Goal: Task Accomplishment & Management: Manage account settings

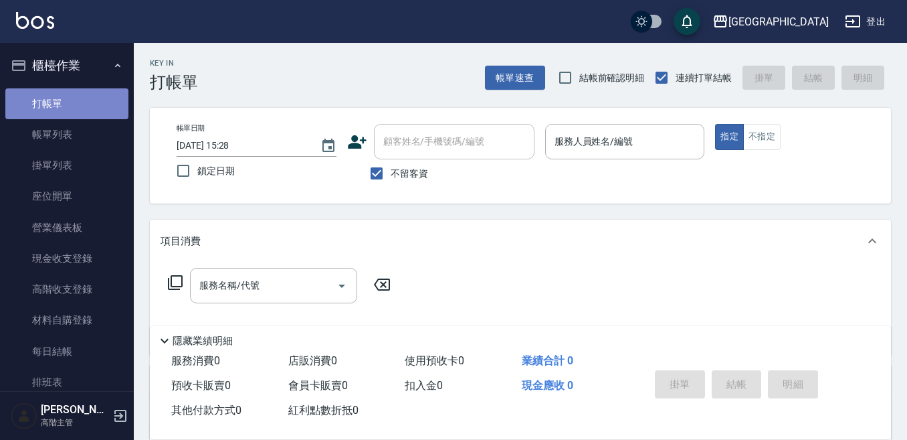
click at [78, 101] on link "打帳單" at bounding box center [66, 103] width 123 height 31
click at [577, 145] on input "服務人員姓名/編號" at bounding box center [625, 141] width 148 height 23
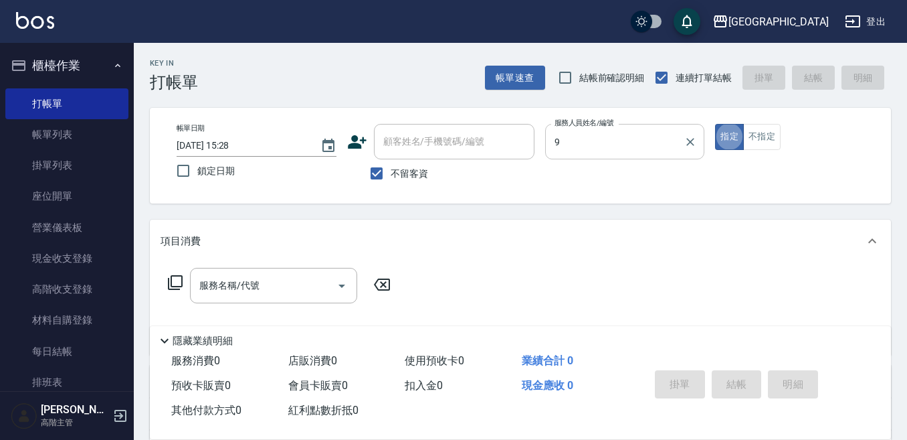
type input "Winnie-9"
type button "true"
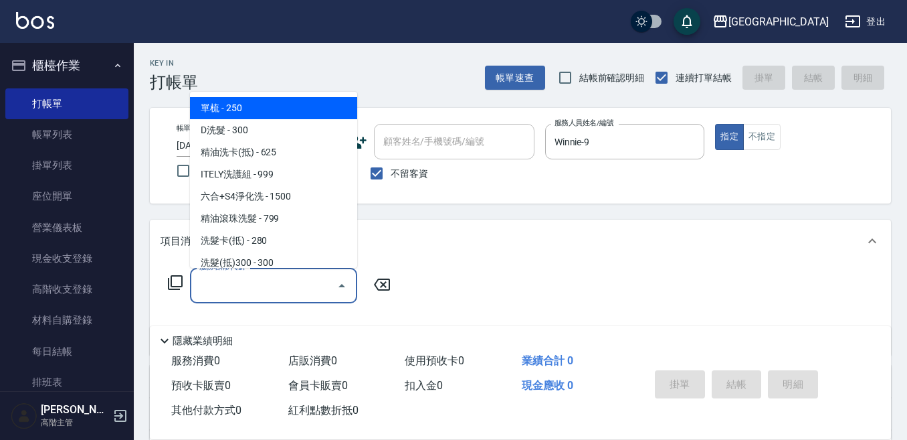
click at [236, 284] on input "服務名稱/代號" at bounding box center [263, 285] width 135 height 23
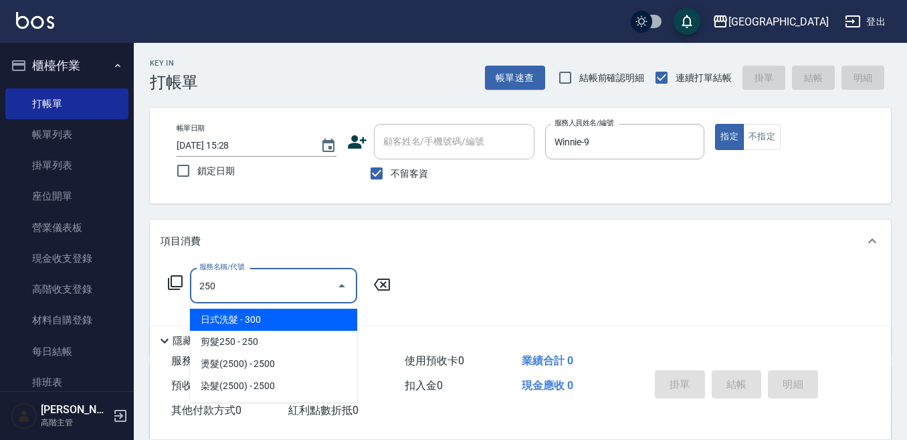
type input "日式洗髮(250)"
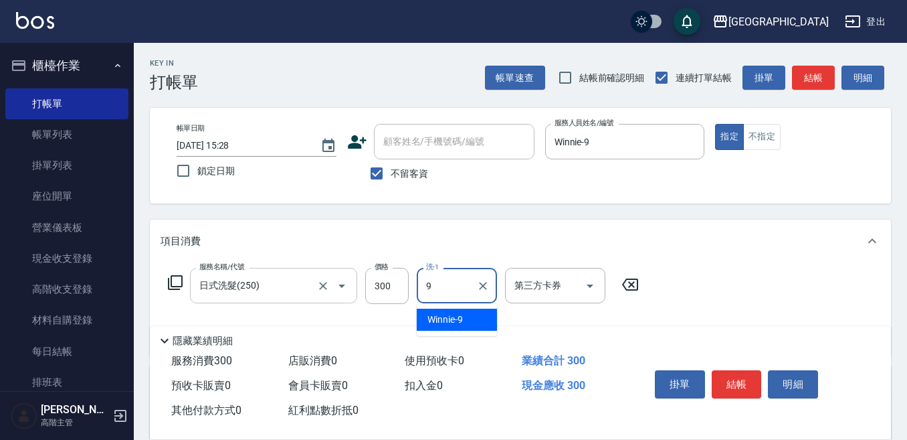
type input "Winnie-9"
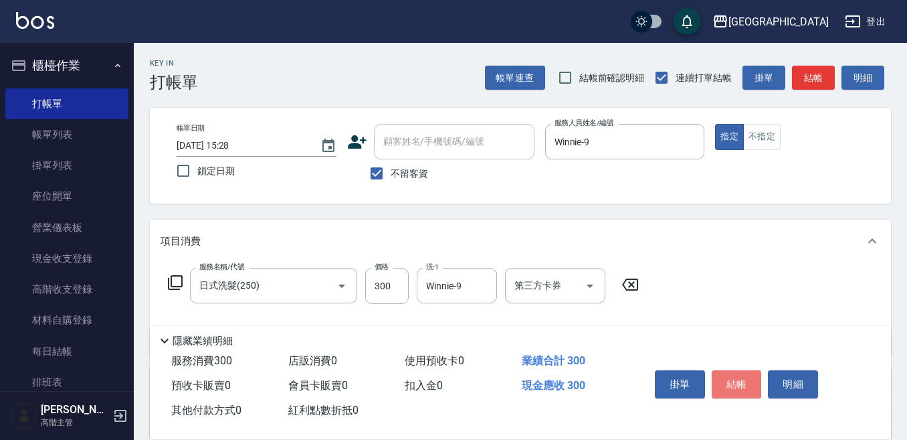
click at [738, 374] on button "結帳" at bounding box center [737, 384] width 50 height 28
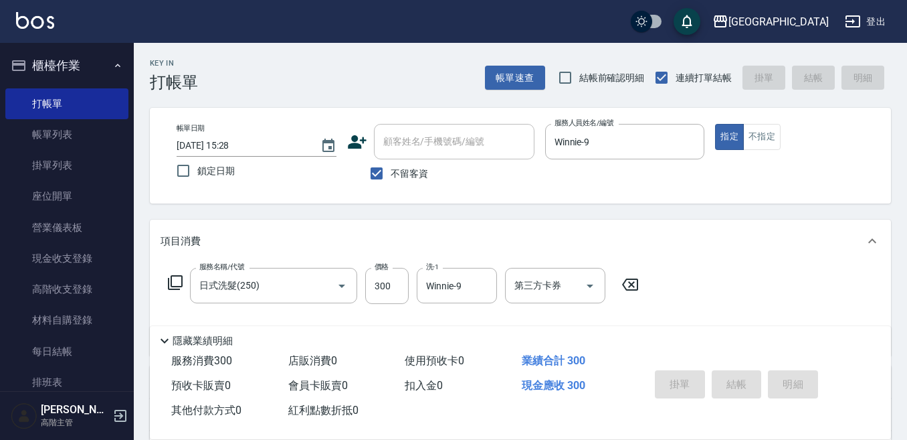
type input "2025/09/05 19:30"
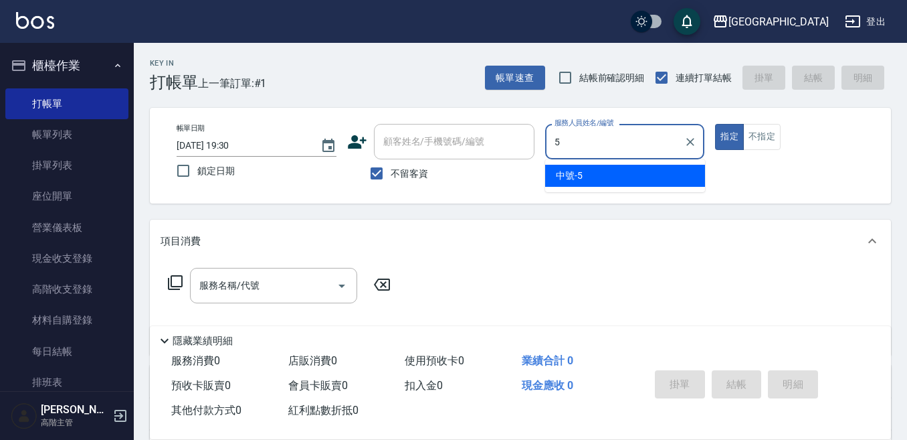
type input "中號-5"
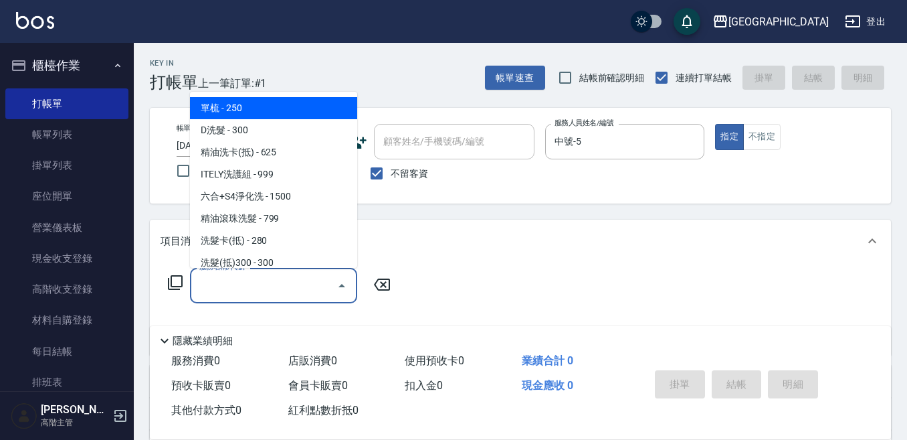
click at [223, 285] on input "服務名稱/代號" at bounding box center [263, 285] width 135 height 23
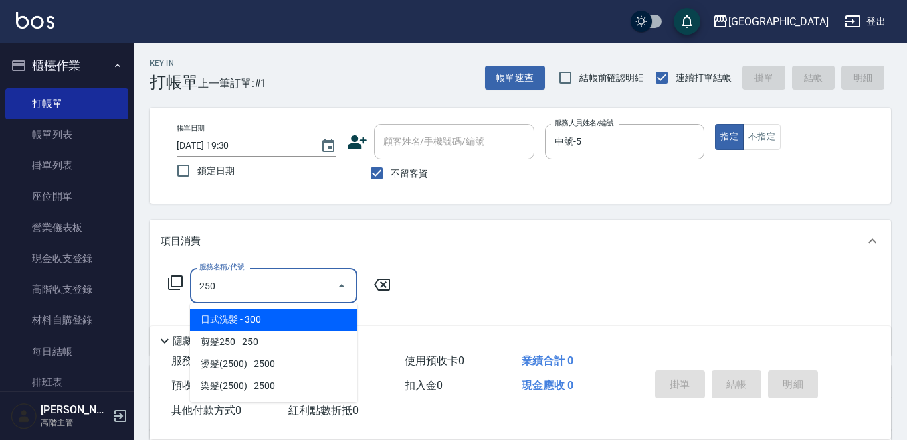
type input "日式洗髮(250)"
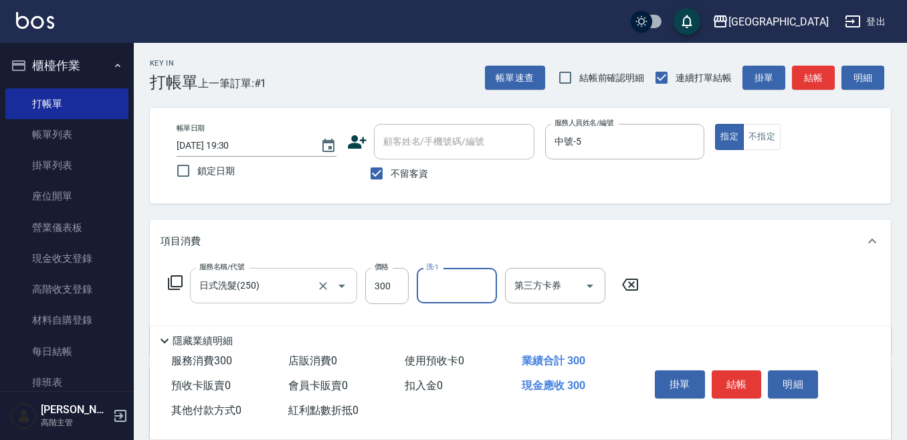
click at [215, 286] on input "日式洗髮(250)" at bounding box center [255, 285] width 118 height 23
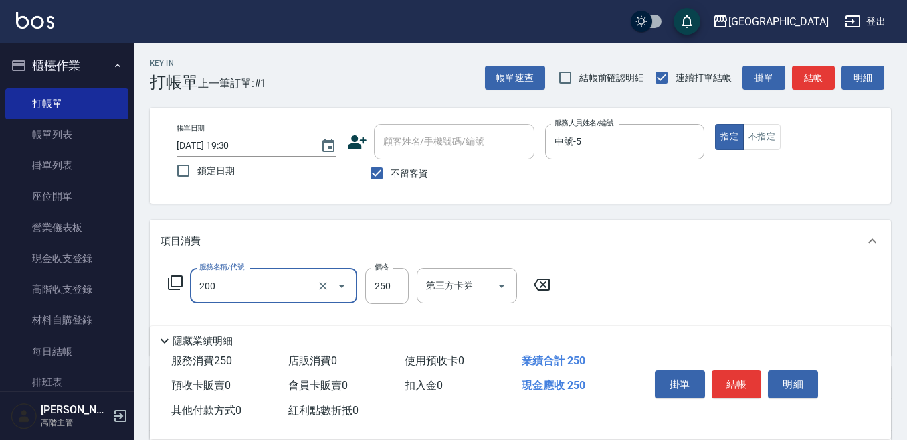
type input "單梳(200)"
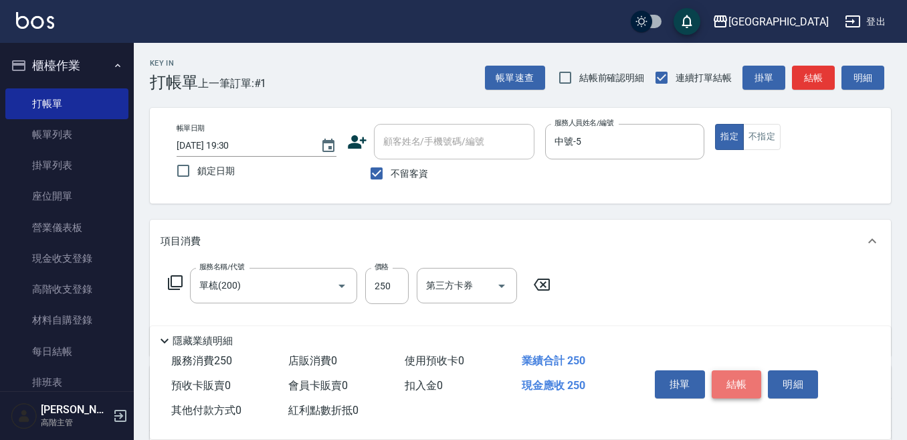
click at [747, 375] on button "結帳" at bounding box center [737, 384] width 50 height 28
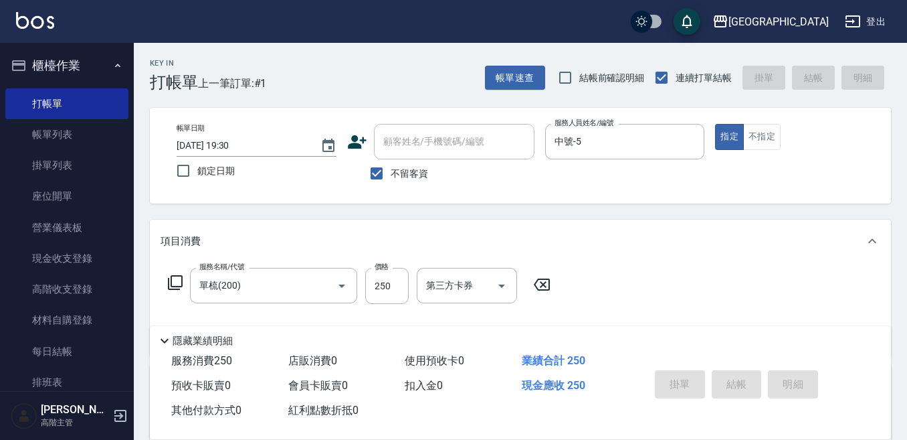
type input "2025/09/05 19:31"
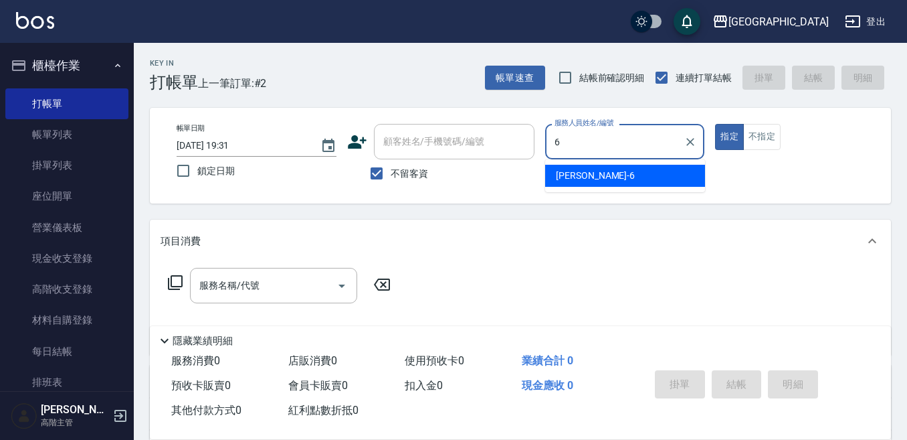
type input "Judy-6"
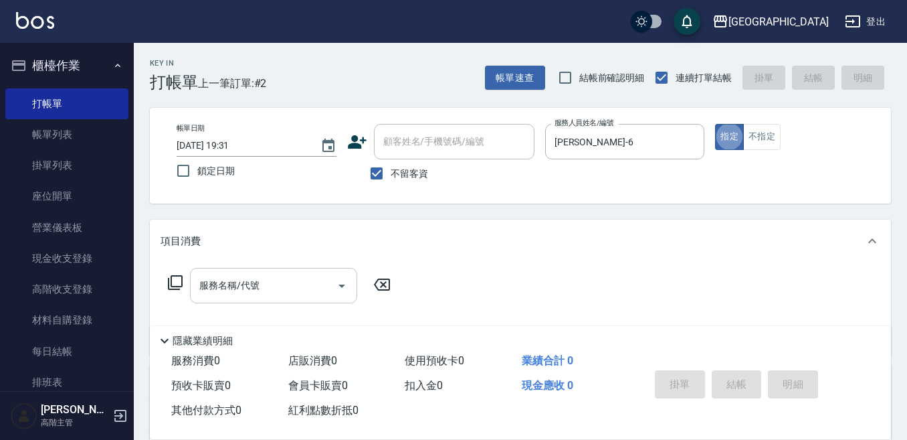
click at [262, 285] on input "服務名稱/代號" at bounding box center [263, 285] width 135 height 23
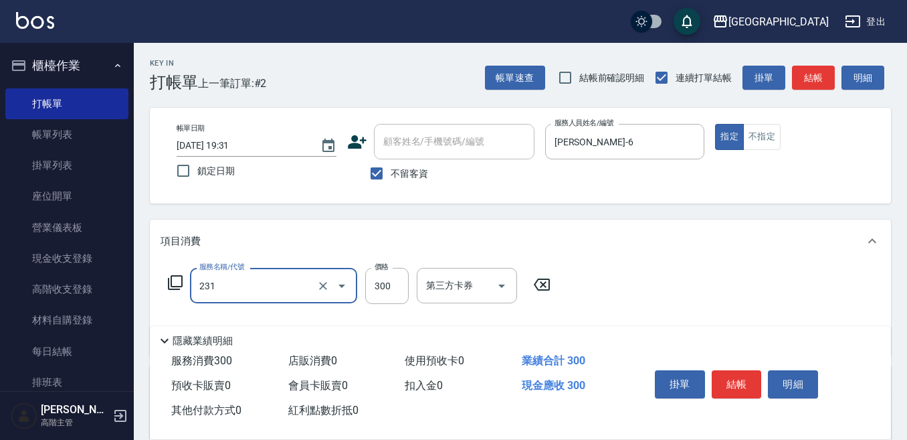
type input "洗髮(抵)300(231)"
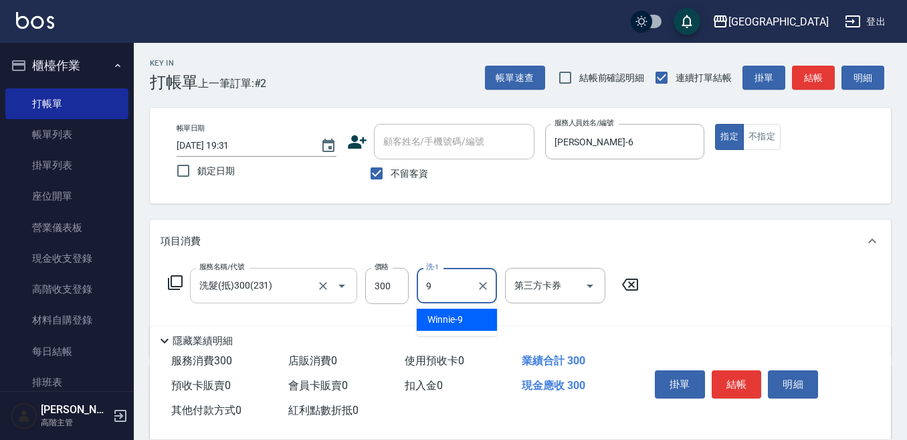
type input "Winnie-9"
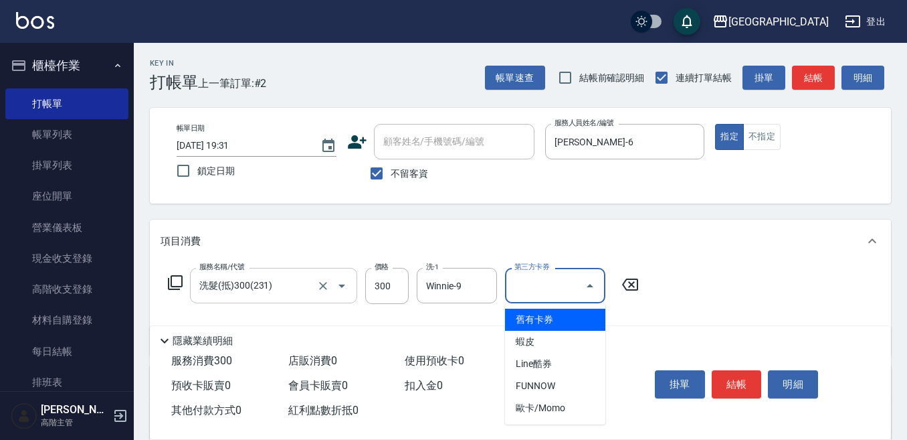
type input "舊有卡券"
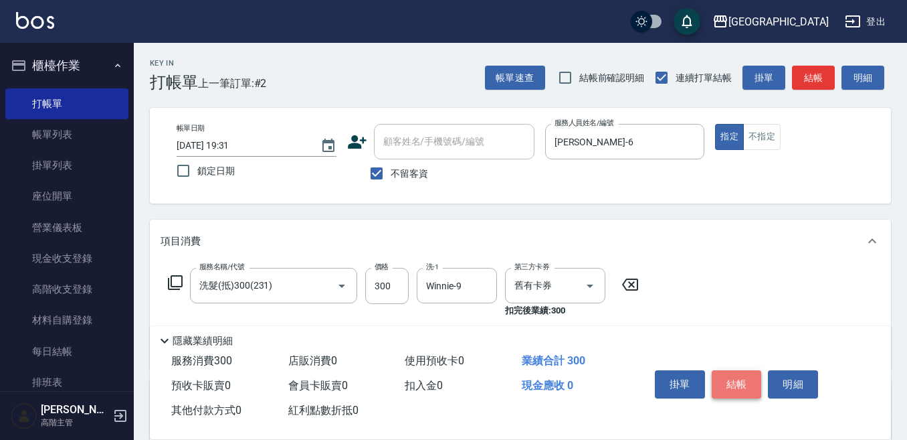
click at [731, 373] on button "結帳" at bounding box center [737, 384] width 50 height 28
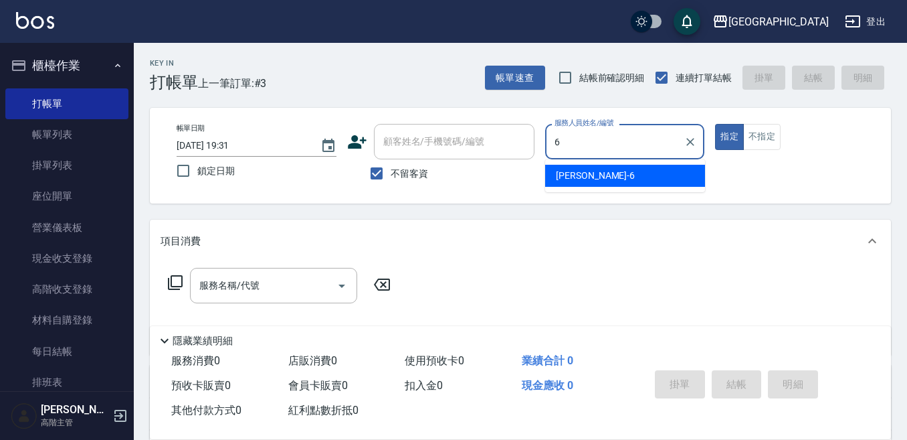
type input "Judy-6"
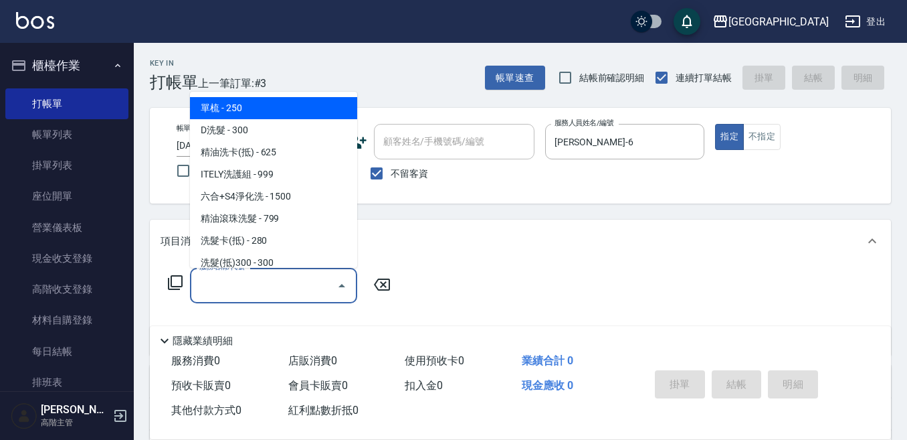
click at [244, 283] on input "服務名稱/代號" at bounding box center [263, 285] width 135 height 23
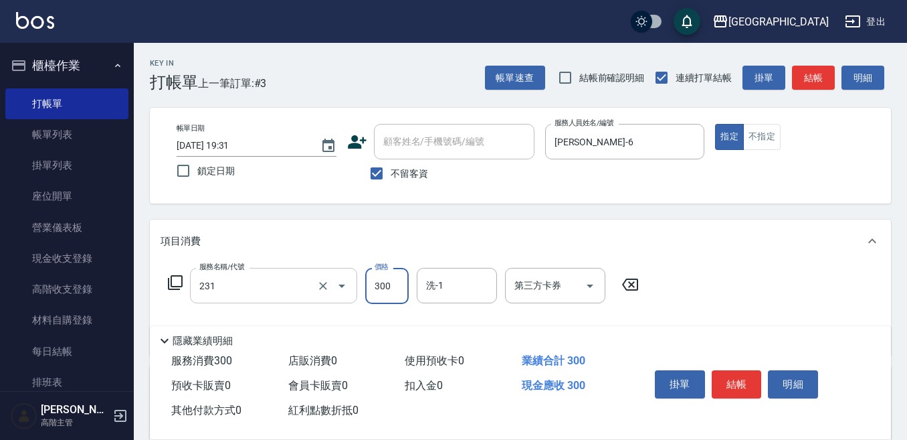
type input "洗髮(抵)300(231)"
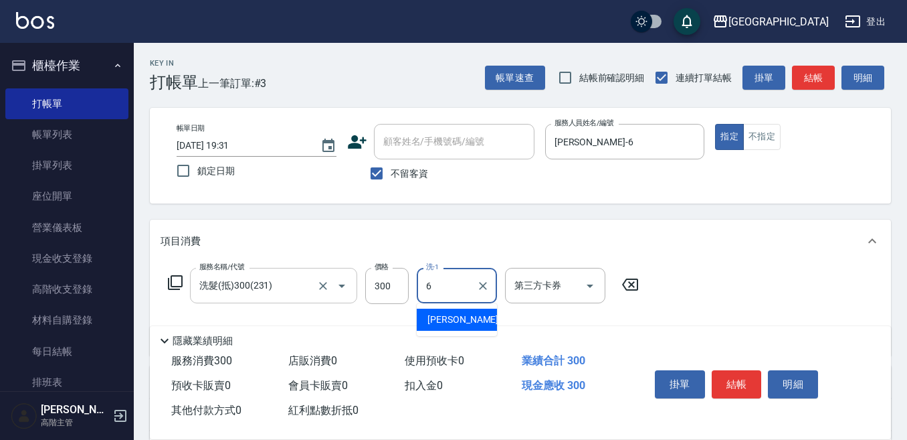
type input "Judy-6"
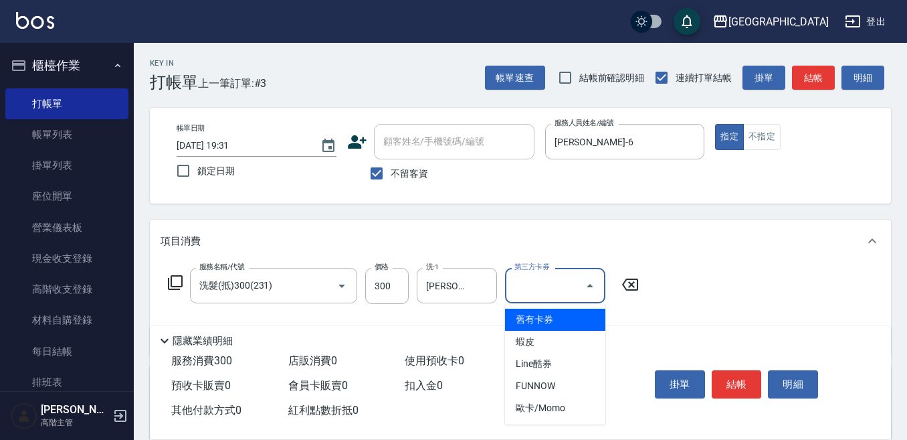
click at [523, 285] on input "第三方卡券" at bounding box center [545, 285] width 68 height 23
click at [519, 316] on span "舊有卡券" at bounding box center [555, 319] width 100 height 22
type input "舊有卡券"
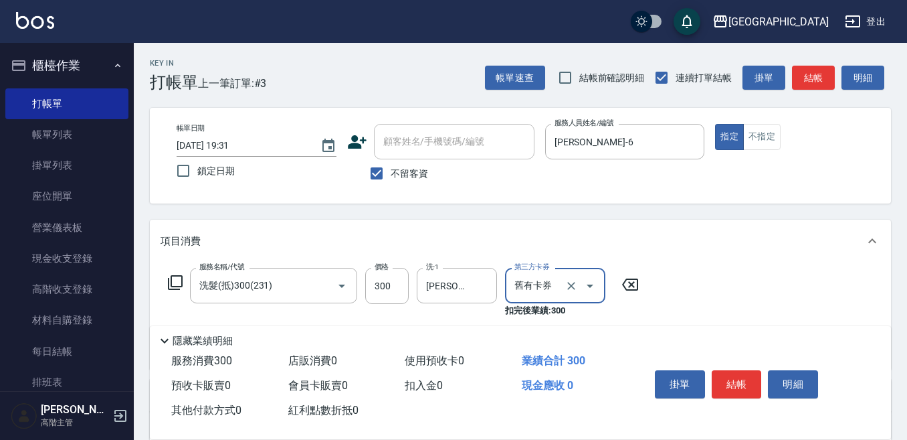
scroll to position [67, 0]
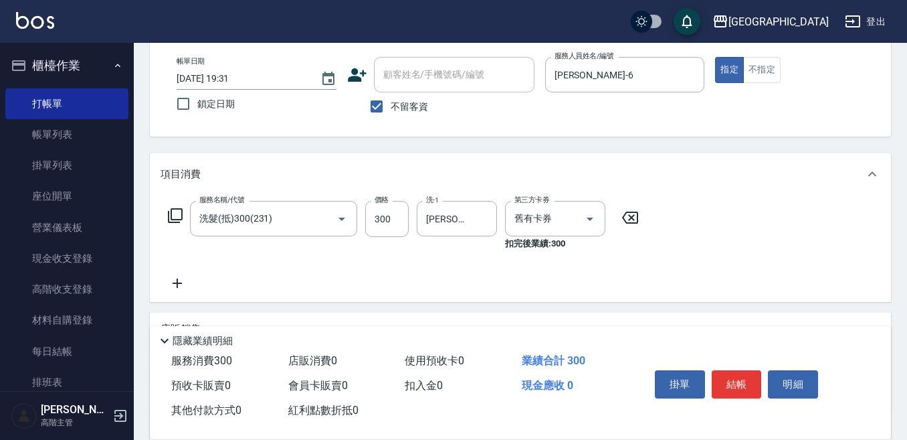
click at [182, 282] on icon at bounding box center [177, 283] width 33 height 16
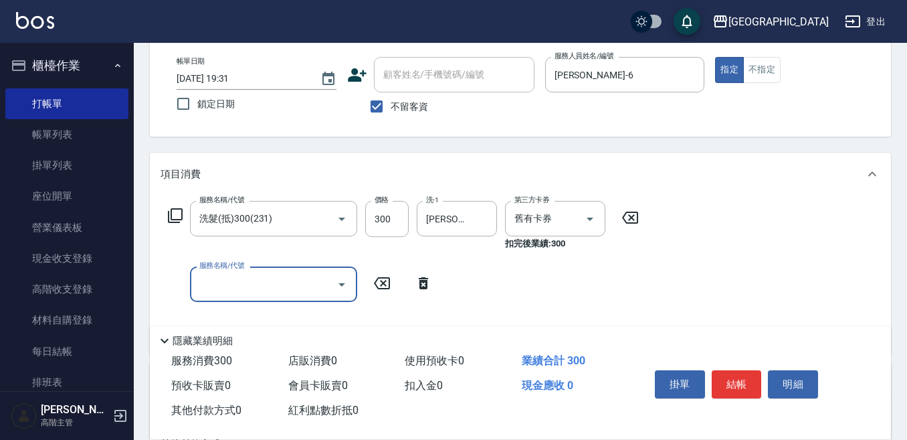
click at [205, 284] on input "服務名稱/代號" at bounding box center [263, 283] width 135 height 23
type input "剪瀏海(300)"
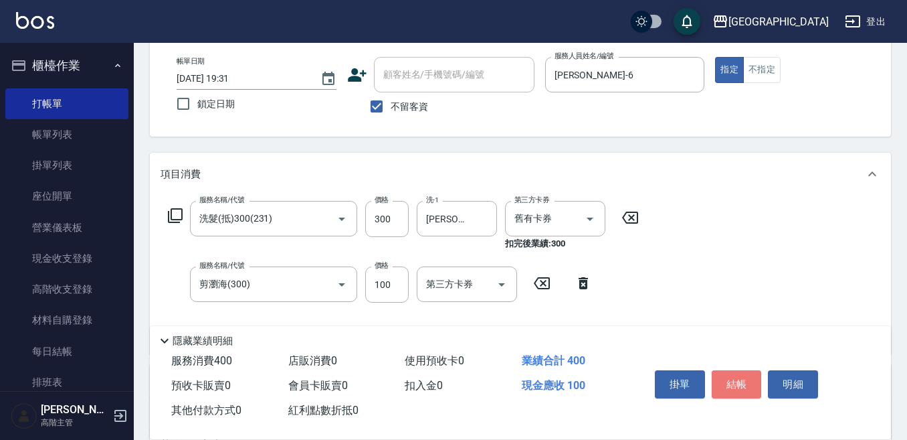
click at [737, 377] on button "結帳" at bounding box center [737, 384] width 50 height 28
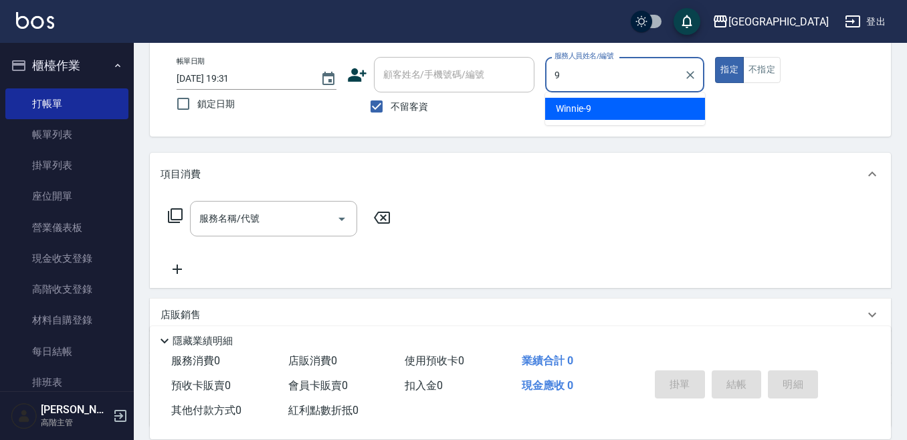
type input "Winnie-9"
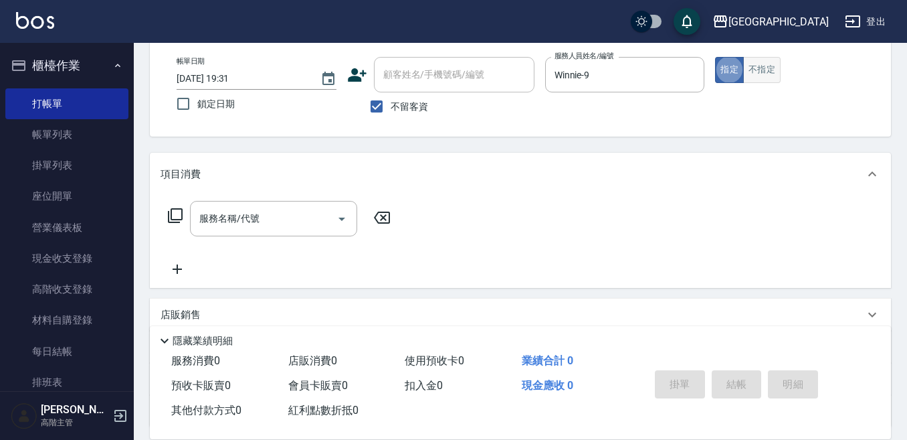
click at [755, 76] on button "不指定" at bounding box center [761, 70] width 37 height 26
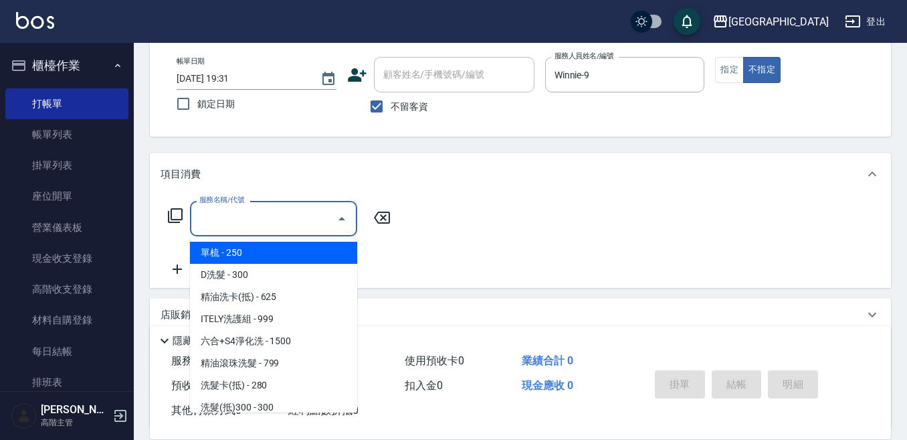
click at [267, 224] on input "服務名稱/代號" at bounding box center [263, 218] width 135 height 23
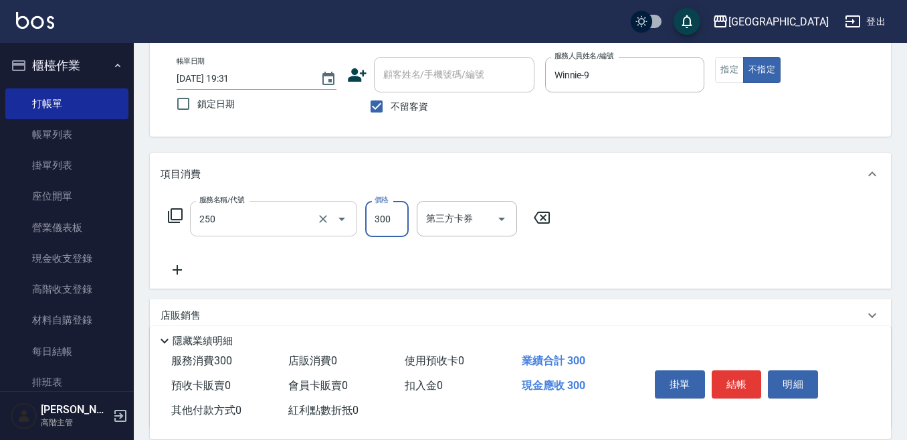
type input "日式洗髮(250)"
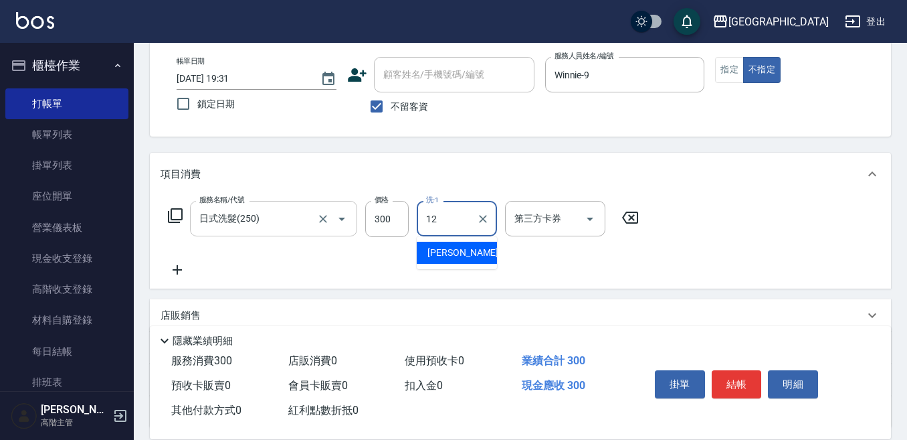
type input "Emily-12"
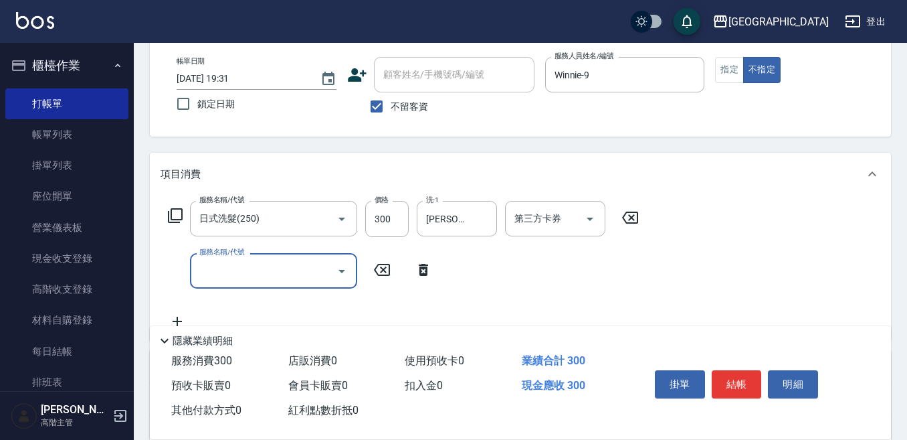
click at [740, 375] on button "結帳" at bounding box center [737, 384] width 50 height 28
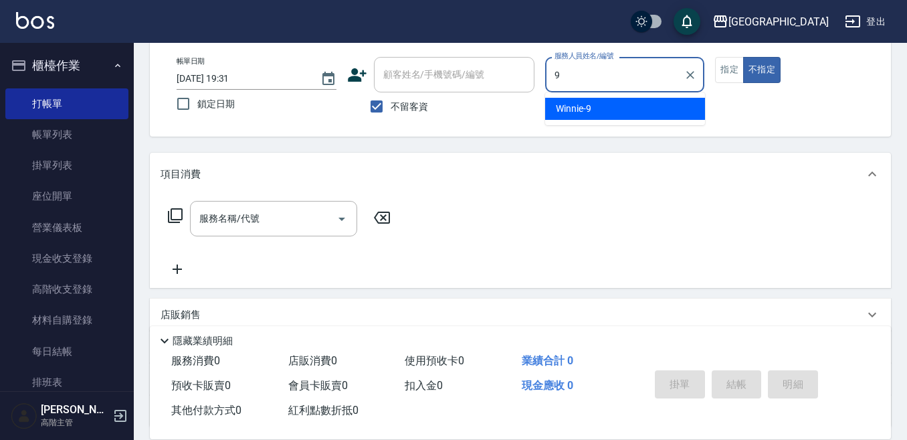
drag, startPoint x: 586, startPoint y: 108, endPoint x: 661, endPoint y: 76, distance: 81.8
click at [587, 107] on span "Winnie -9" at bounding box center [573, 109] width 35 height 14
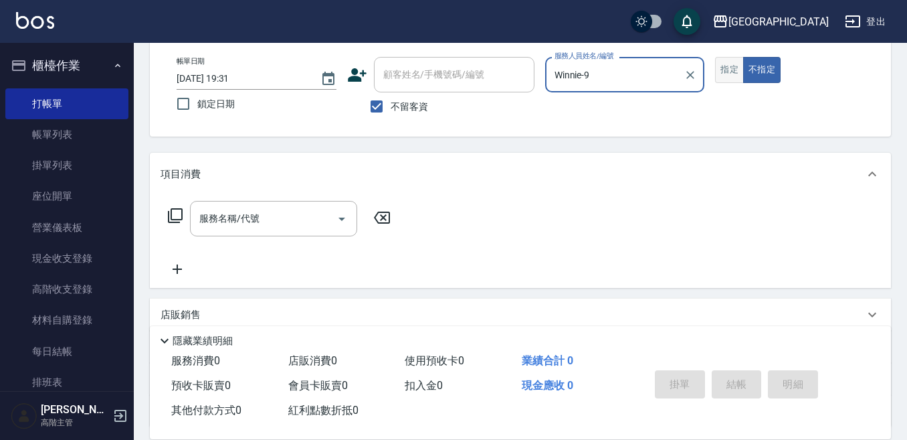
type input "Winnie-9"
click at [723, 65] on button "指定" at bounding box center [729, 70] width 29 height 26
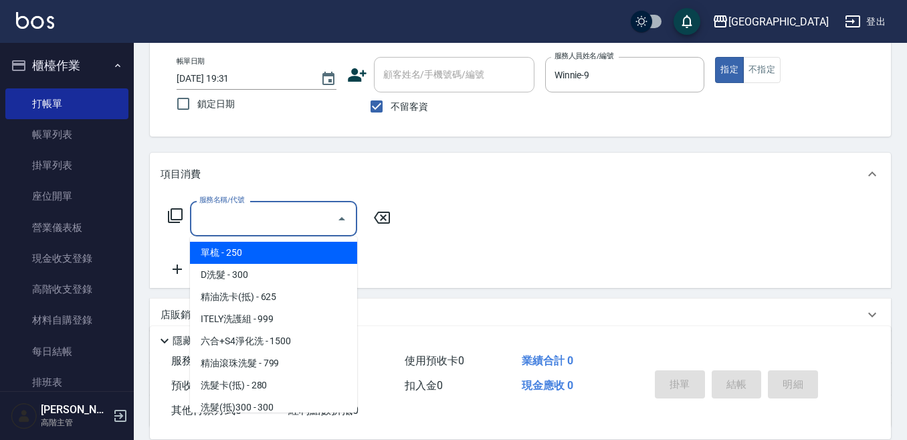
click at [222, 219] on input "服務名稱/代號" at bounding box center [263, 218] width 135 height 23
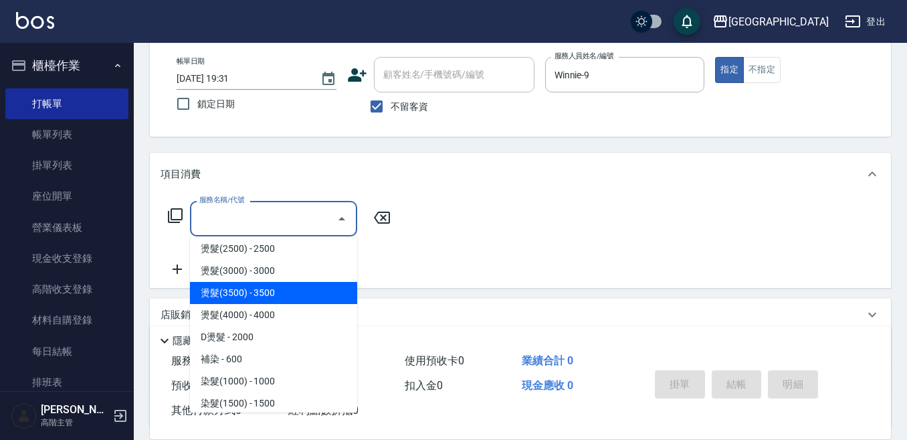
scroll to position [535, 0]
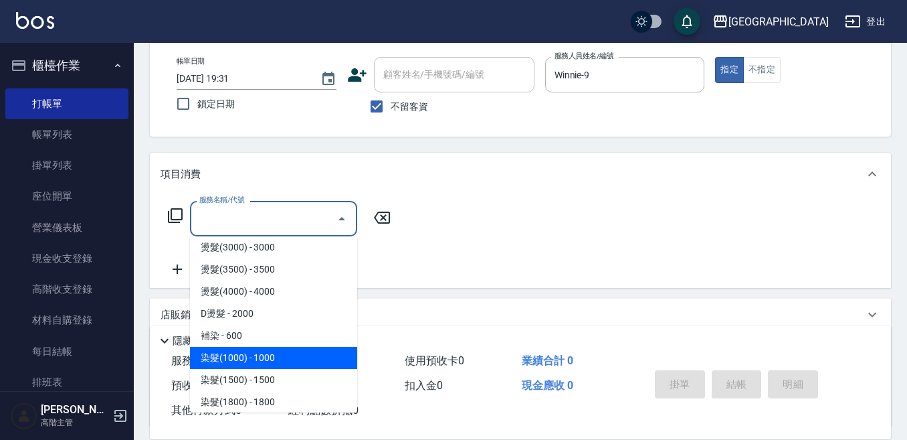
drag, startPoint x: 265, startPoint y: 358, endPoint x: 359, endPoint y: 258, distance: 137.3
click at [266, 355] on span "染髮(1000) - 1000" at bounding box center [273, 358] width 167 height 22
type input "染髮(1000)(501)"
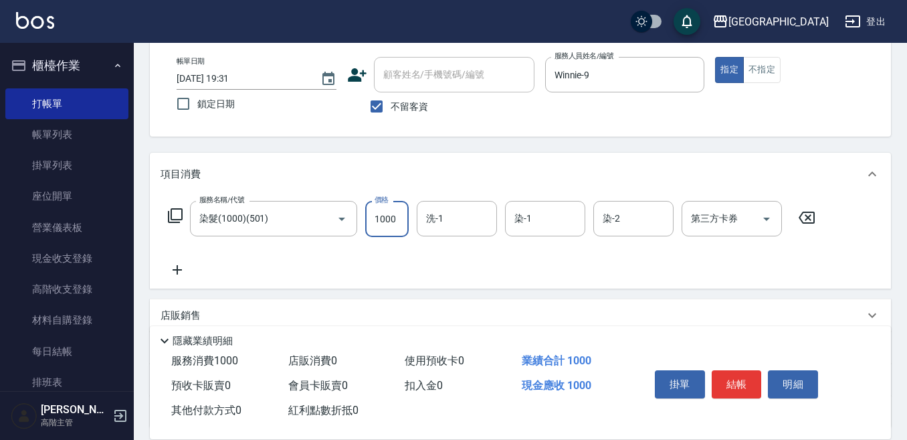
click at [379, 215] on input "1000" at bounding box center [386, 219] width 43 height 36
type input "1200"
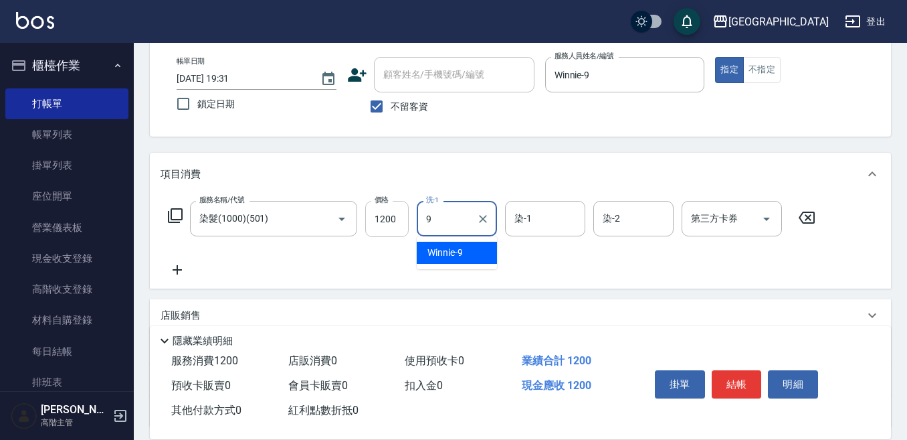
type input "Winnie-9"
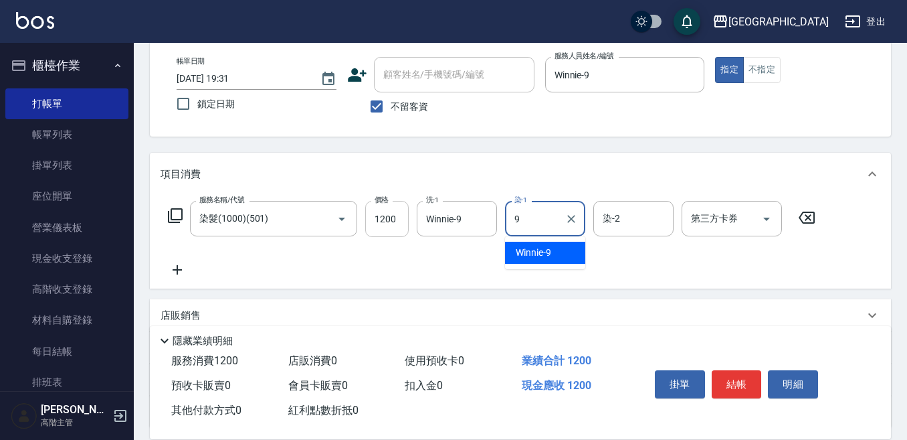
type input "Winnie-9"
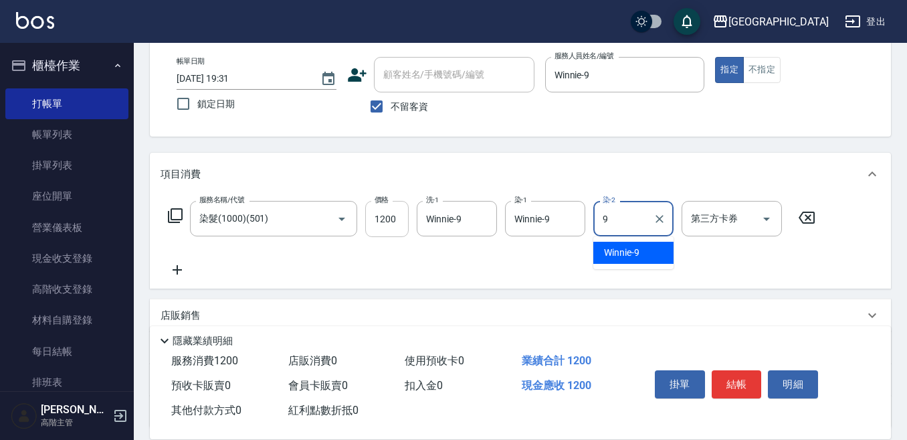
type input "Winnie-9"
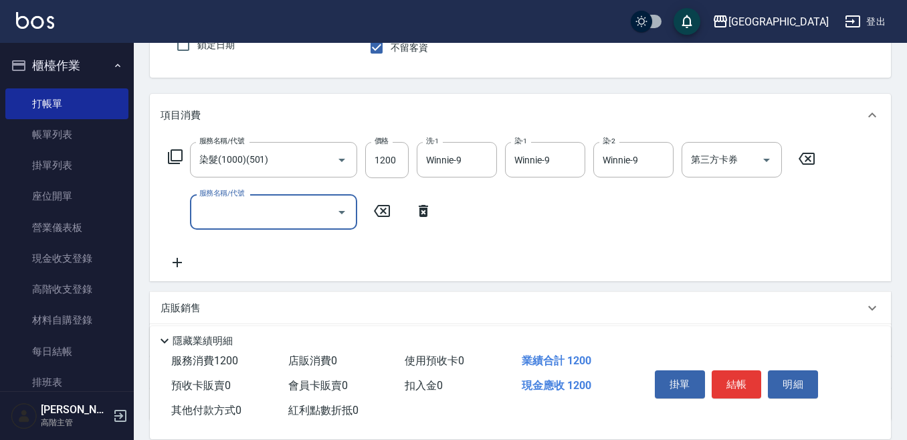
scroll to position [201, 0]
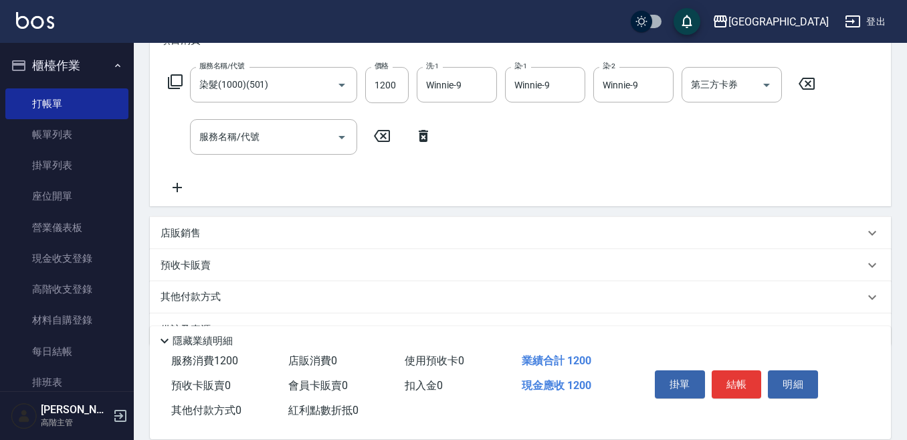
click at [185, 230] on p "店販銷售" at bounding box center [181, 233] width 40 height 14
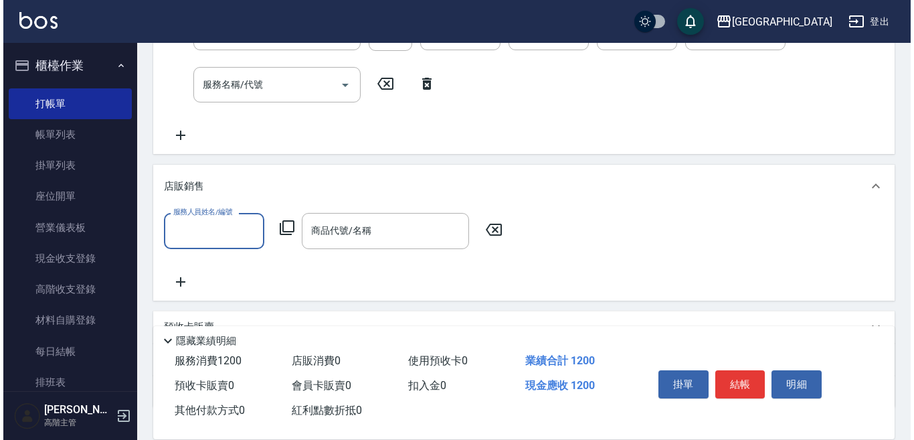
scroll to position [268, 0]
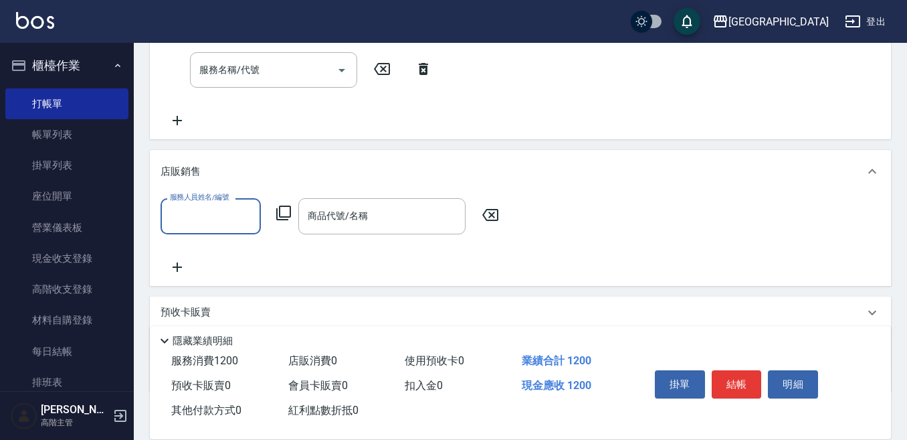
click at [174, 214] on input "服務人員姓名/編號" at bounding box center [211, 215] width 88 height 23
type input "Winnie-9"
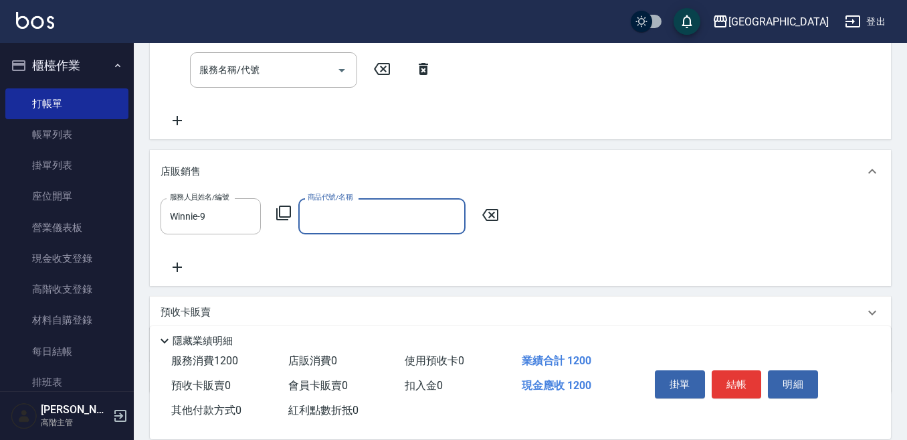
click at [286, 209] on icon at bounding box center [284, 213] width 16 height 16
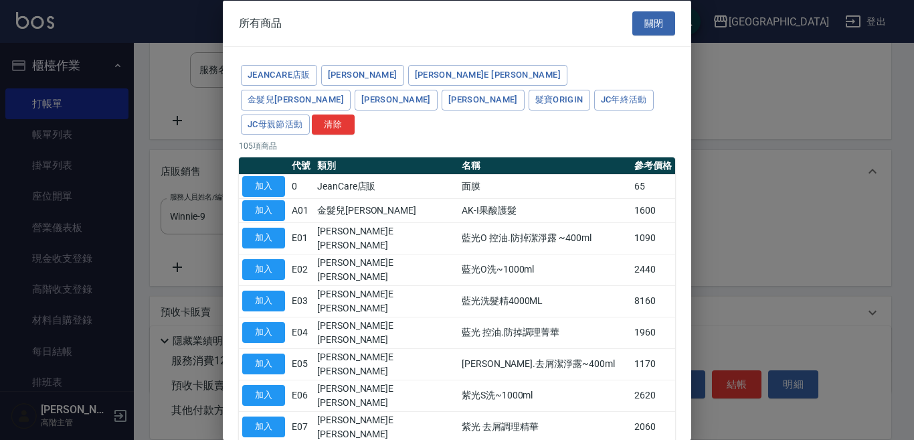
drag, startPoint x: 252, startPoint y: 427, endPoint x: 274, endPoint y: 307, distance: 121.8
type input "舒敏防護精華-10ml"
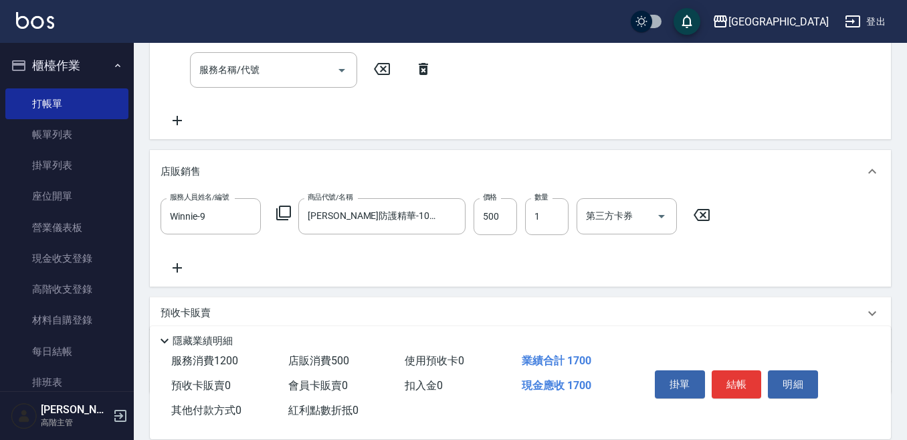
click at [286, 210] on icon at bounding box center [284, 213] width 16 height 16
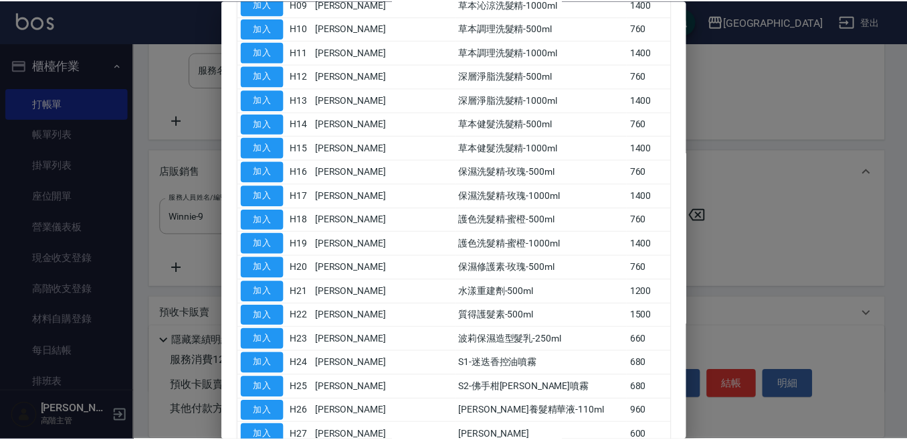
scroll to position [736, 0]
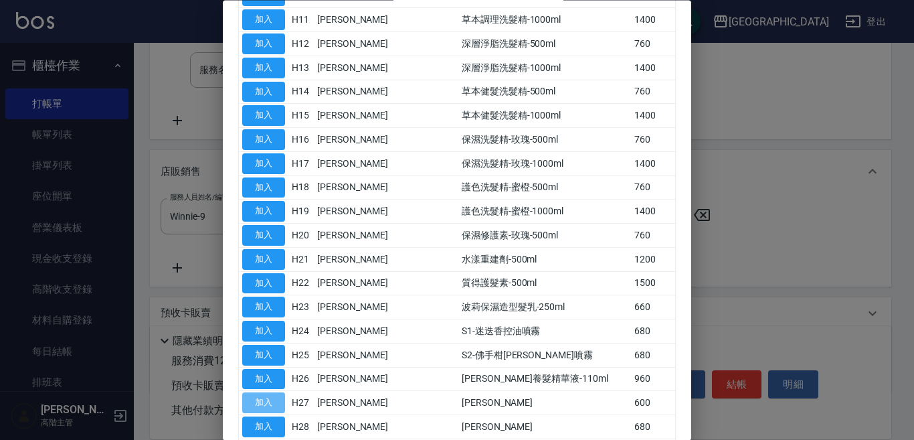
drag, startPoint x: 258, startPoint y: 307, endPoint x: 304, endPoint y: 300, distance: 46.7
click at [260, 393] on button "加入" at bounding box center [263, 403] width 43 height 21
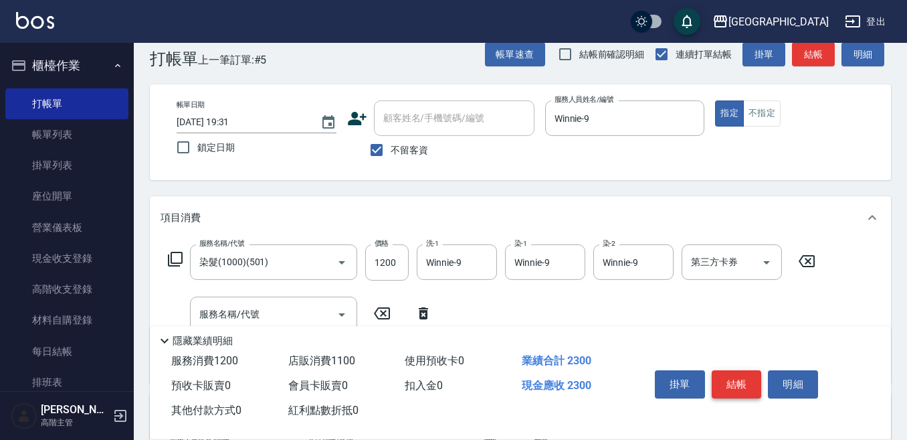
scroll to position [0, 0]
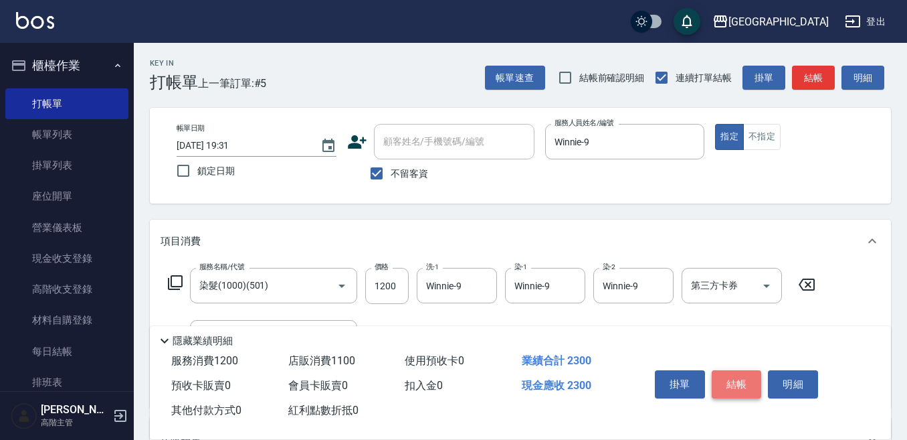
click at [737, 373] on button "結帳" at bounding box center [737, 384] width 50 height 28
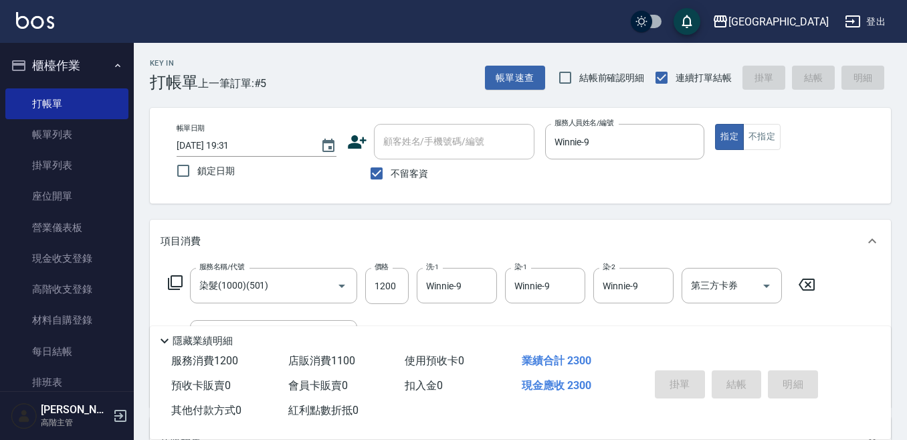
type input "2025/09/05 19:32"
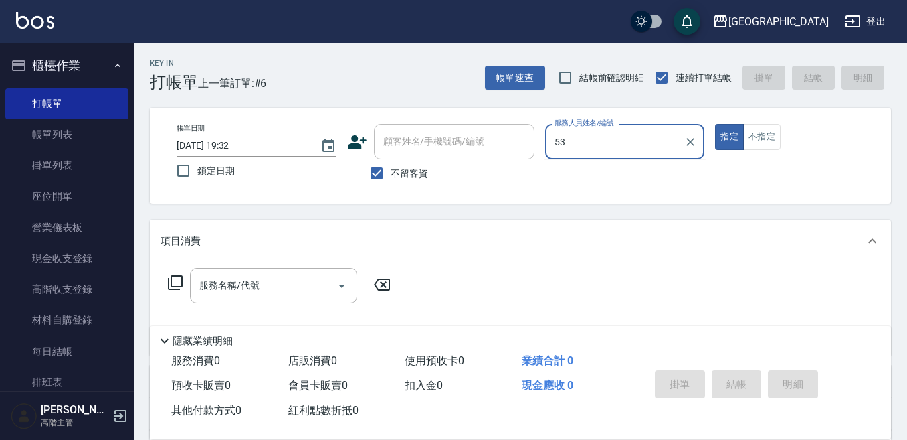
type input "5"
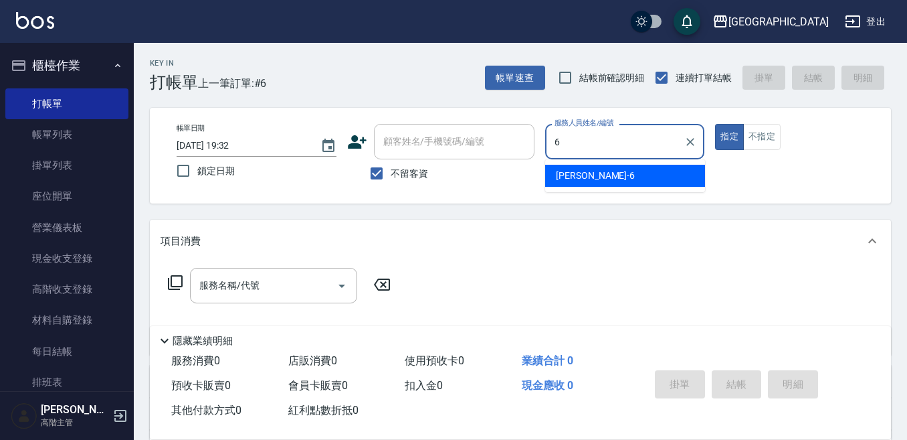
type input "Judy-6"
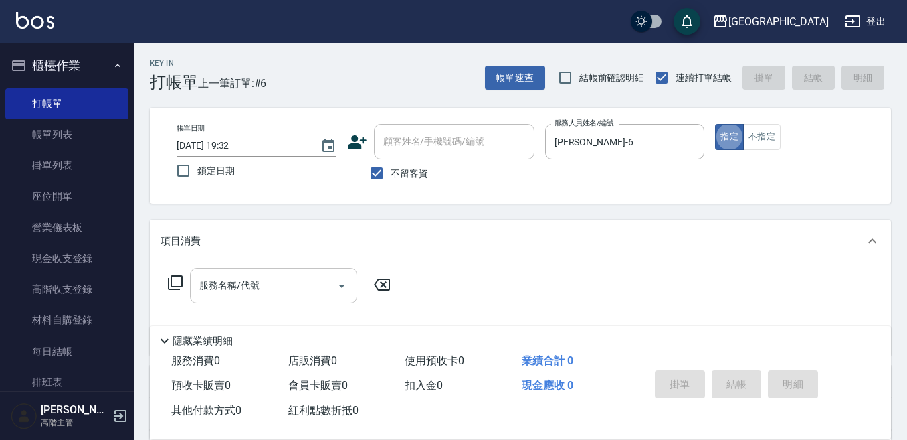
click at [264, 287] on input "服務名稱/代號" at bounding box center [263, 285] width 135 height 23
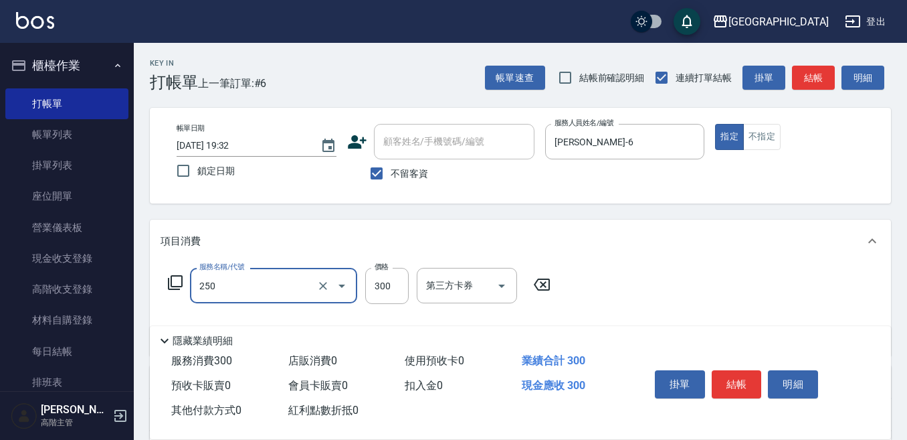
type input "日式洗髮(250)"
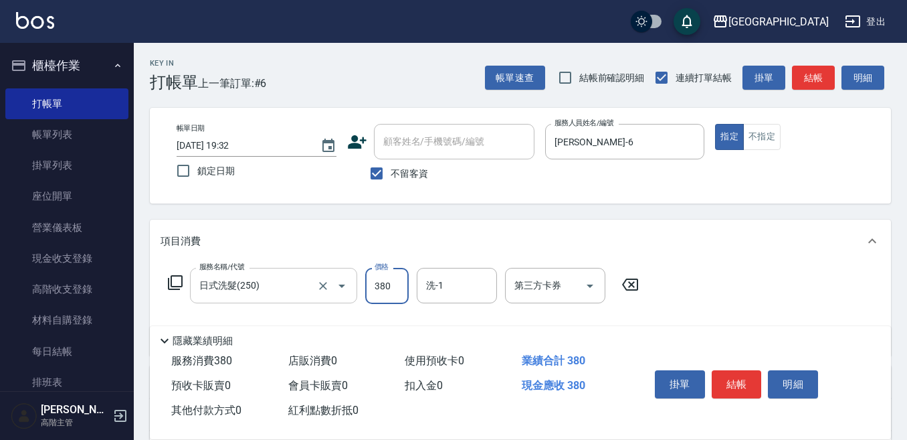
type input "380"
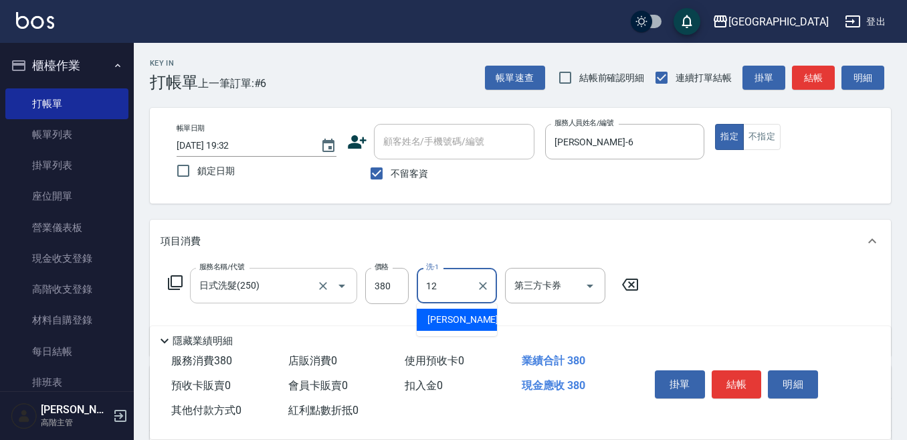
type input "Emily-12"
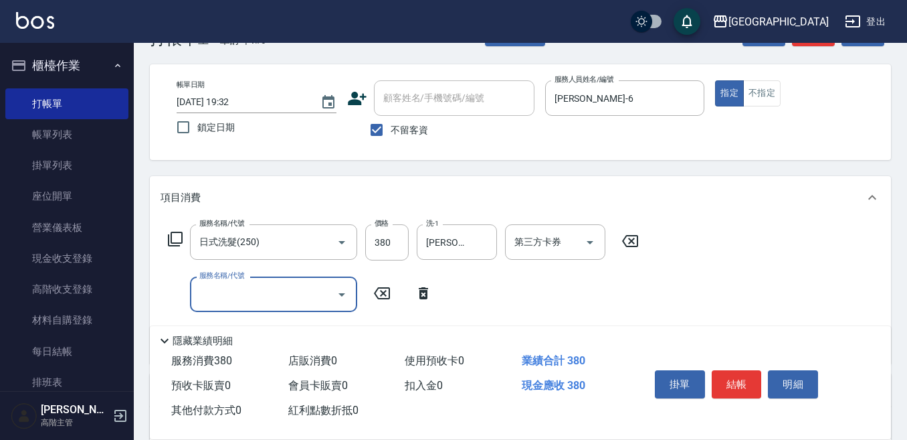
scroll to position [67, 0]
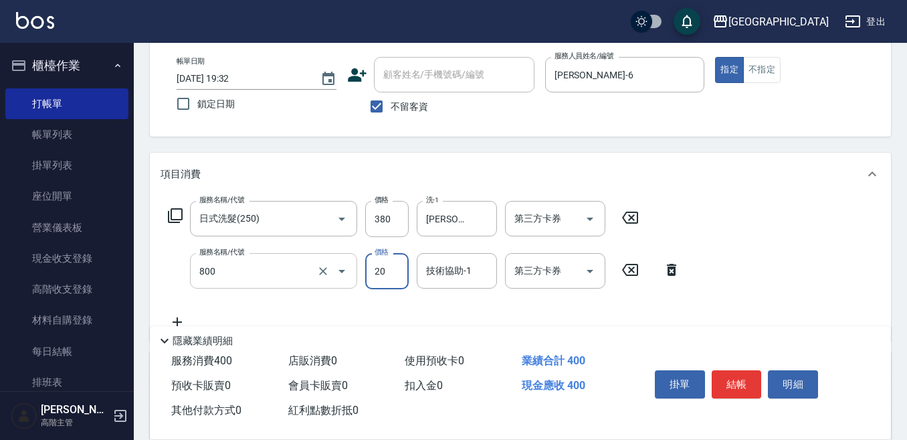
type input "潤絲精(800)"
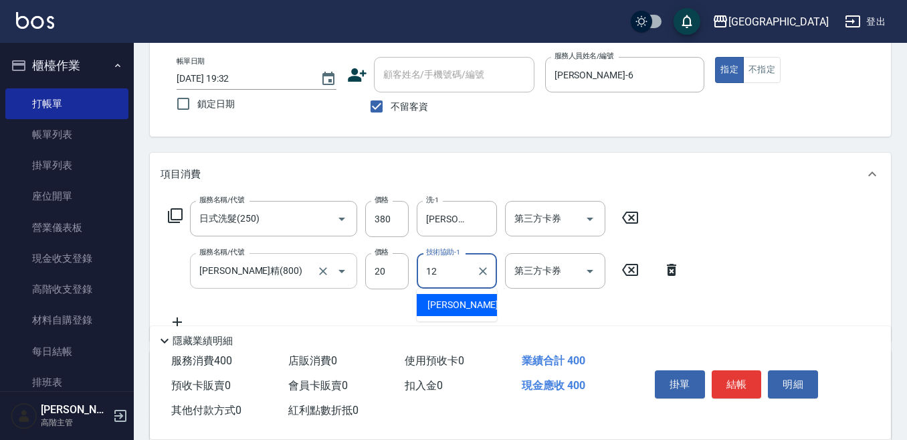
type input "Emily-12"
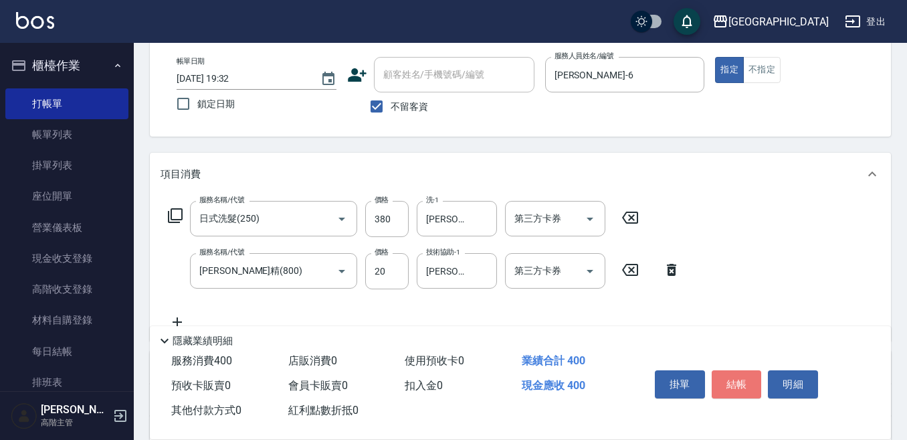
click at [739, 375] on button "結帳" at bounding box center [737, 384] width 50 height 28
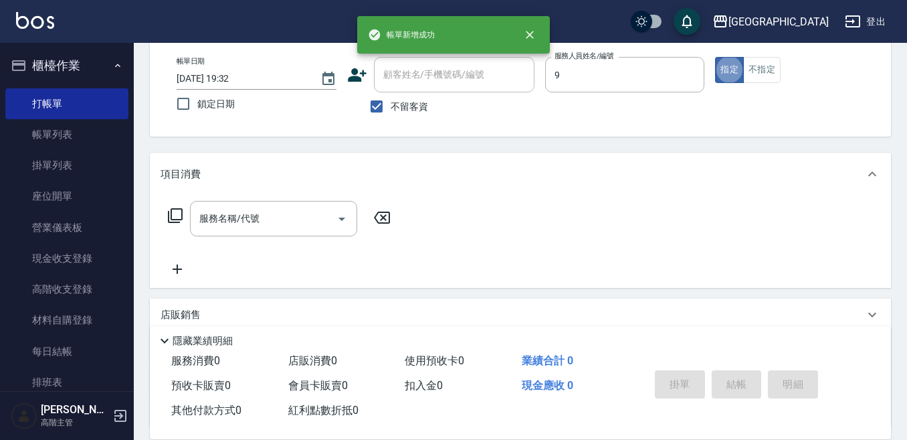
type input "Winnie-9"
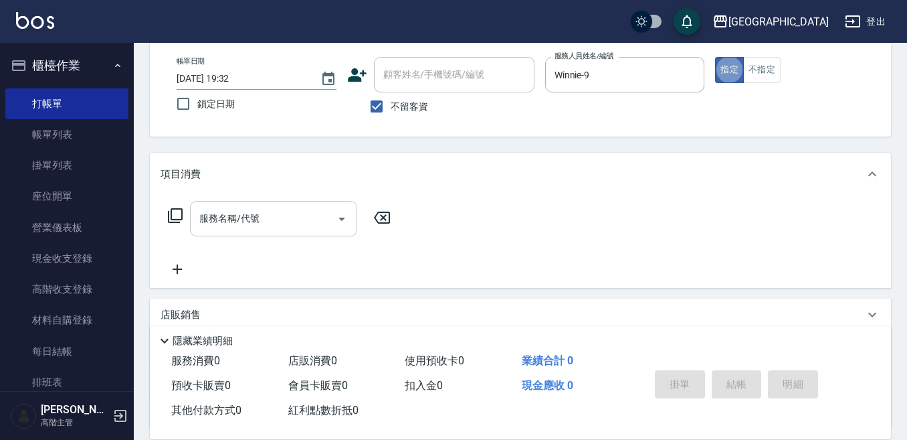
click at [234, 224] on input "服務名稱/代號" at bounding box center [263, 218] width 135 height 23
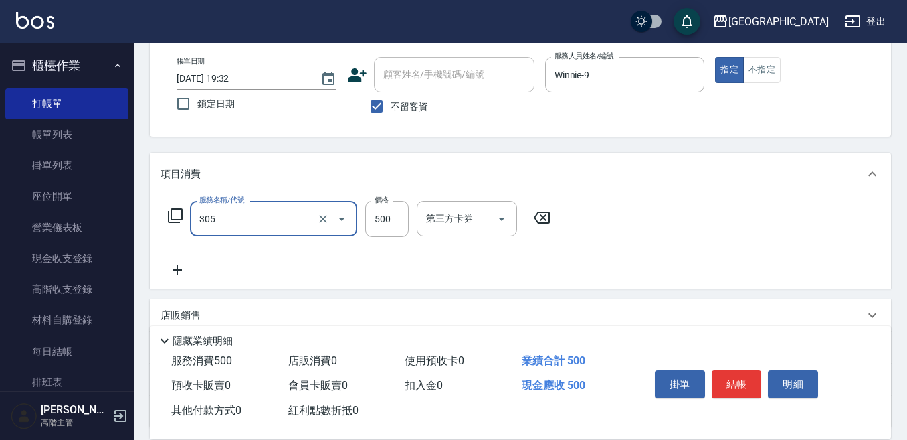
type input "剪髮500(305)"
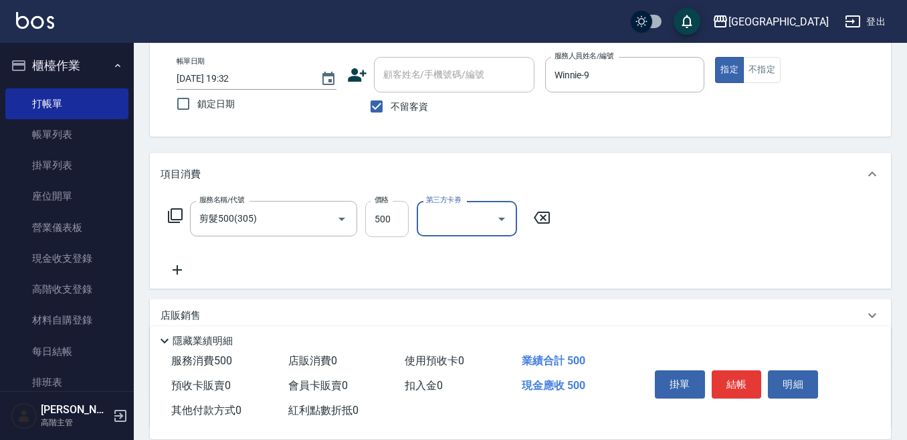
click at [382, 219] on input "500" at bounding box center [386, 219] width 43 height 36
type input "400"
click at [741, 377] on button "結帳" at bounding box center [737, 384] width 50 height 28
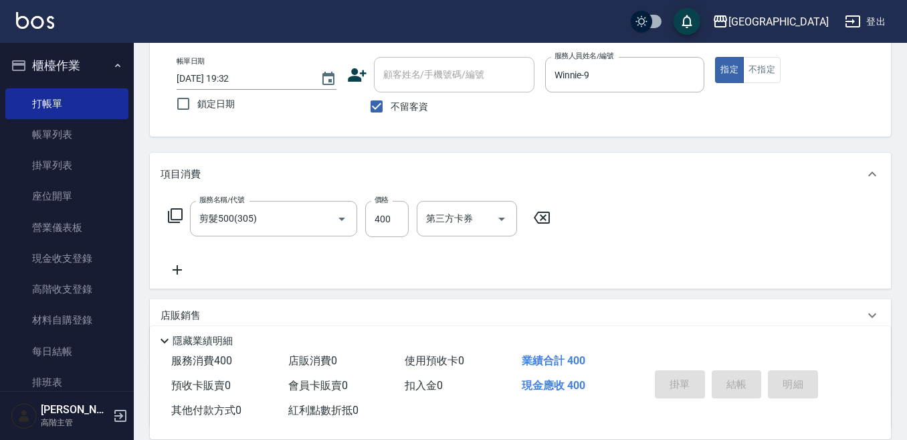
type input "2025/09/05 19:33"
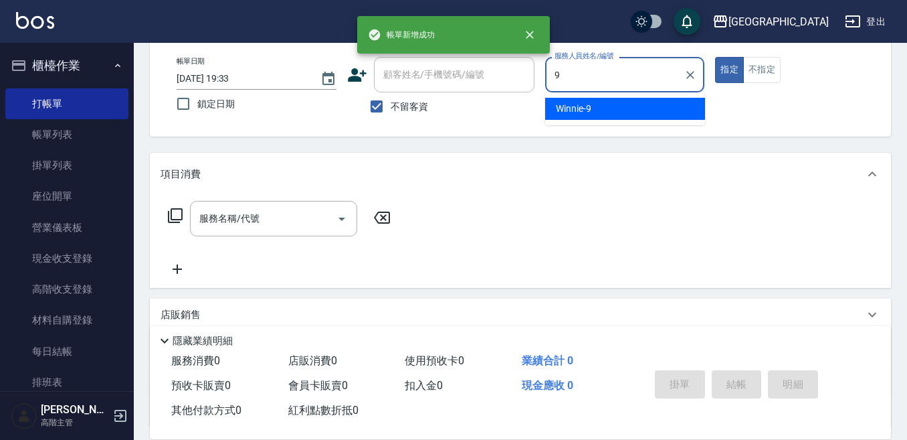
type input "Winnie-9"
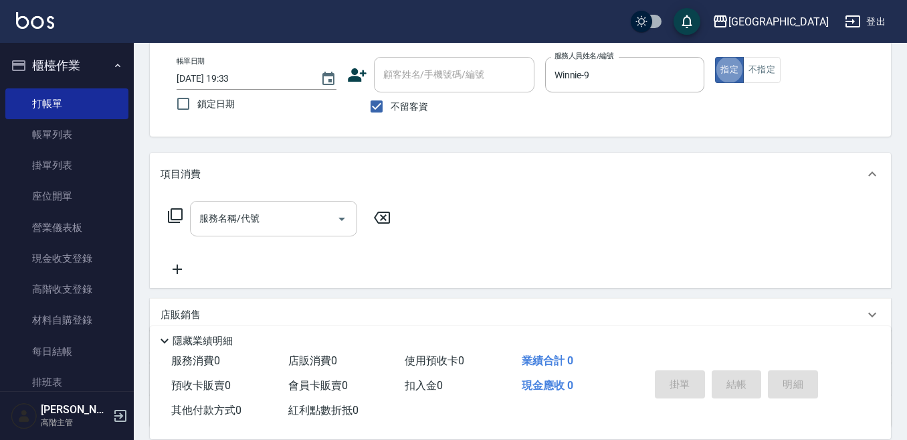
click at [225, 221] on input "服務名稱/代號" at bounding box center [263, 218] width 135 height 23
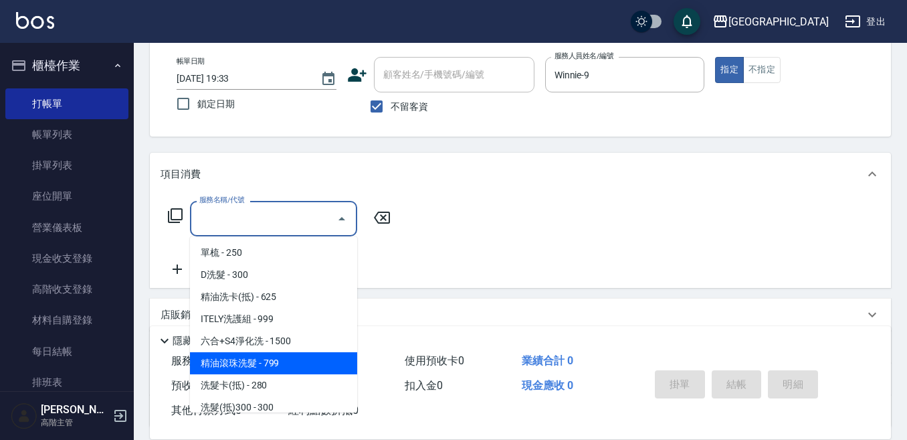
drag, startPoint x: 268, startPoint y: 357, endPoint x: 272, endPoint y: 343, distance: 14.4
click at [270, 347] on ul "單梳 - 250 D洗髮 - 300 精油洗卡(抵) - 625 ITELY洗護組 - 999 六合+S4淨化洗 - 1500 精油滾珠洗髮 - 799 洗髮…" at bounding box center [273, 324] width 167 height 176
click at [294, 363] on span "精油滾珠洗髮 - 799" at bounding box center [273, 363] width 167 height 22
type input "精油滾珠洗髮(220)"
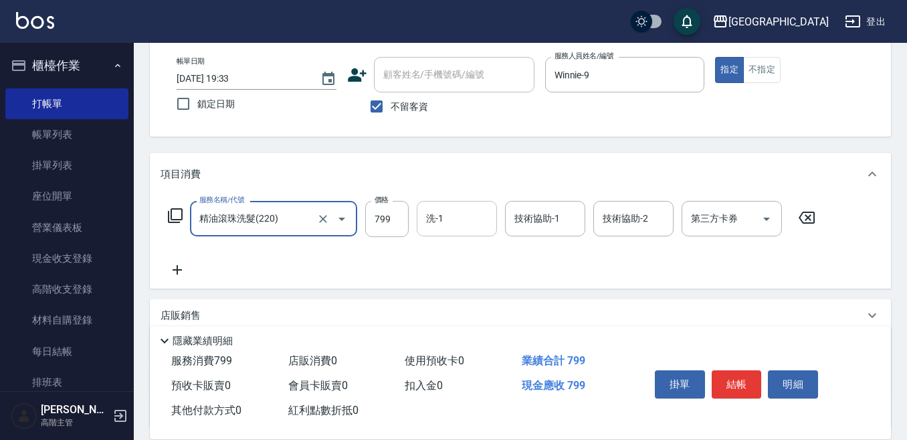
click at [438, 221] on input "洗-1" at bounding box center [457, 218] width 68 height 23
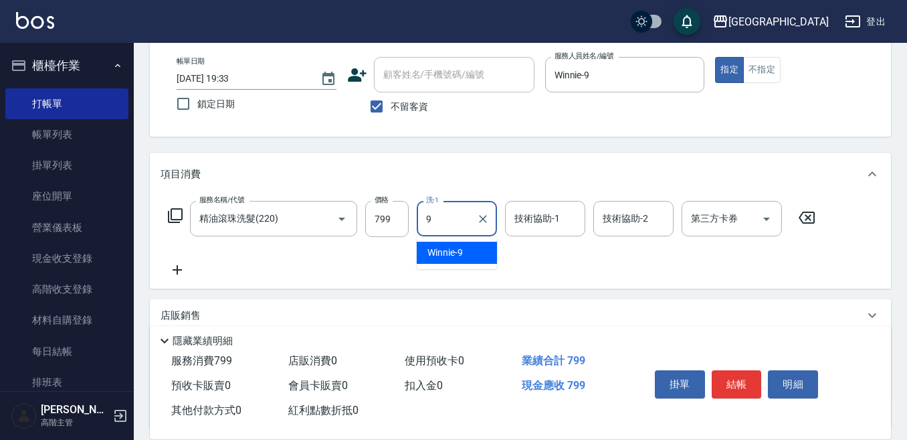
type input "Winnie-9"
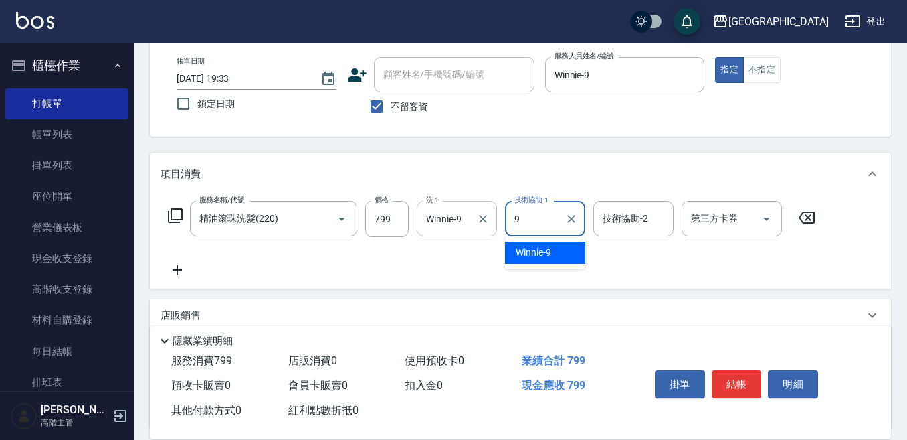
type input "Winnie-9"
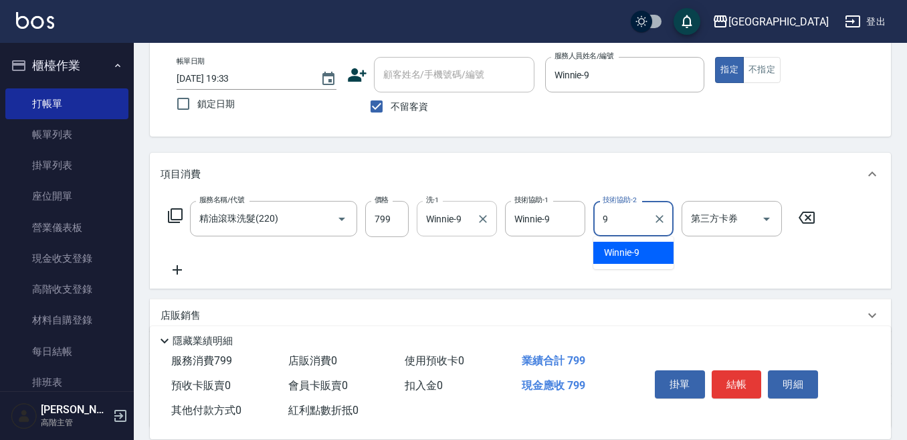
type input "Winnie-9"
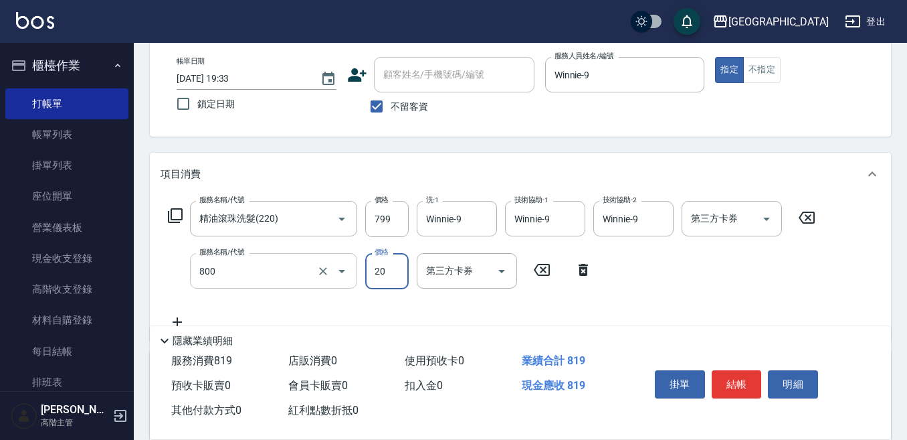
type input "潤絲精(800)"
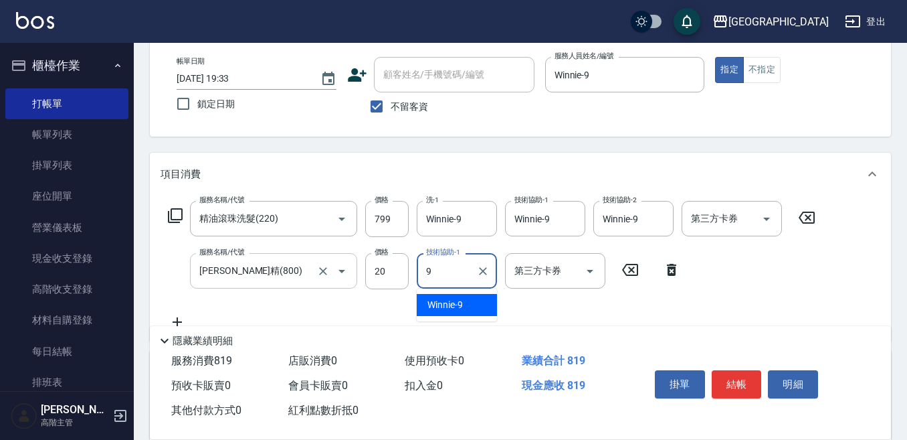
type input "Winnie-9"
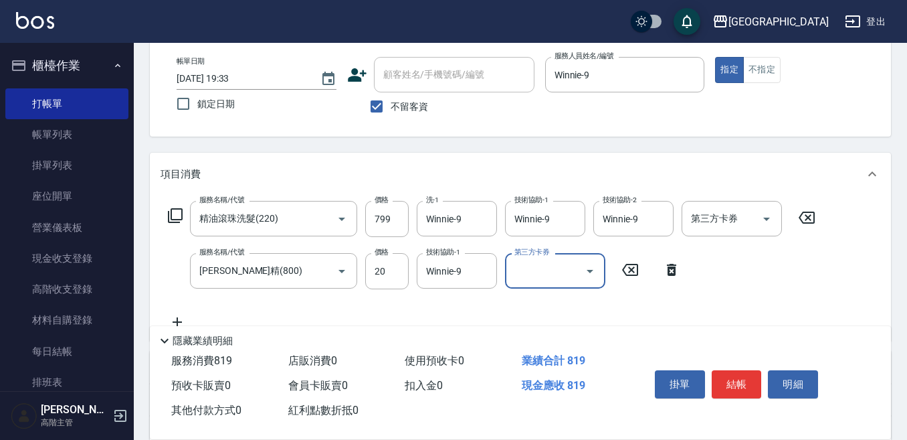
click at [725, 383] on button "結帳" at bounding box center [737, 384] width 50 height 28
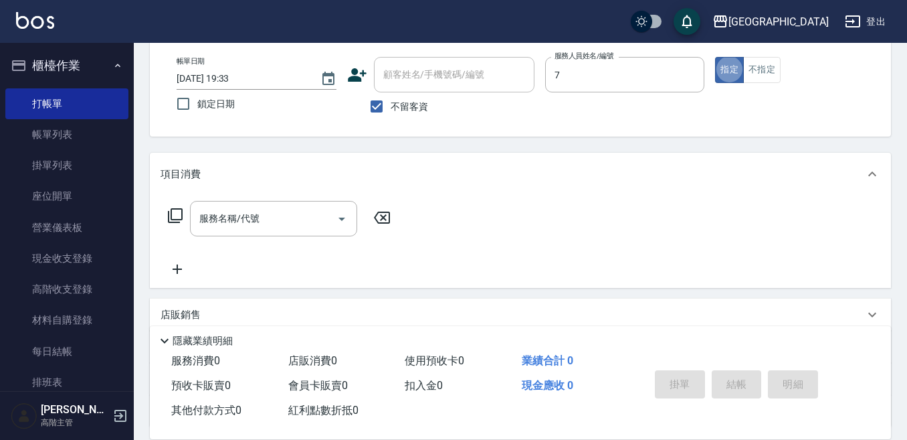
type input "Ruby-7"
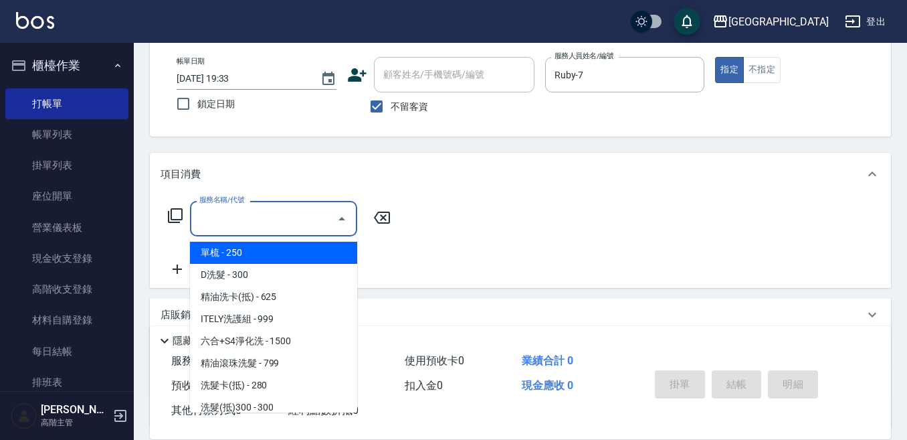
click at [254, 213] on div "服務名稱/代號 服務名稱/代號" at bounding box center [273, 218] width 167 height 35
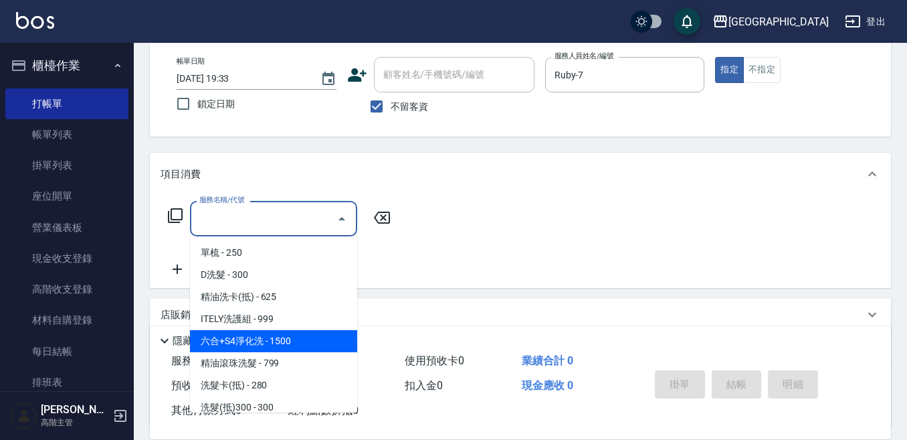
click at [251, 349] on span "六合+S4淨化洗 - 1500" at bounding box center [273, 341] width 167 height 22
type input "六合+S4淨化洗(212)"
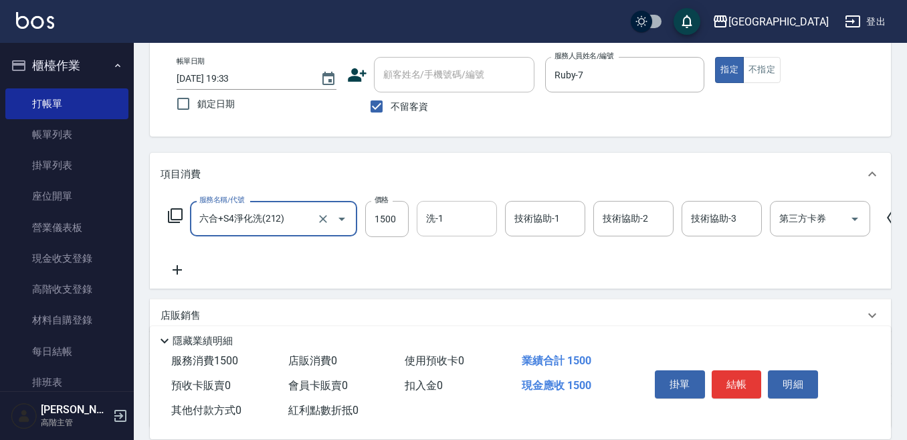
click at [446, 221] on input "洗-1" at bounding box center [457, 218] width 68 height 23
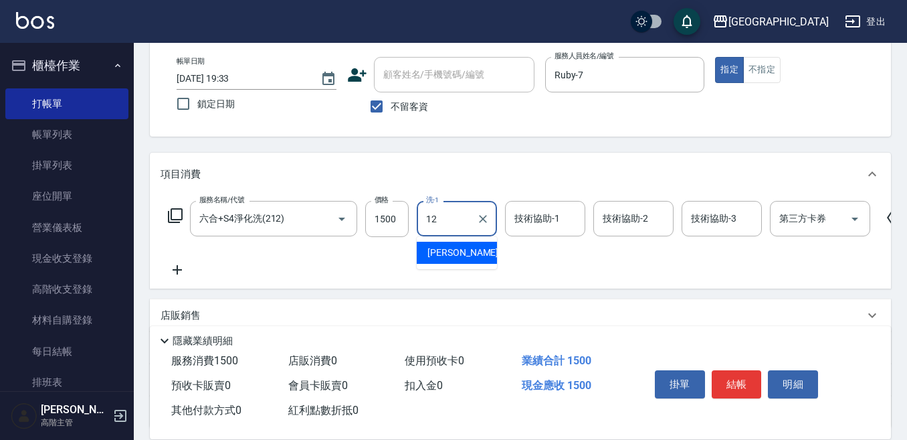
type input "Emily-12"
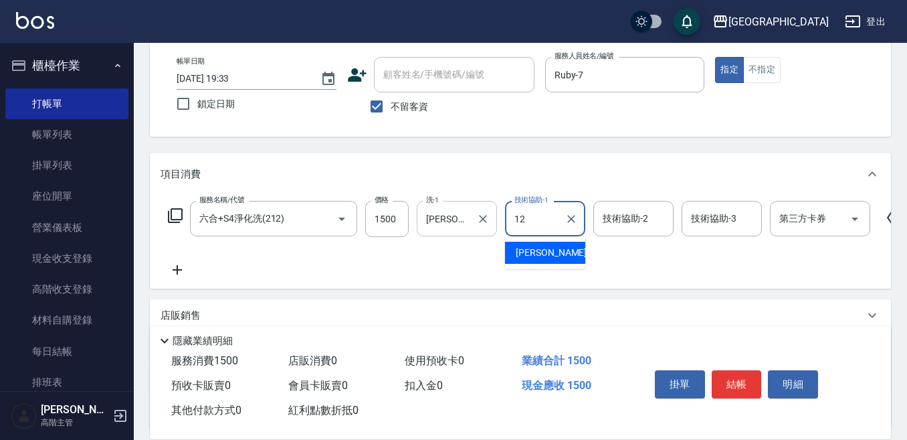
type input "Emily-12"
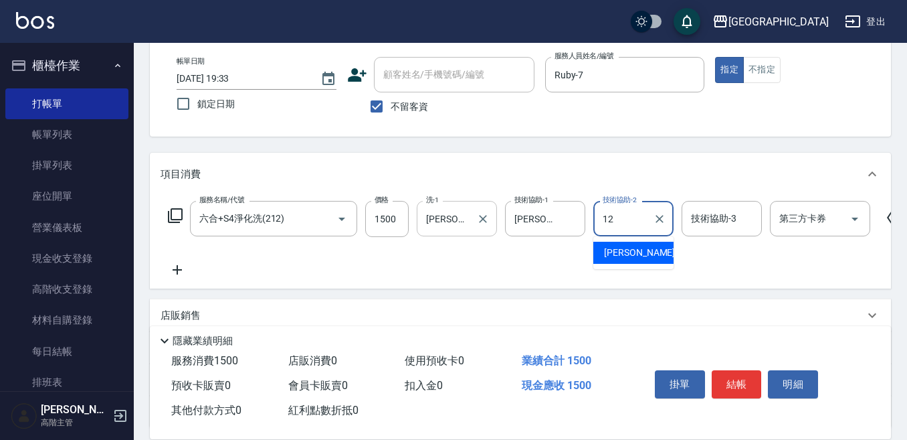
type input "Emily-12"
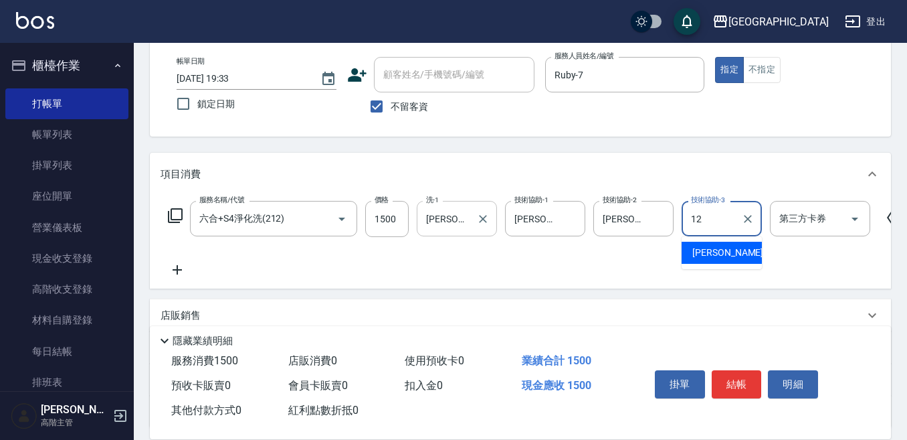
type input "Emily-12"
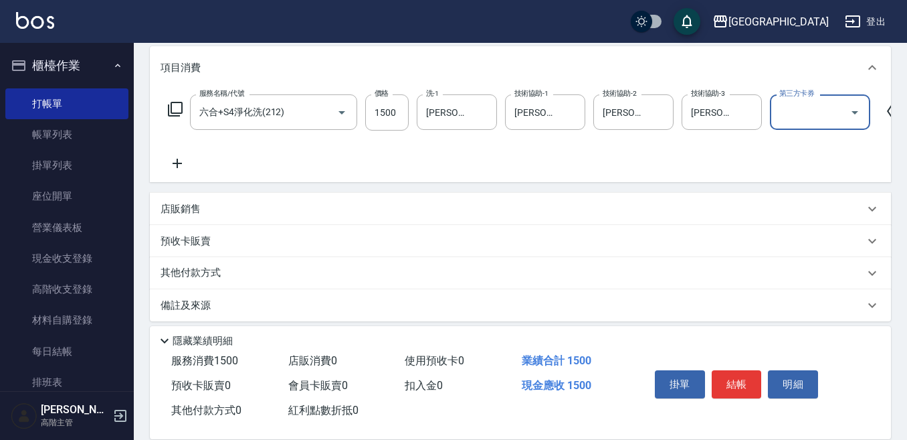
scroll to position [195, 0]
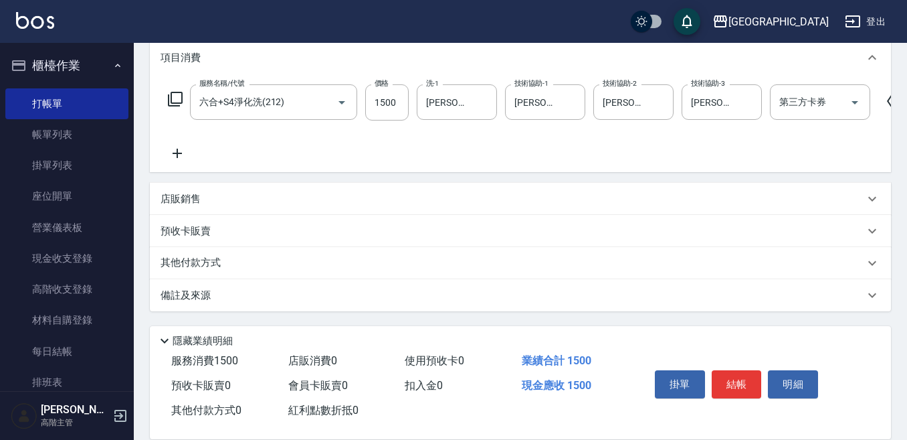
click at [188, 261] on p "其他付款方式" at bounding box center [194, 263] width 67 height 15
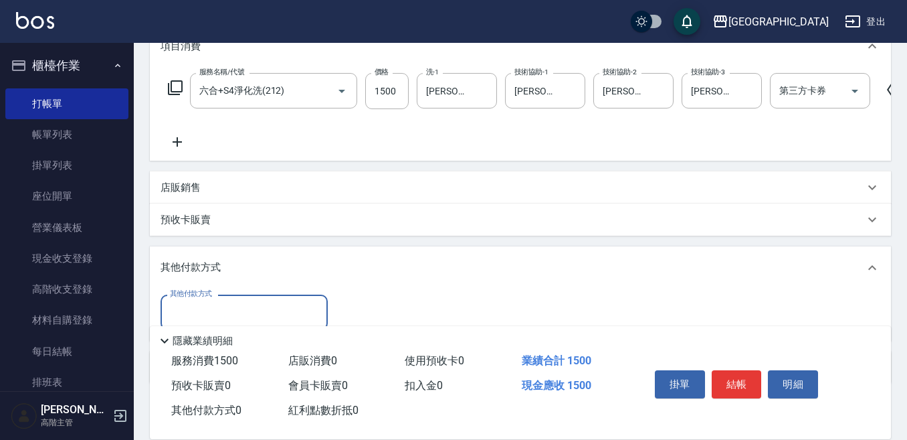
scroll to position [262, 0]
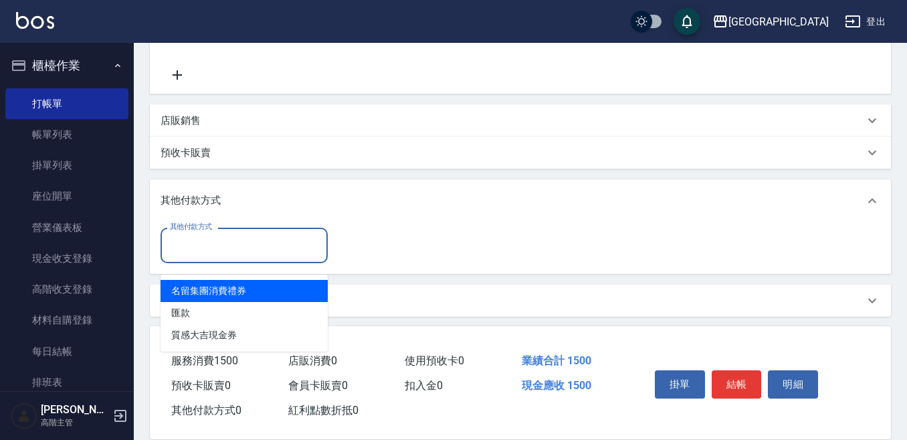
click at [187, 257] on input "其他付款方式" at bounding box center [244, 245] width 155 height 23
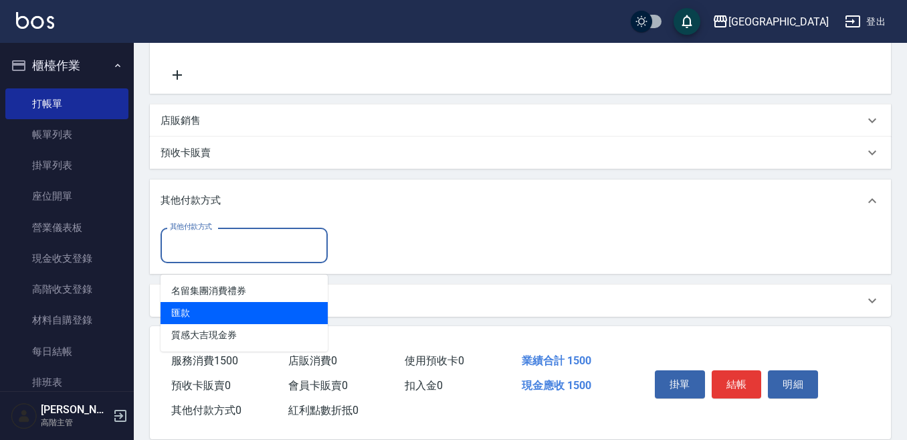
click at [192, 314] on span "匯款" at bounding box center [244, 313] width 167 height 22
type input "匯款"
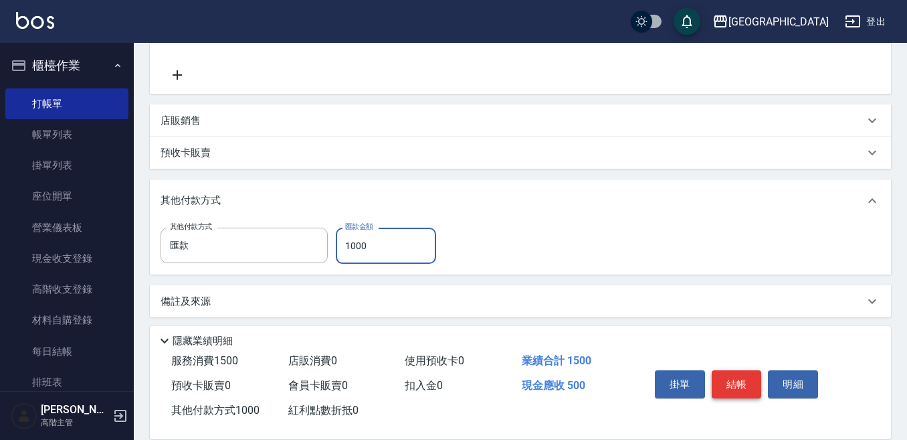
type input "1000"
click at [740, 378] on button "結帳" at bounding box center [737, 384] width 50 height 28
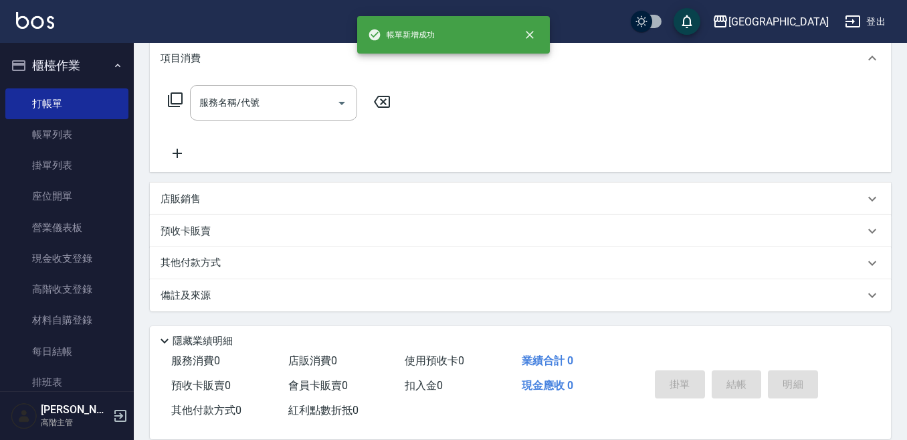
scroll to position [0, 0]
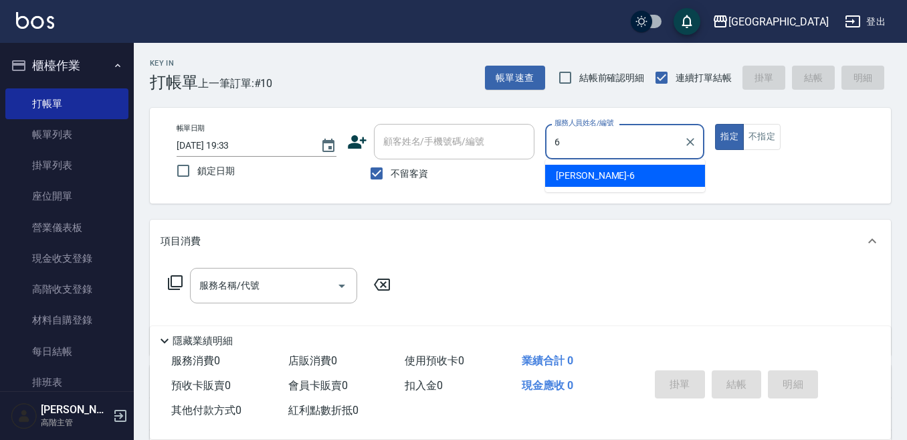
type input "Judy-6"
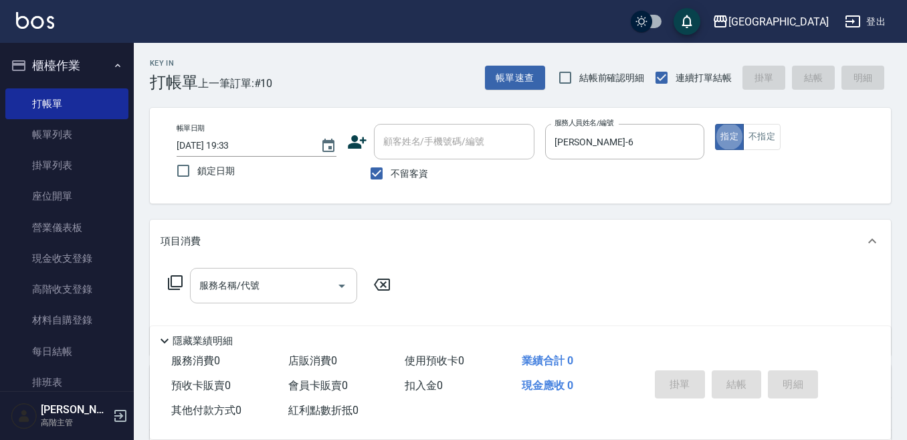
click at [224, 284] on input "服務名稱/代號" at bounding box center [263, 285] width 135 height 23
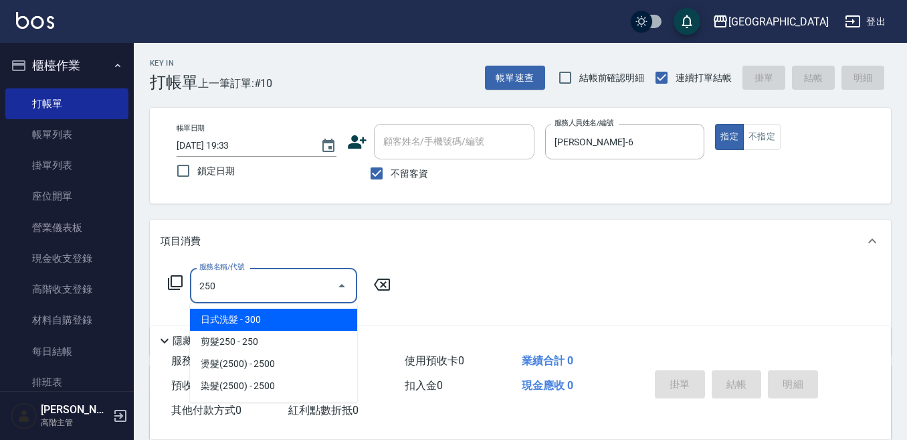
type input "日式洗髮(250)"
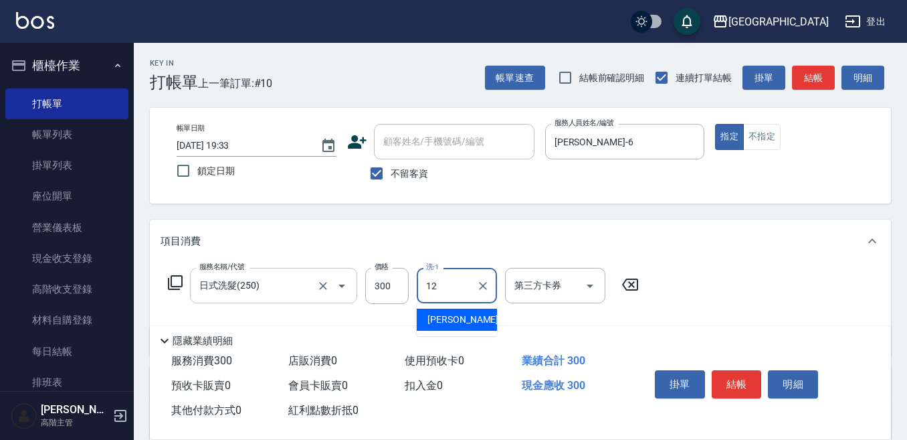
type input "Emily-12"
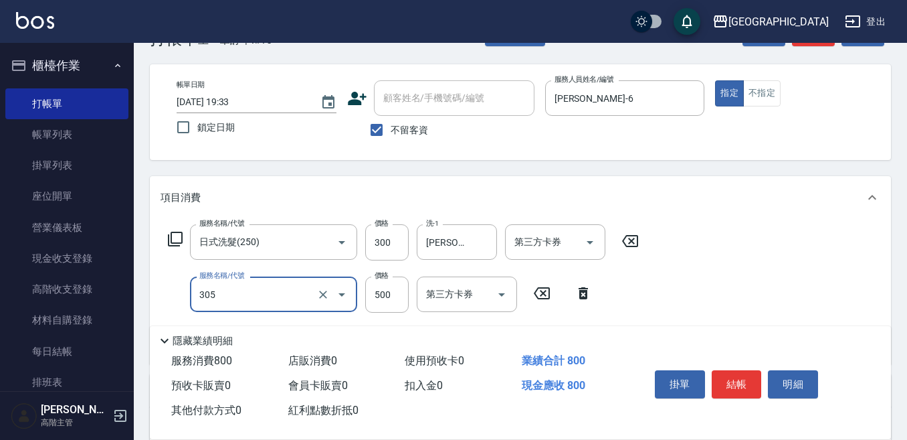
scroll to position [67, 0]
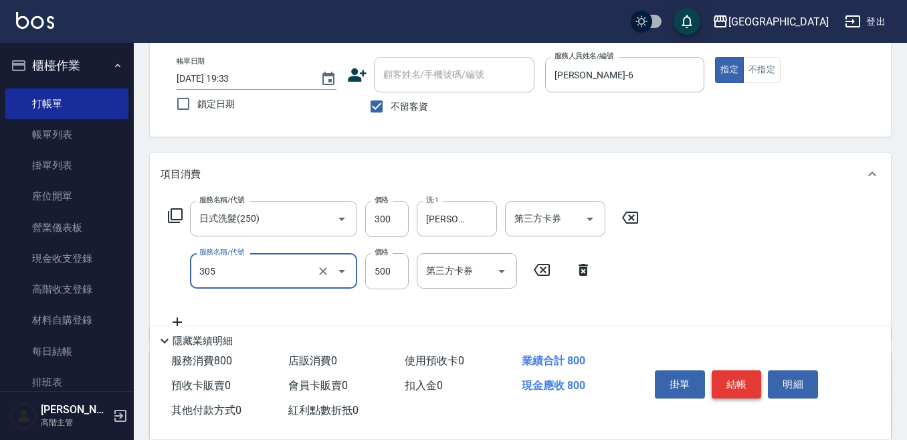
type input "剪髮500(305)"
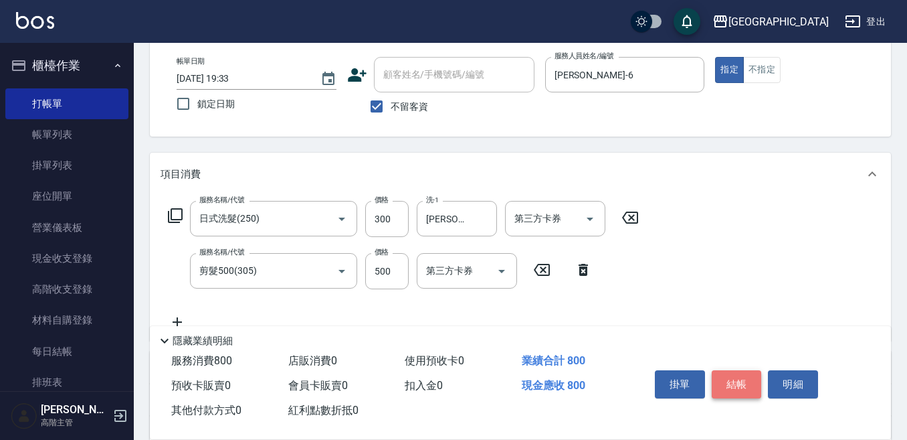
click at [720, 383] on button "結帳" at bounding box center [737, 384] width 50 height 28
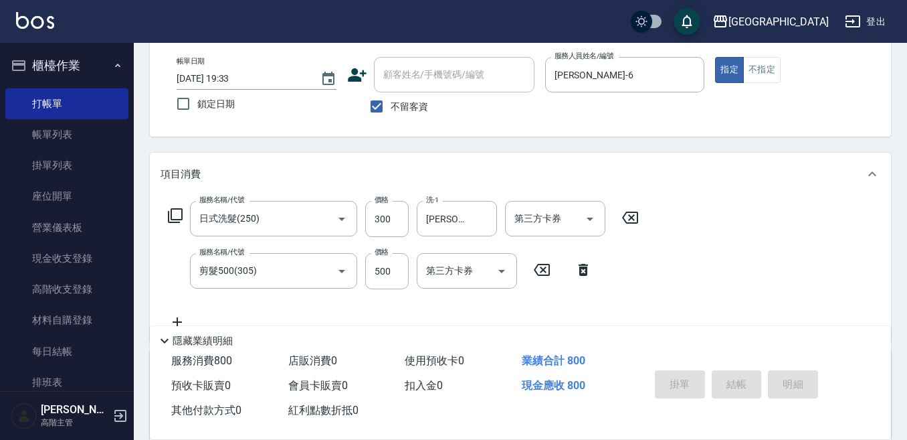
type input "2025/09/05 19:34"
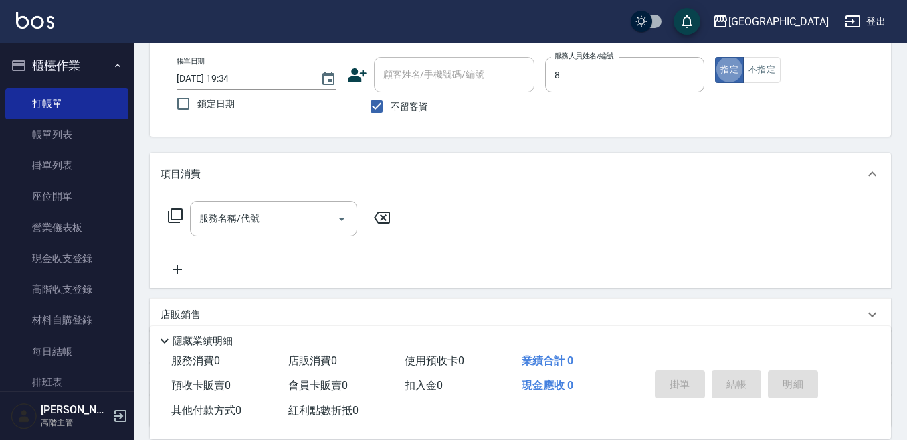
type input "Smile-8"
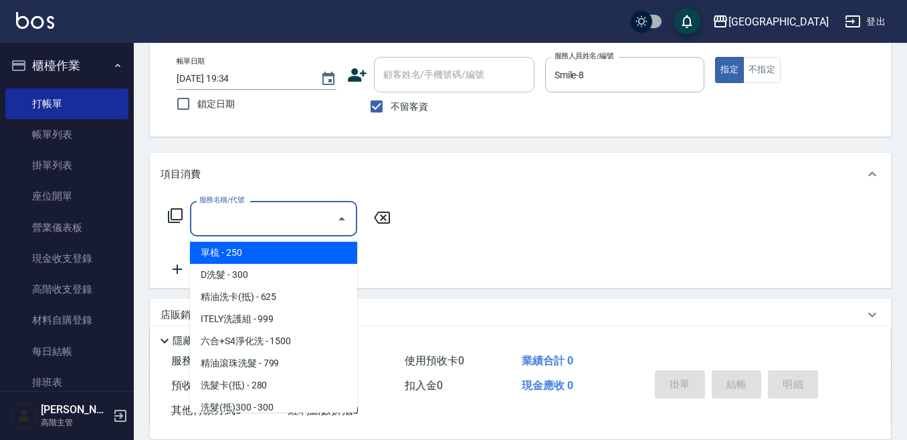
click at [243, 221] on input "服務名稱/代號" at bounding box center [263, 218] width 135 height 23
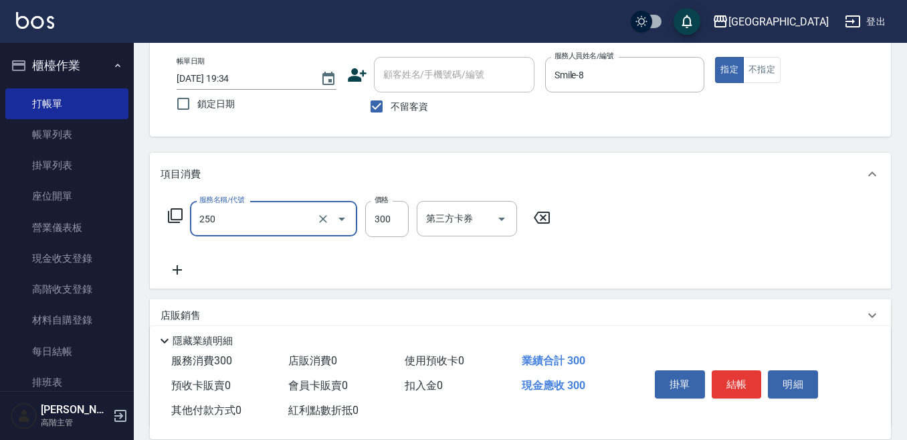
type input "日式洗髮(250)"
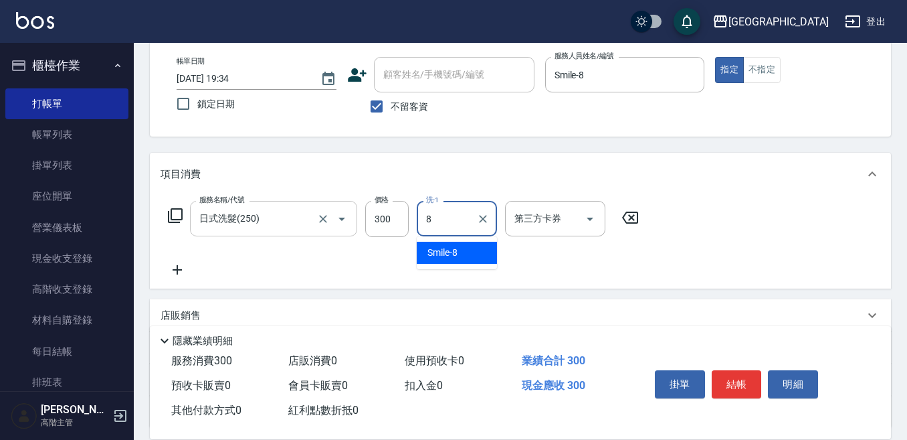
type input "Smile-8"
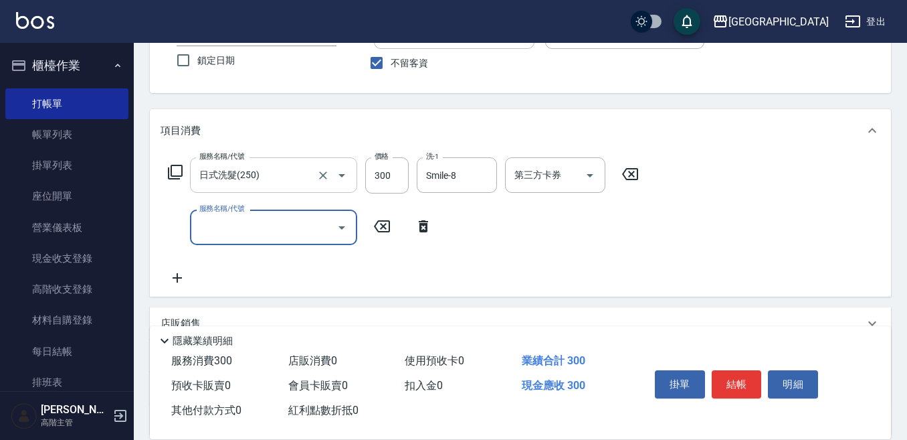
scroll to position [134, 0]
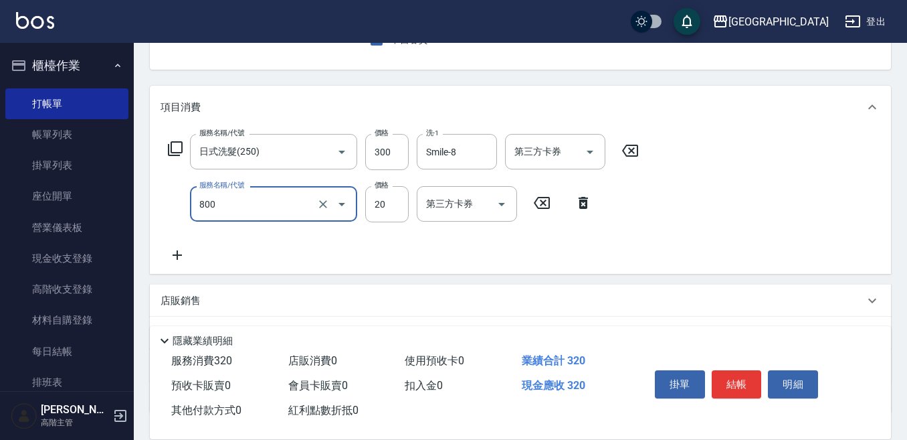
type input "潤絲精(800)"
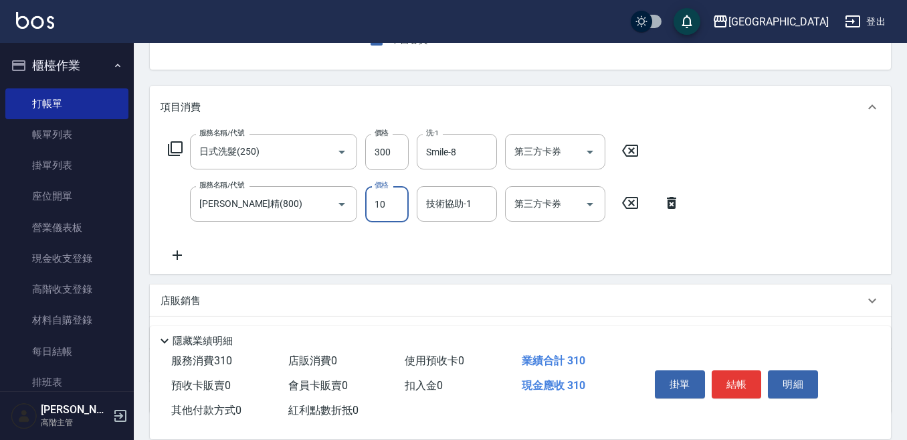
type input "10"
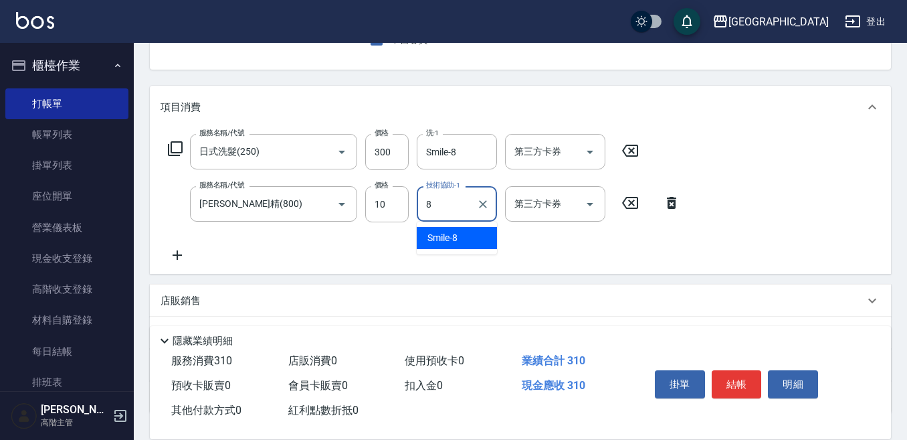
type input "Smile-8"
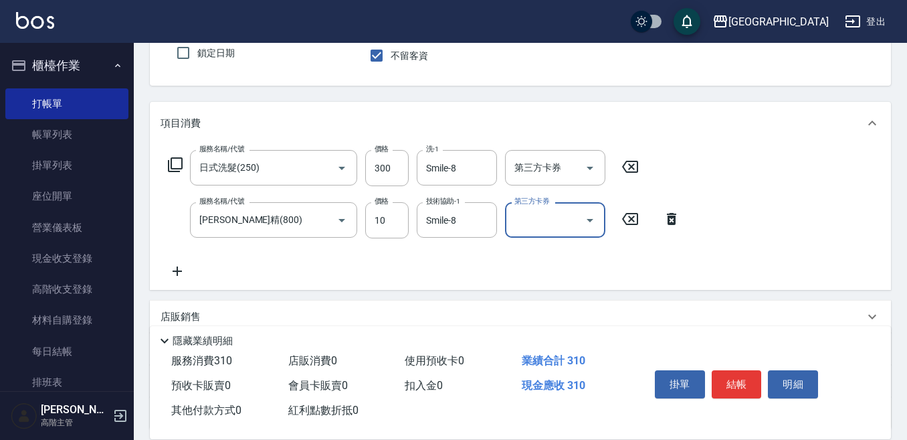
scroll to position [67, 0]
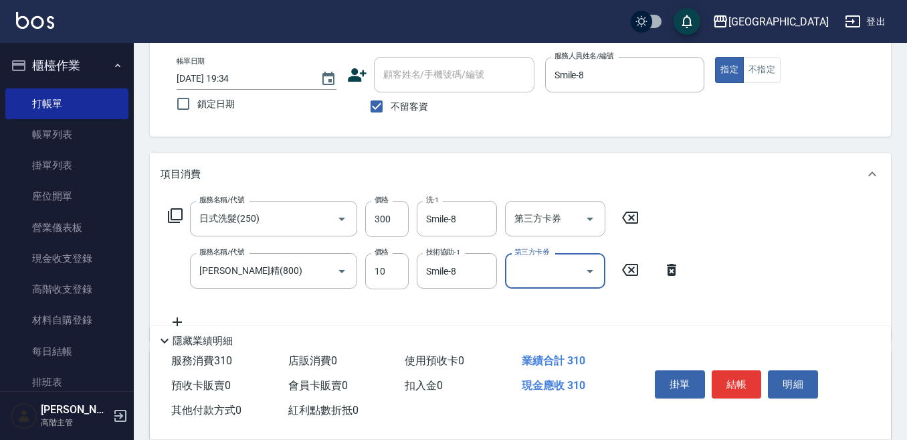
click at [739, 379] on button "結帳" at bounding box center [737, 384] width 50 height 28
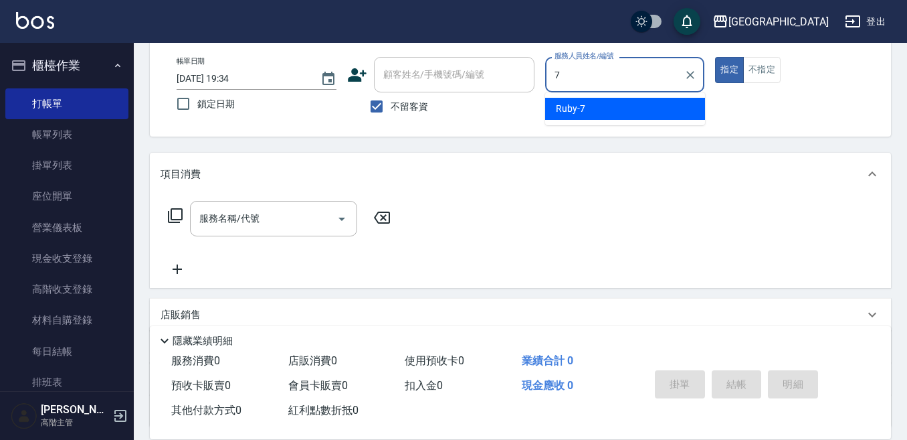
type input "Ruby-7"
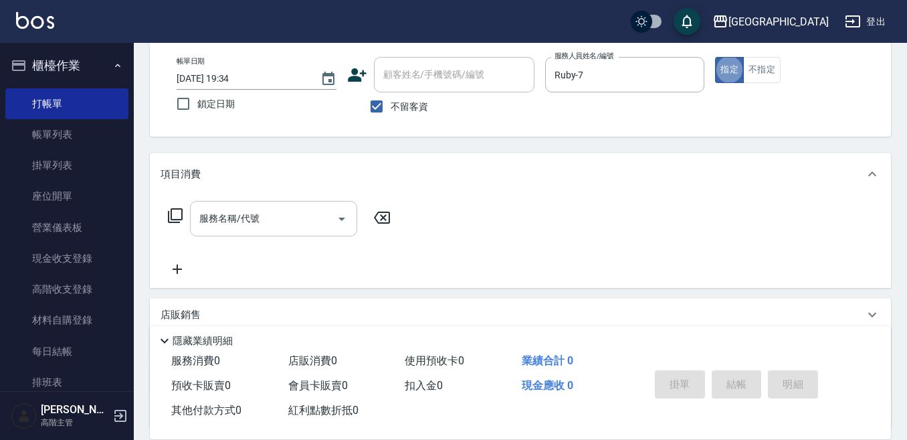
click at [262, 215] on input "服務名稱/代號" at bounding box center [263, 218] width 135 height 23
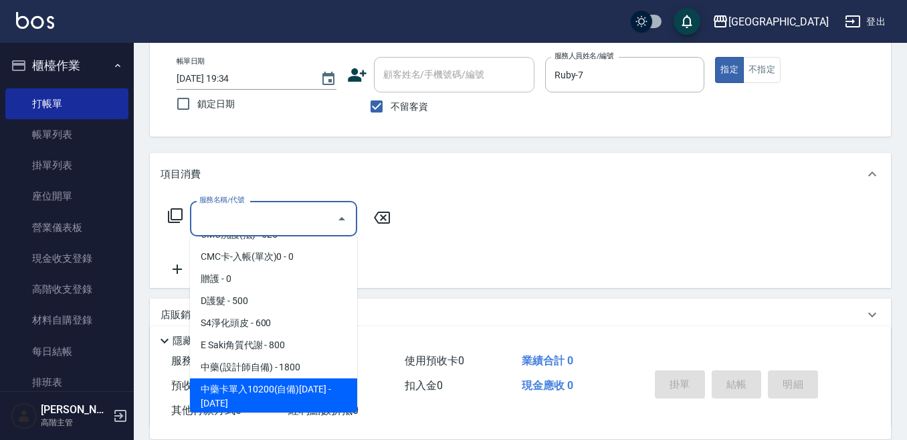
scroll to position [1071, 0]
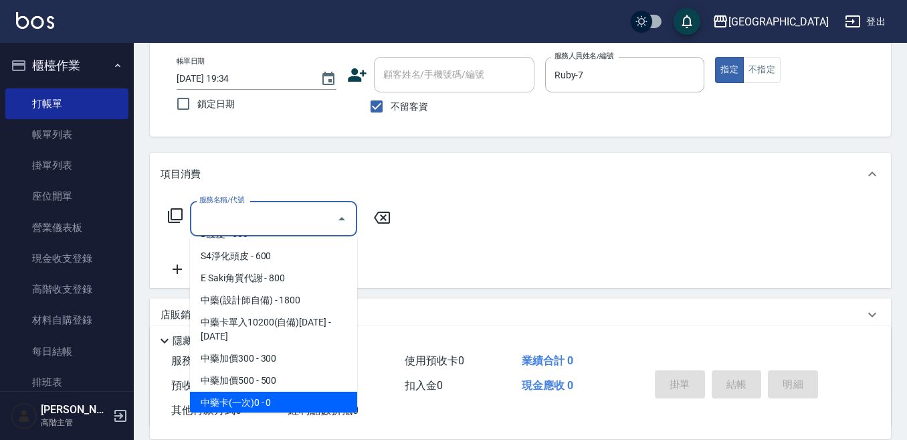
click at [282, 391] on span "中藥卡(一次)0 - 0" at bounding box center [273, 402] width 167 height 22
type input "中藥卡(一次)0(706)"
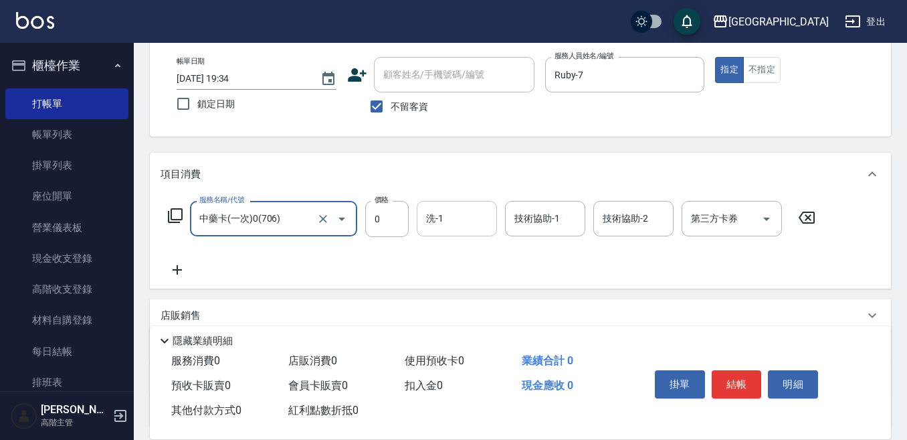
click at [444, 221] on input "洗-1" at bounding box center [457, 218] width 68 height 23
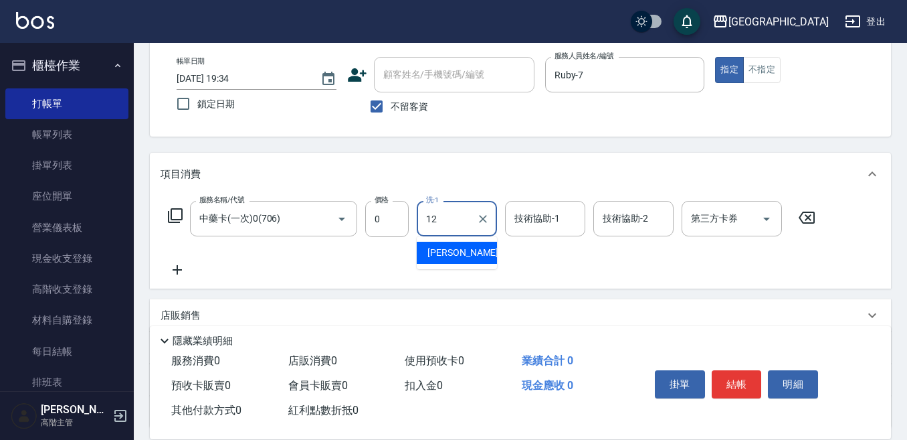
type input "Emily-12"
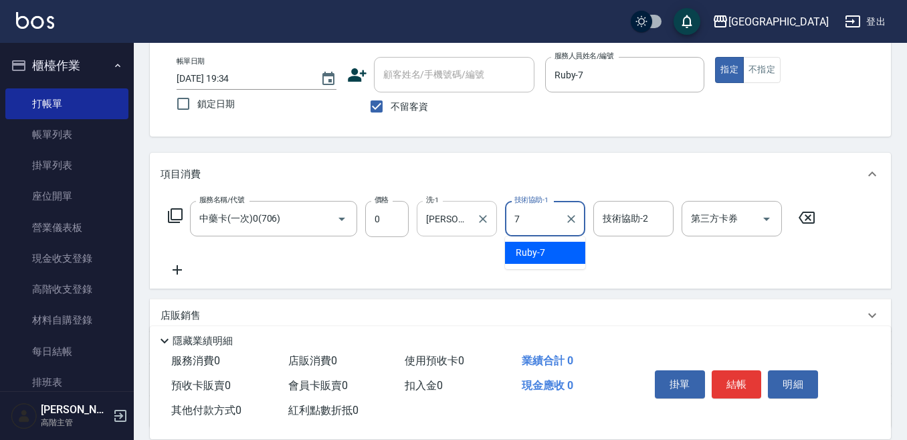
type input "Ruby-7"
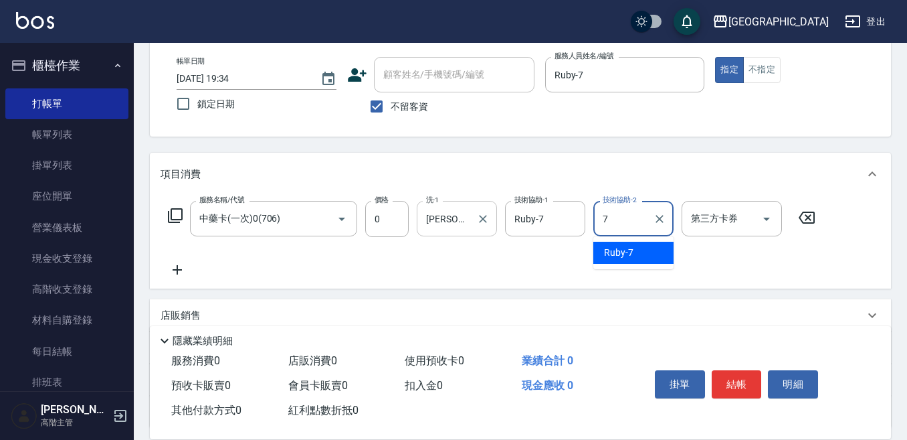
type input "Ruby-7"
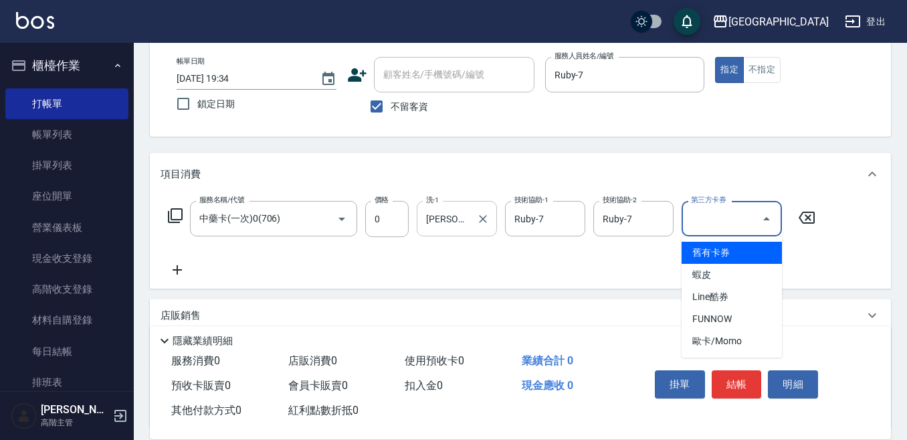
type input "舊有卡券"
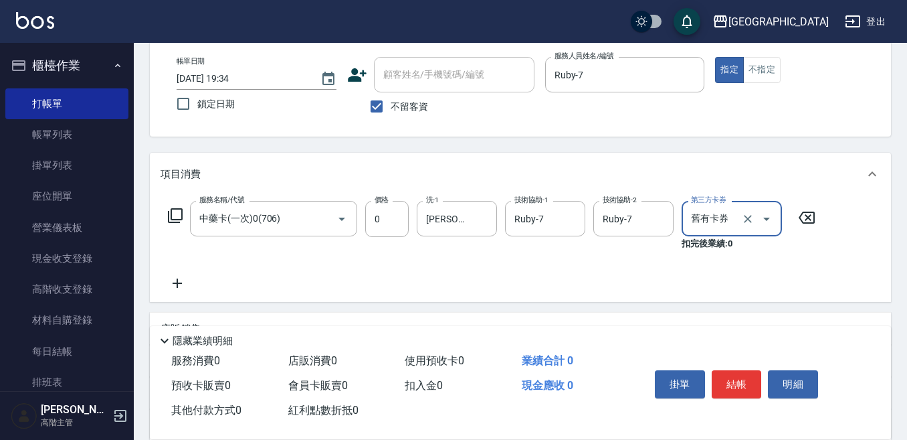
click at [733, 380] on button "結帳" at bounding box center [737, 384] width 50 height 28
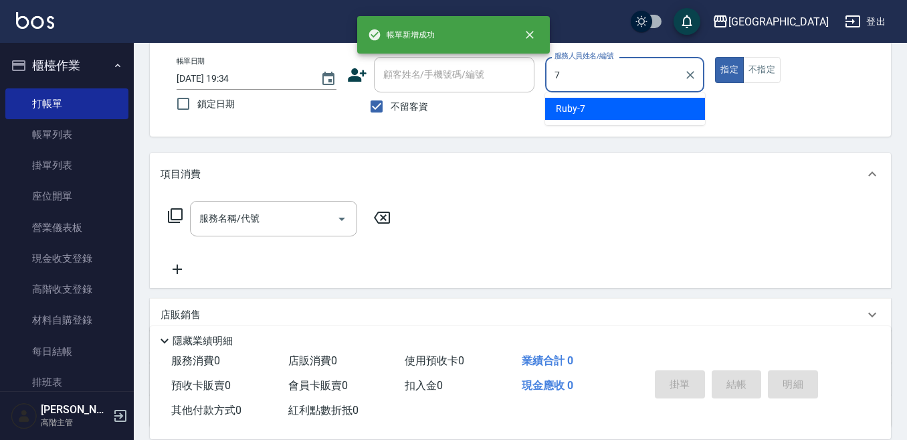
type input "Ruby-7"
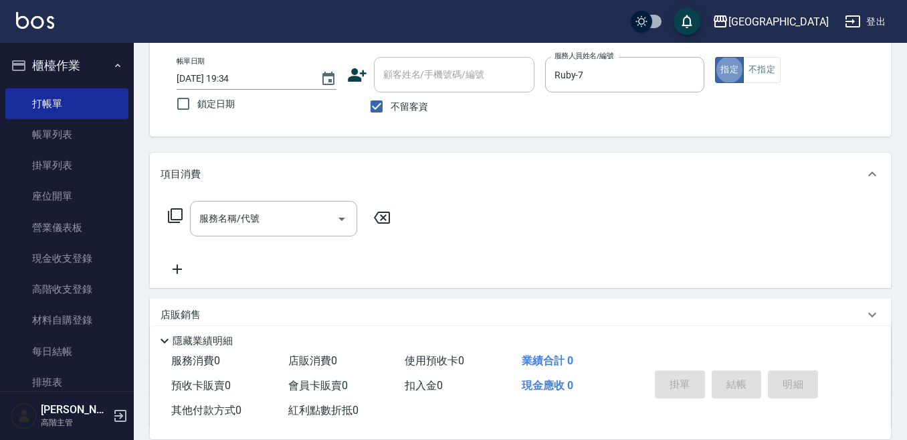
drag, startPoint x: 749, startPoint y: 68, endPoint x: 726, endPoint y: 92, distance: 33.1
click at [749, 70] on button "不指定" at bounding box center [761, 70] width 37 height 26
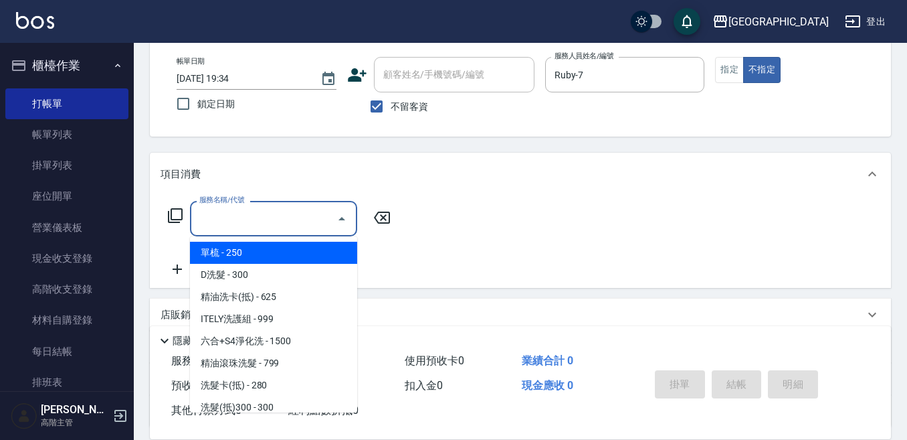
drag, startPoint x: 252, startPoint y: 215, endPoint x: 221, endPoint y: 278, distance: 69.4
click at [250, 219] on input "服務名稱/代號" at bounding box center [263, 218] width 135 height 23
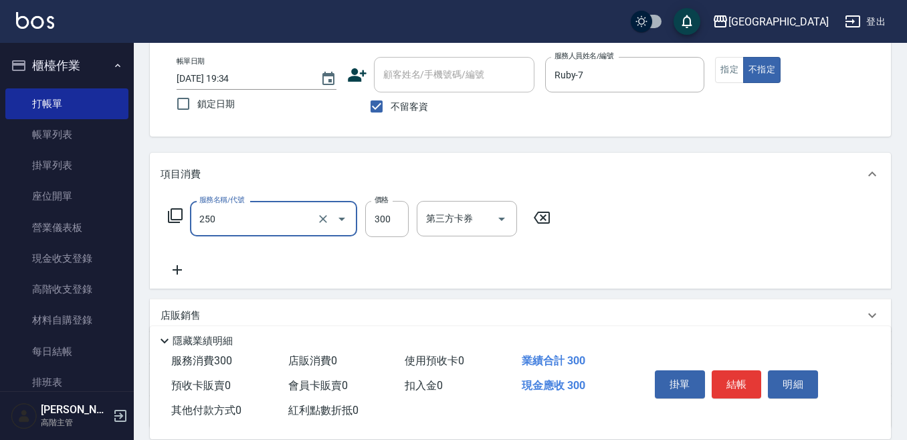
type input "日式洗髮(250)"
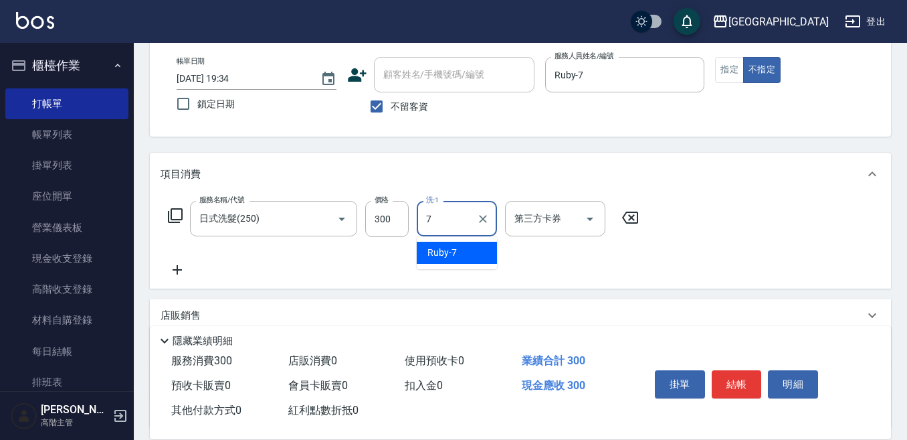
type input "Ruby-7"
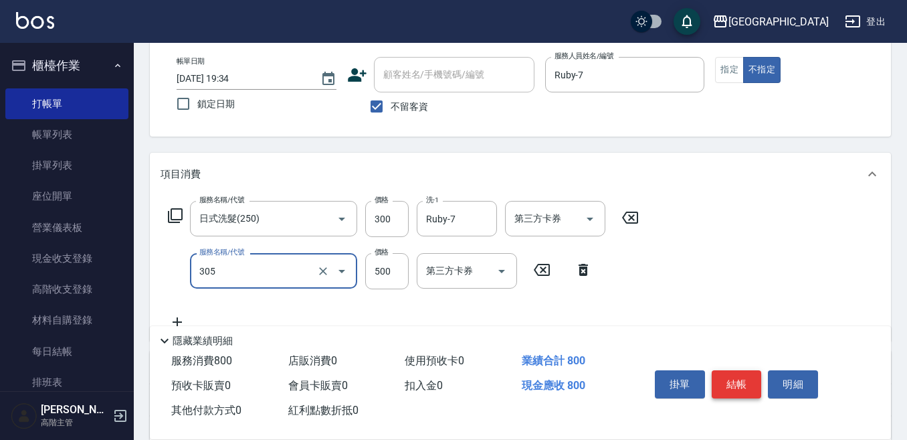
type input "剪髮500(305)"
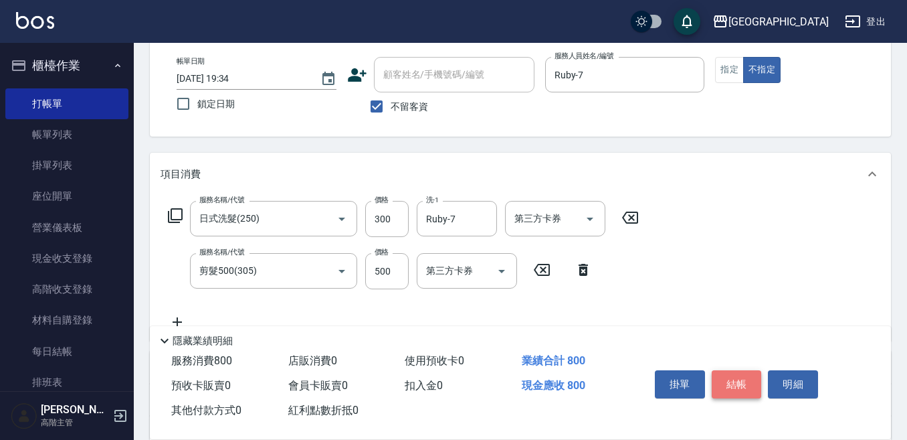
click at [726, 371] on button "結帳" at bounding box center [737, 384] width 50 height 28
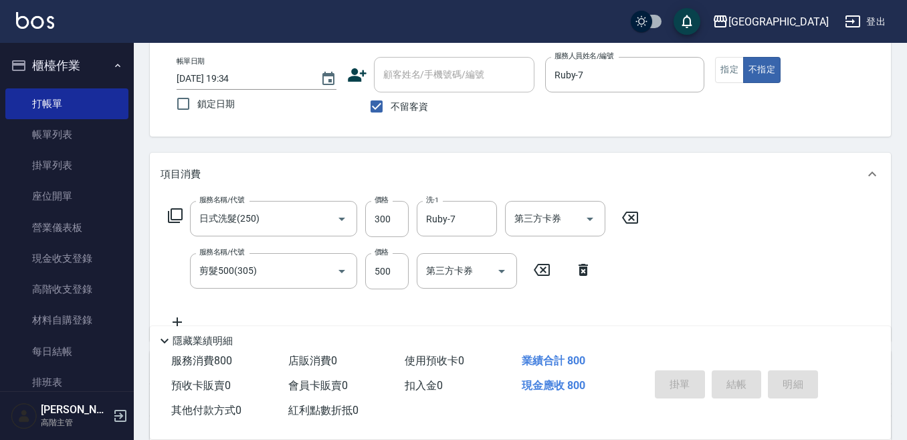
type input "2025/09/05 19:35"
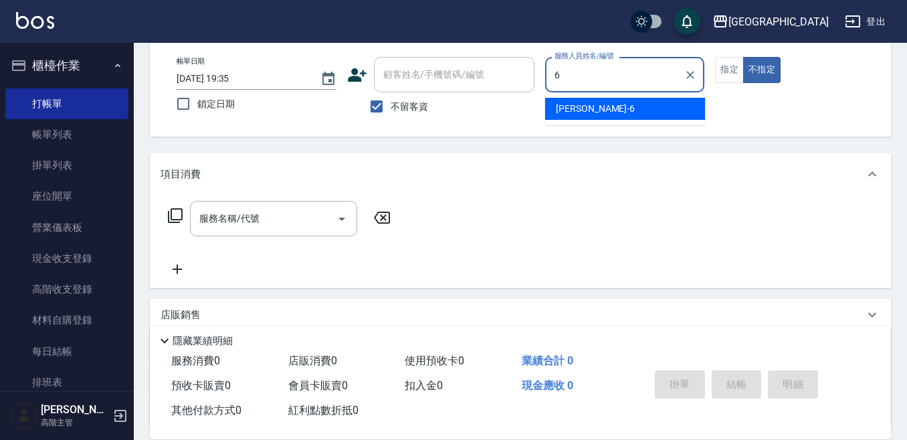
type input "Judy-6"
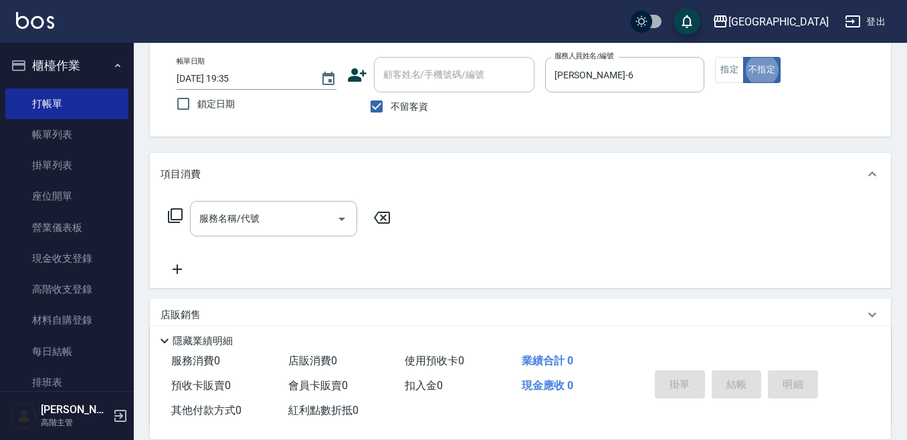
type button "false"
click at [731, 70] on button "指定" at bounding box center [729, 70] width 29 height 26
click at [217, 218] on input "服務名稱/代號" at bounding box center [263, 218] width 135 height 23
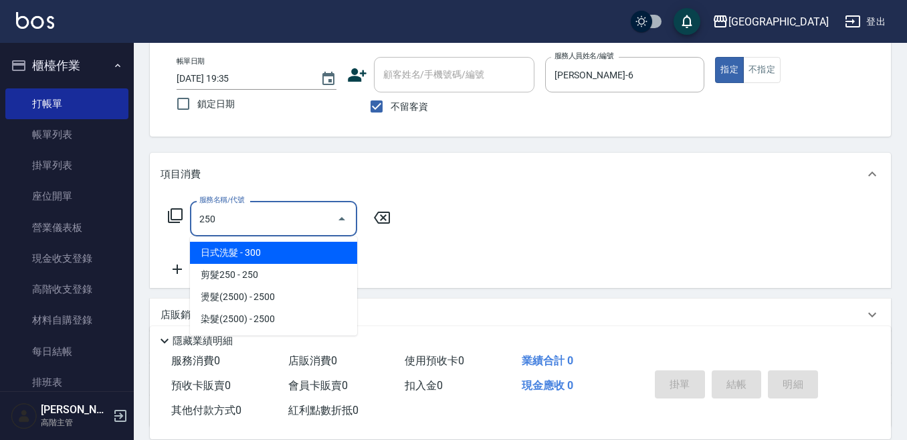
type input "日式洗髮(250)"
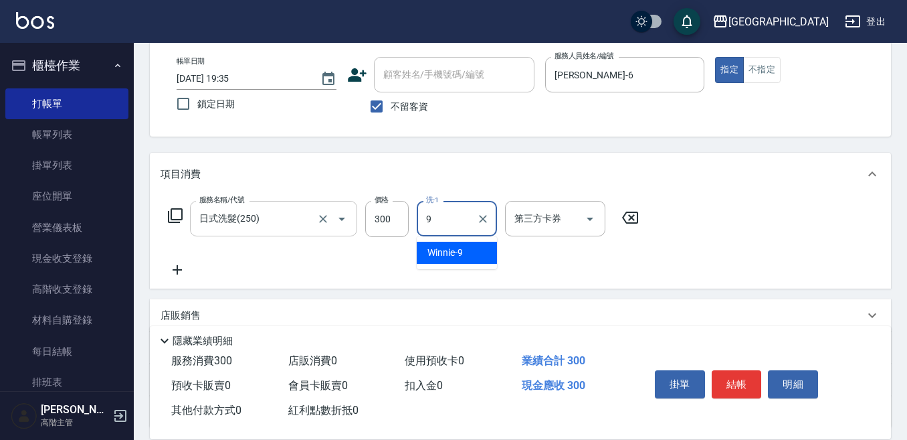
type input "Winnie-9"
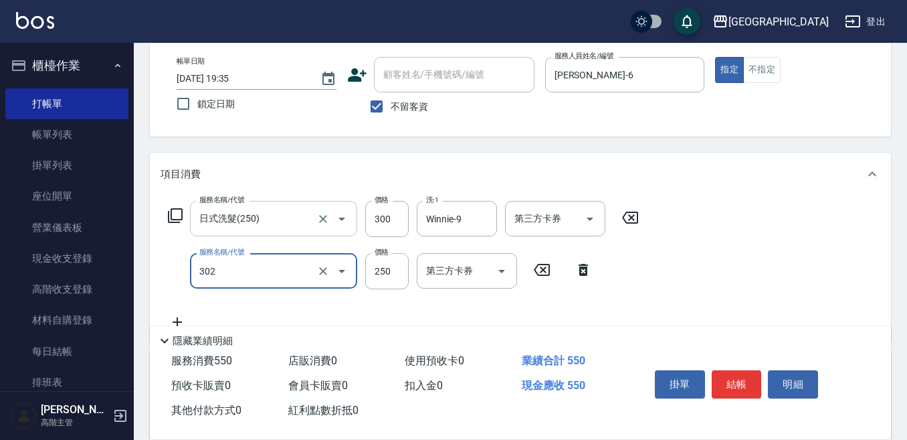
type input "剪髮250(302)"
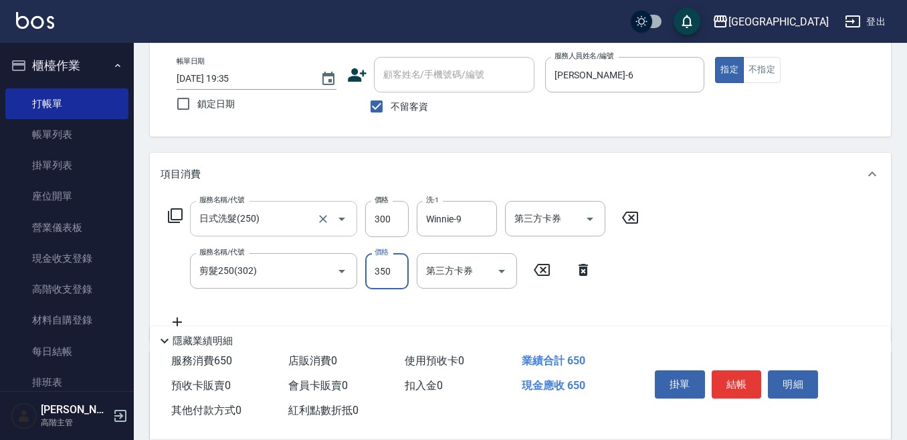
type input "350"
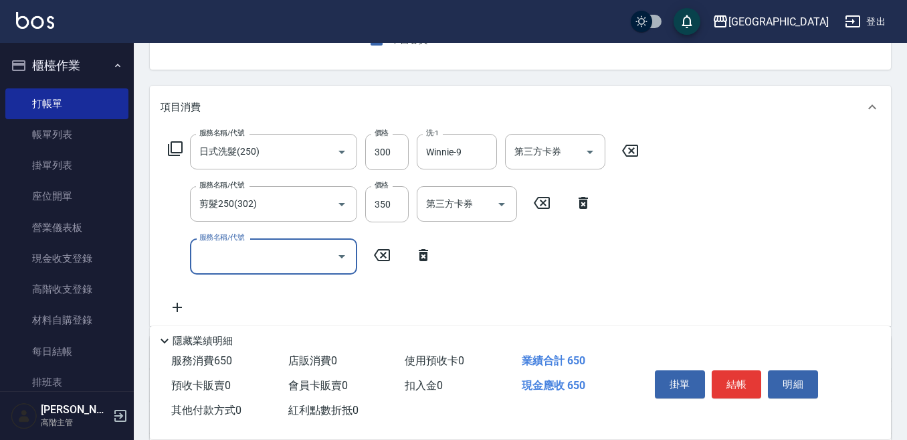
click at [207, 256] on input "服務名稱/代號" at bounding box center [263, 255] width 135 height 23
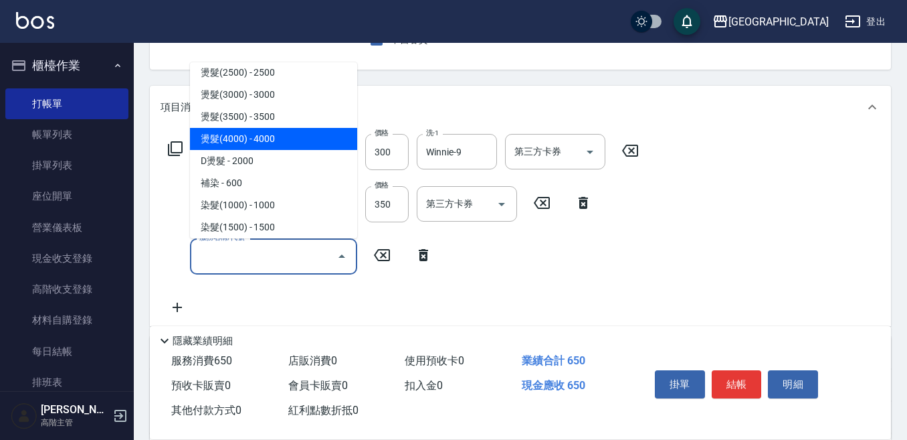
scroll to position [535, 0]
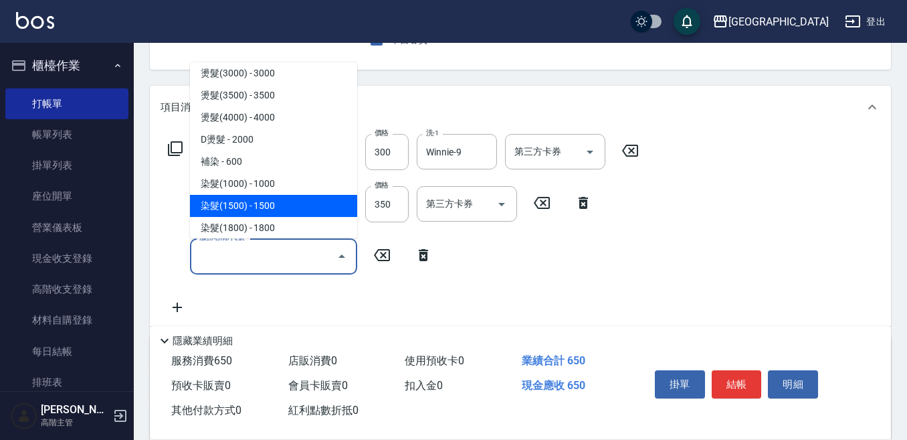
click at [274, 197] on span "染髮(1500) - 1500" at bounding box center [273, 206] width 167 height 22
type input "染髮(1500)(502)"
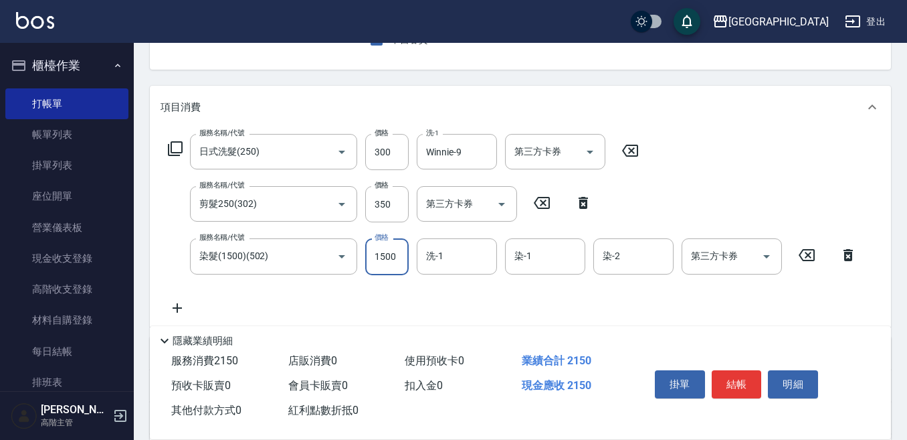
click at [405, 250] on input "1500" at bounding box center [386, 256] width 43 height 36
type input "1200"
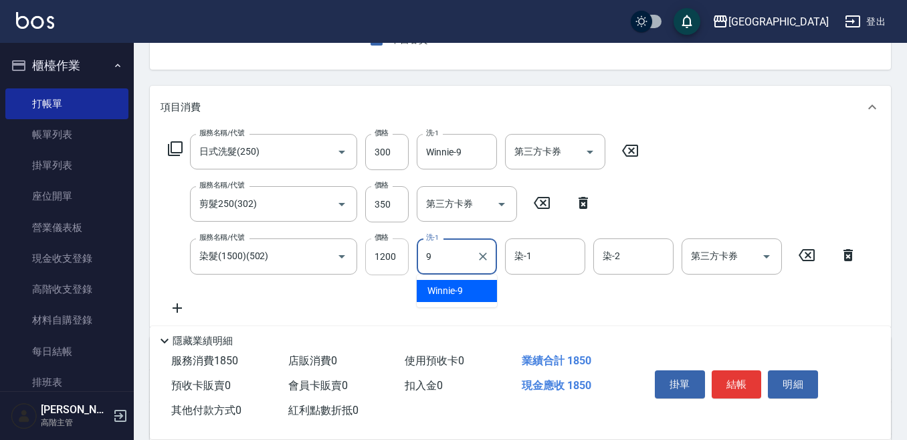
type input "Winnie-9"
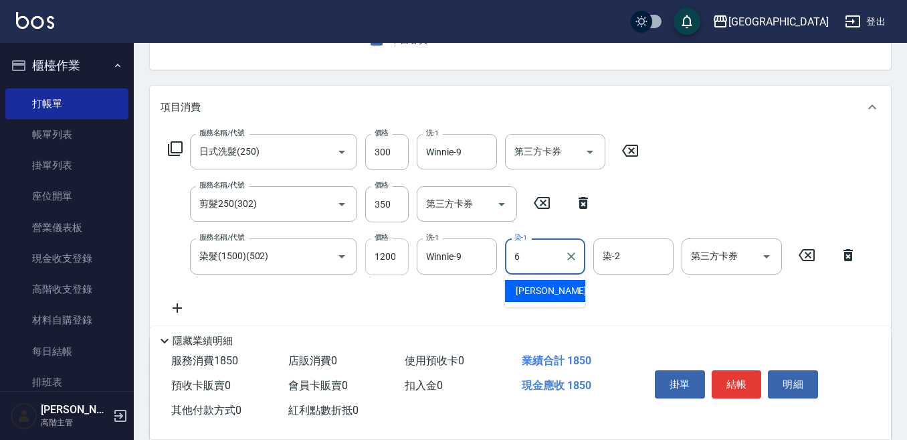
type input "Judy-6"
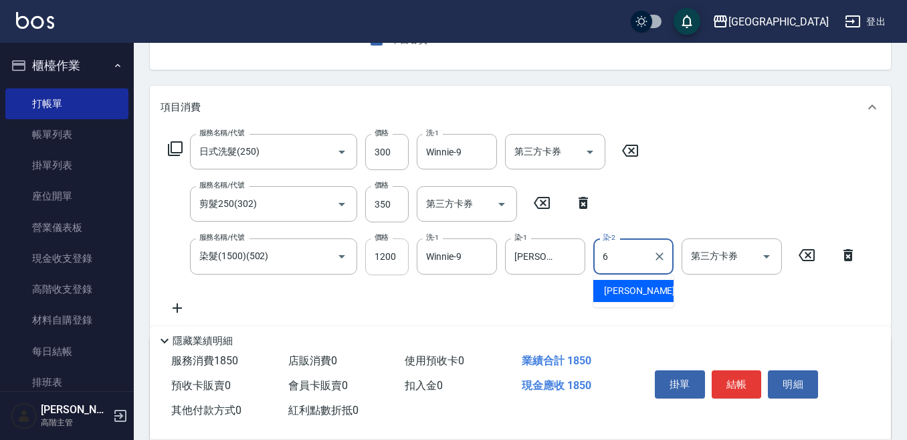
type input "Judy-6"
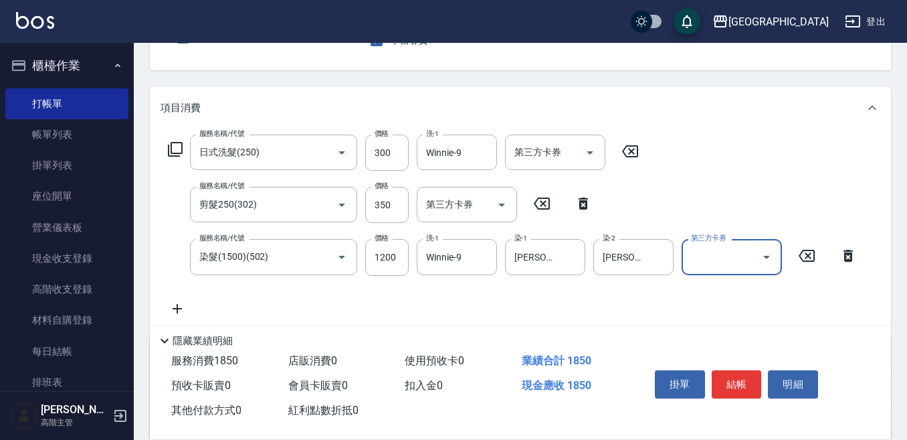
scroll to position [67, 0]
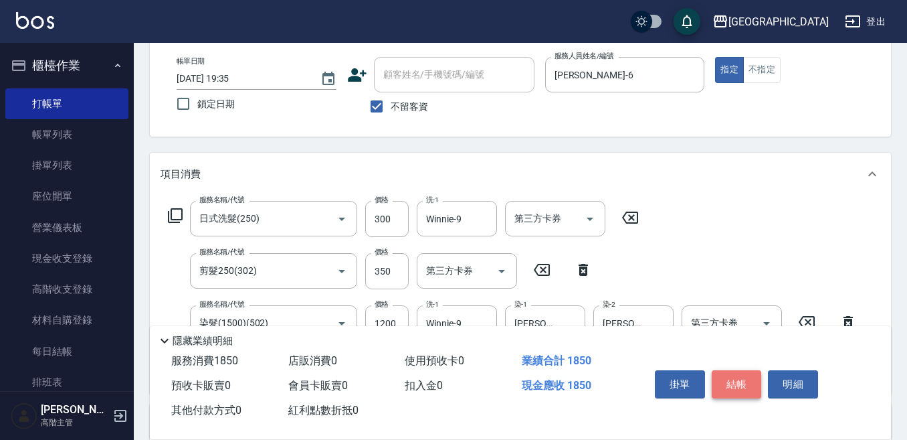
click at [737, 377] on button "結帳" at bounding box center [737, 384] width 50 height 28
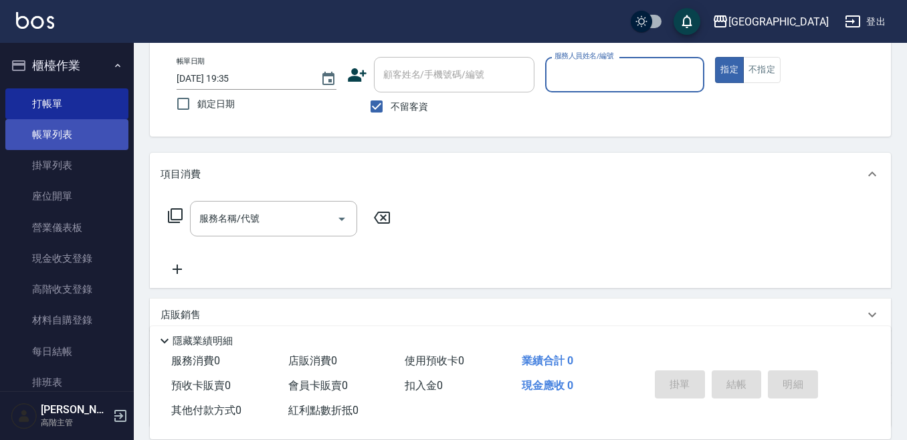
click at [92, 125] on link "帳單列表" at bounding box center [66, 134] width 123 height 31
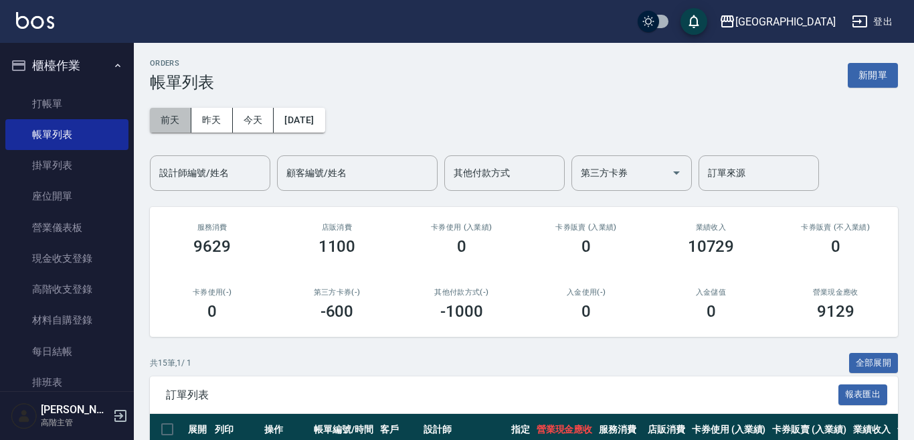
drag, startPoint x: 189, startPoint y: 110, endPoint x: 172, endPoint y: 148, distance: 41.3
click at [189, 116] on button "前天" at bounding box center [170, 120] width 41 height 25
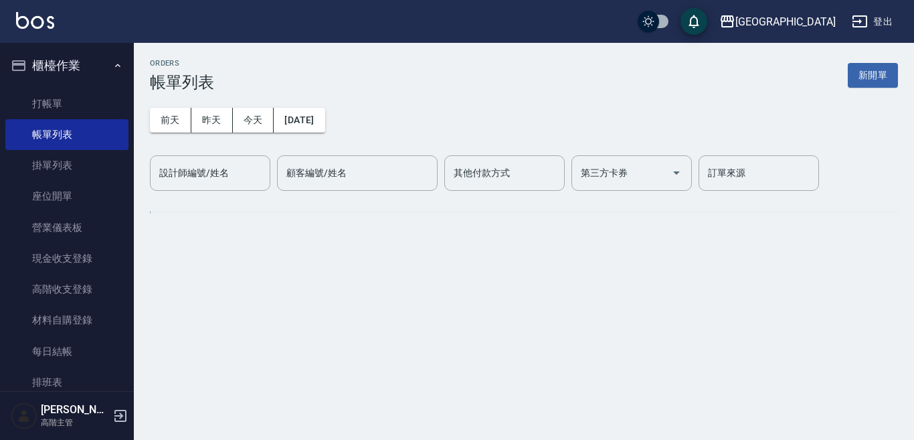
click at [174, 170] on div "設計師編號/姓名 設計師編號/姓名" at bounding box center [210, 172] width 120 height 35
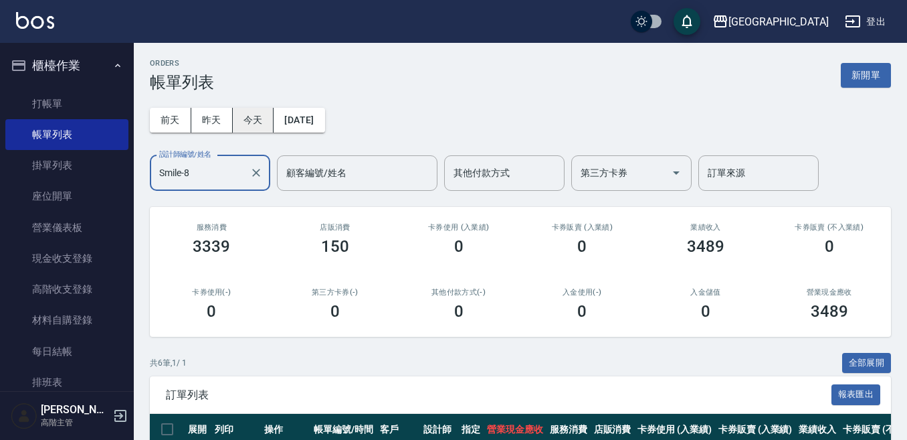
type input "Smile-8"
click at [242, 122] on button "今天" at bounding box center [253, 120] width 41 height 25
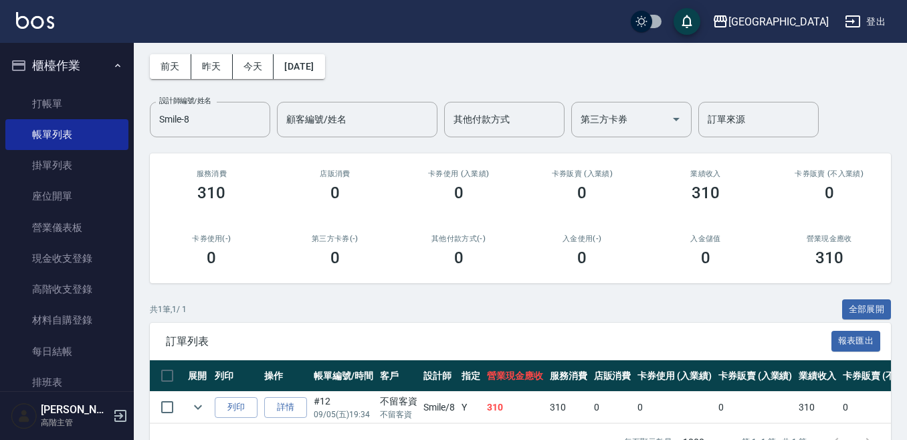
scroll to position [101, 0]
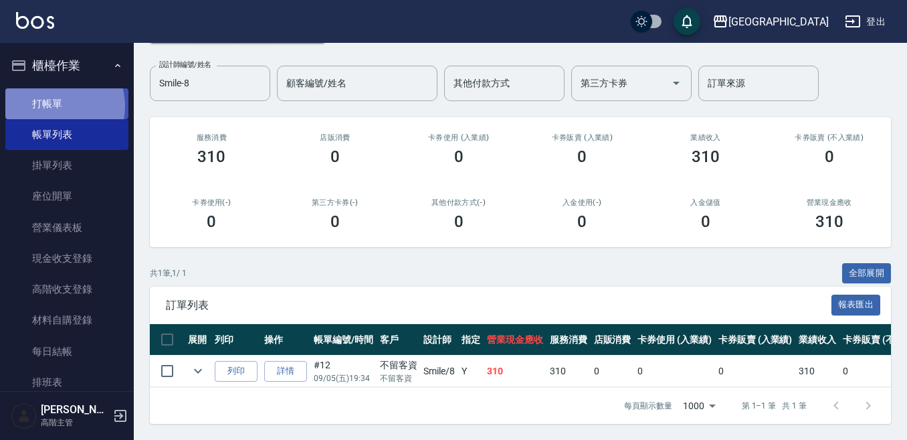
click at [51, 106] on link "打帳單" at bounding box center [66, 103] width 123 height 31
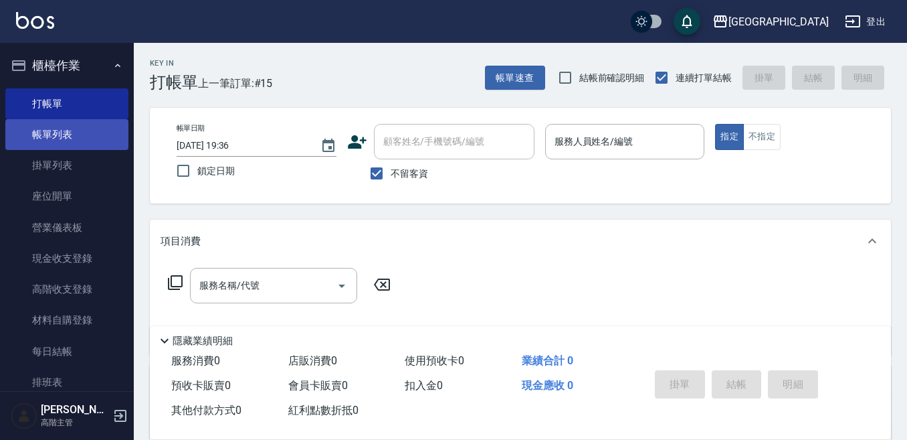
click at [91, 130] on link "帳單列表" at bounding box center [66, 134] width 123 height 31
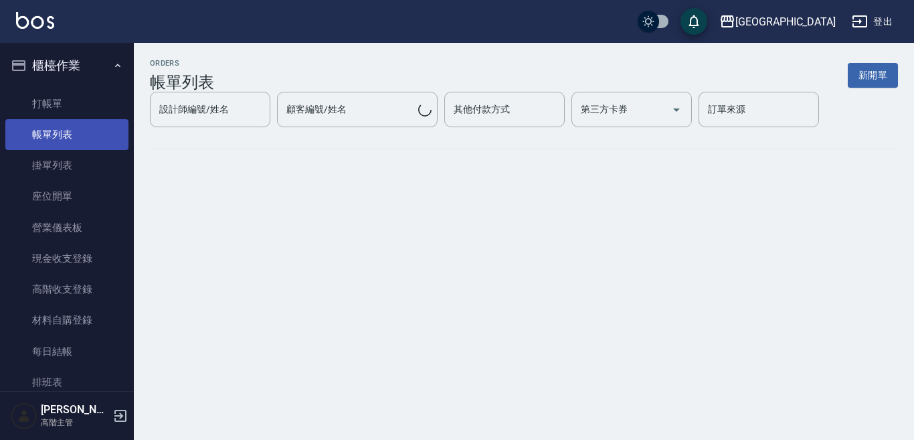
click at [76, 132] on link "帳單列表" at bounding box center [66, 134] width 123 height 31
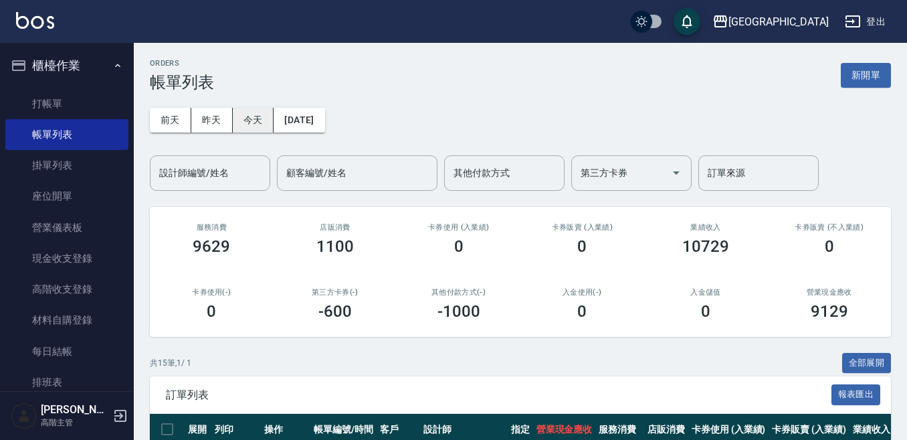
click at [238, 122] on button "今天" at bounding box center [253, 120] width 41 height 25
click at [188, 167] on input "設計師編號/姓名" at bounding box center [210, 172] width 108 height 23
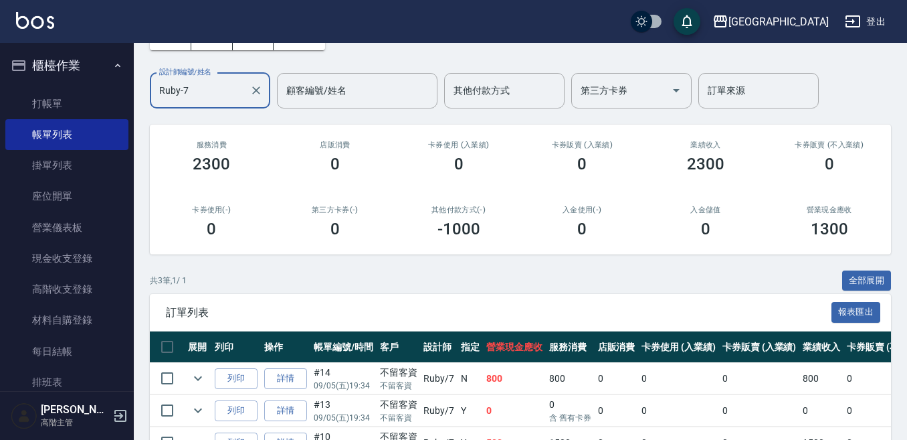
scroll to position [165, 0]
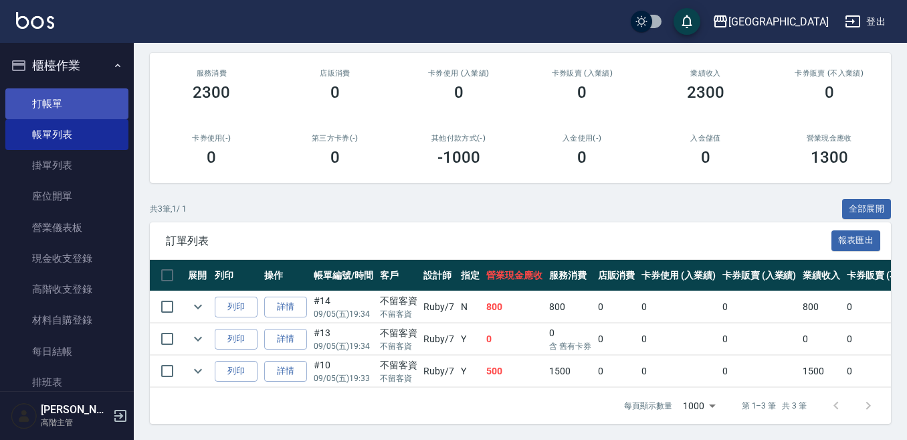
type input "Ruby-7"
click at [90, 105] on link "打帳單" at bounding box center [66, 103] width 123 height 31
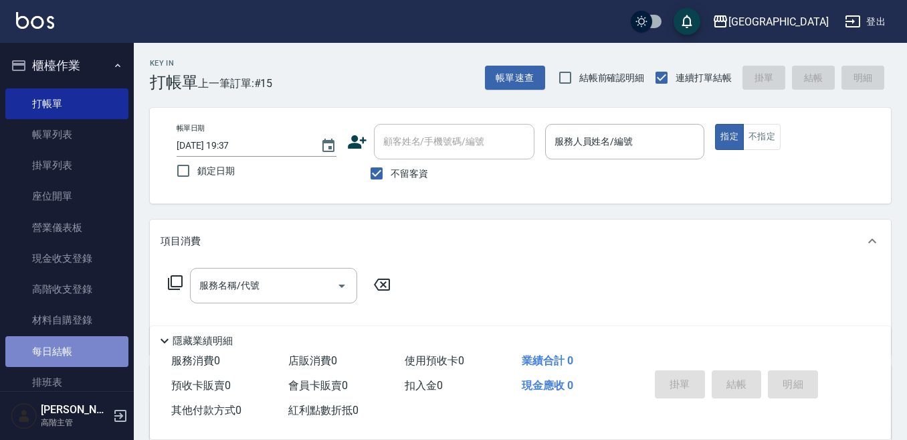
drag, startPoint x: 76, startPoint y: 355, endPoint x: 94, endPoint y: 348, distance: 19.3
click at [78, 354] on link "每日結帳" at bounding box center [66, 351] width 123 height 31
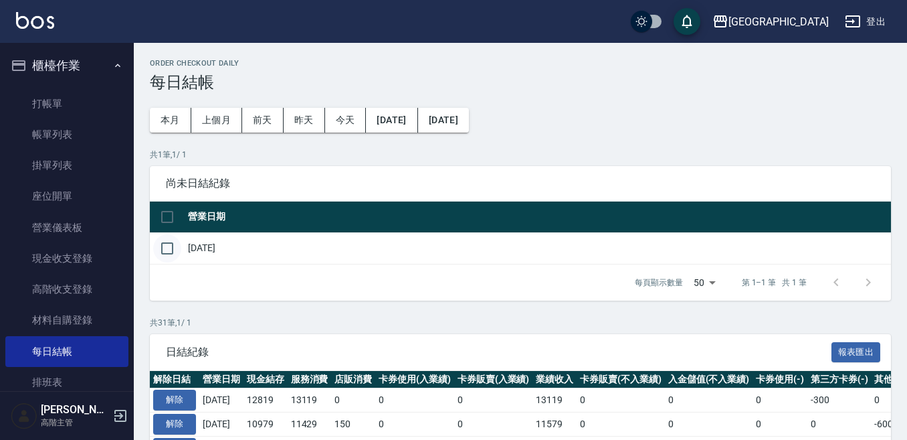
click at [168, 251] on input "checkbox" at bounding box center [167, 248] width 28 height 28
checkbox input "true"
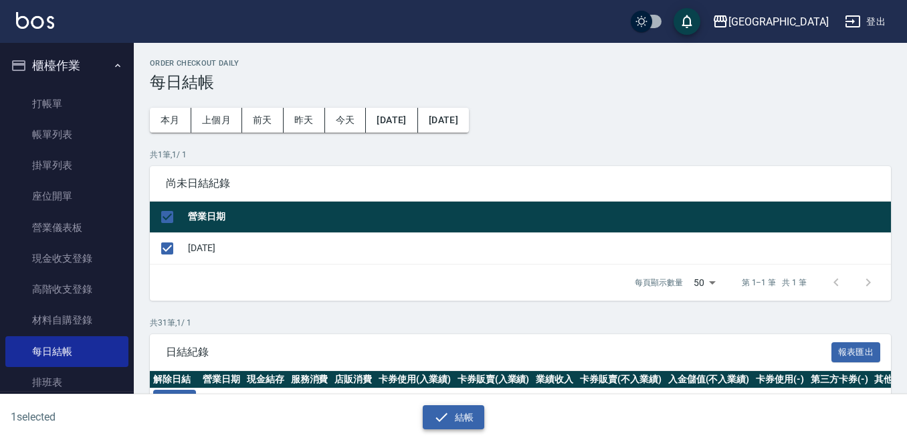
drag, startPoint x: 456, startPoint y: 419, endPoint x: 457, endPoint y: 411, distance: 7.4
click at [456, 416] on button "結帳" at bounding box center [454, 417] width 62 height 25
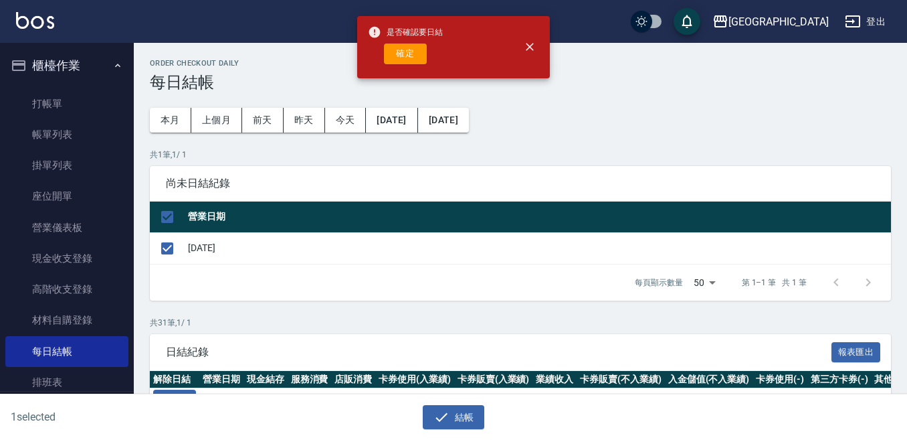
click at [411, 58] on button "確定" at bounding box center [405, 53] width 43 height 21
checkbox input "false"
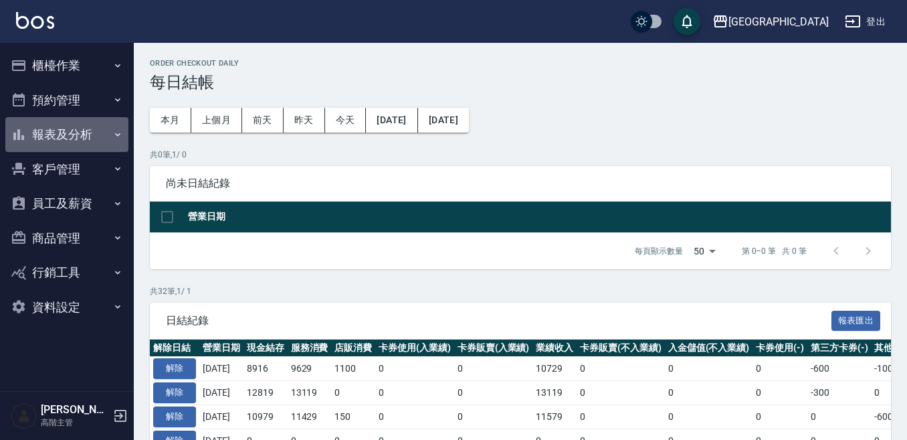
click at [72, 136] on button "報表及分析" at bounding box center [66, 134] width 123 height 35
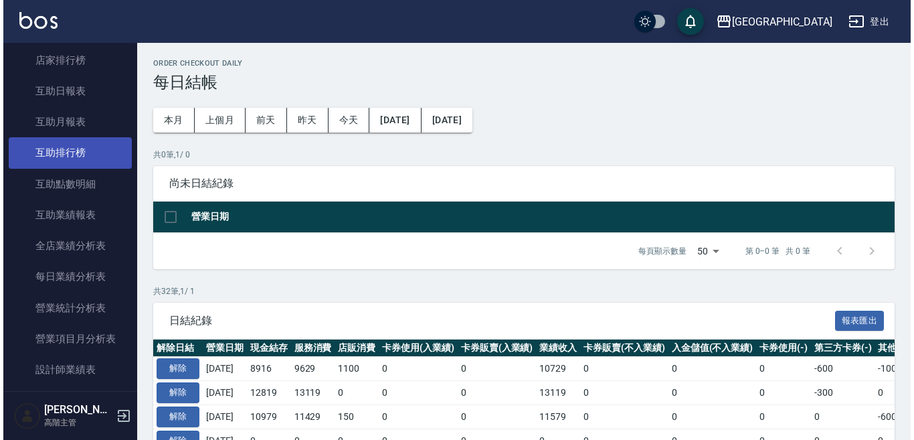
scroll to position [268, 0]
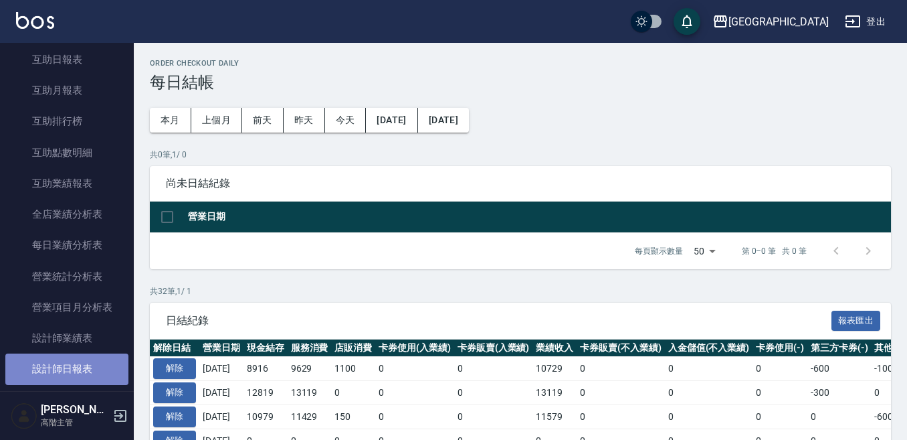
click at [96, 359] on link "設計師日報表" at bounding box center [66, 368] width 123 height 31
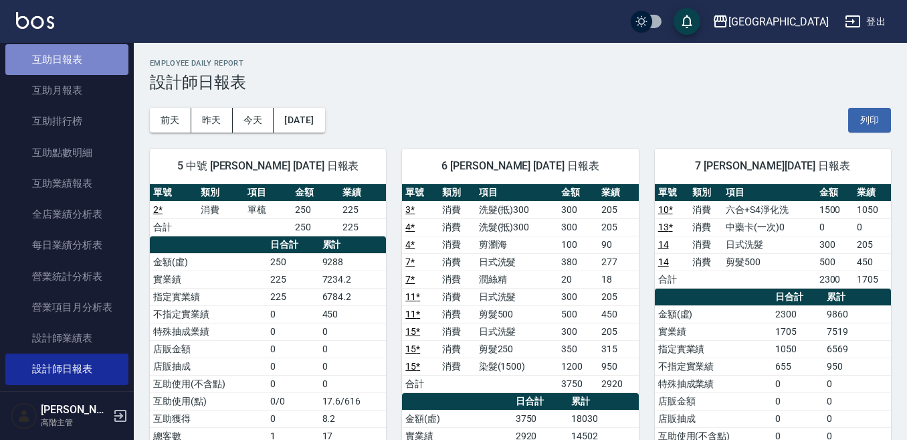
click at [80, 51] on link "互助日報表" at bounding box center [66, 59] width 123 height 31
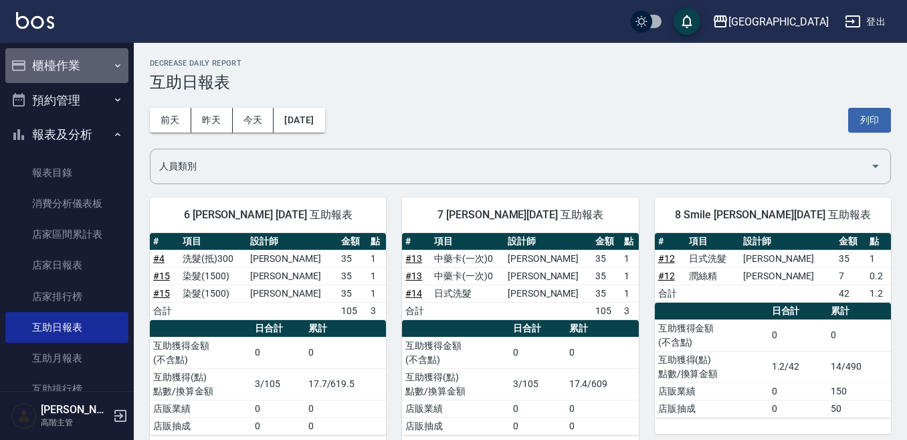
click at [66, 72] on button "櫃檯作業" at bounding box center [66, 65] width 123 height 35
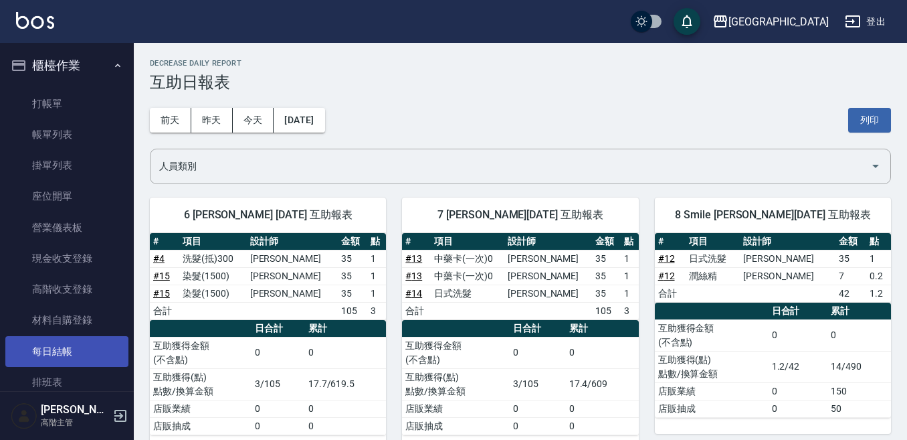
click at [96, 346] on link "每日結帳" at bounding box center [66, 351] width 123 height 31
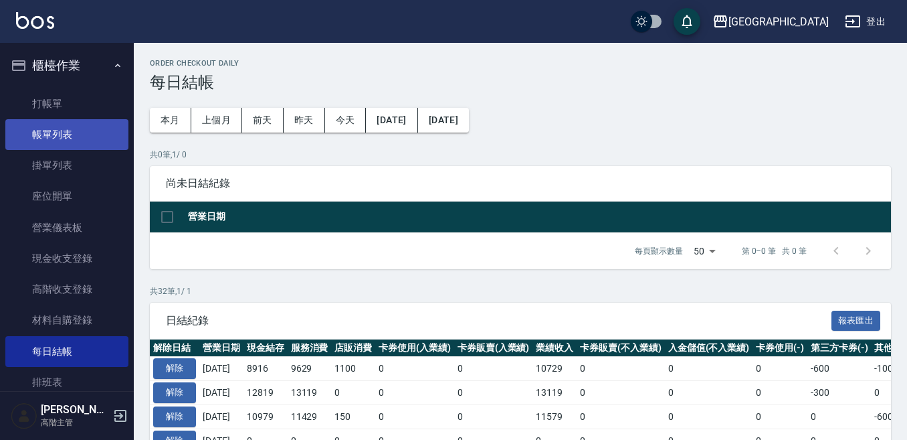
click at [86, 134] on link "帳單列表" at bounding box center [66, 134] width 123 height 31
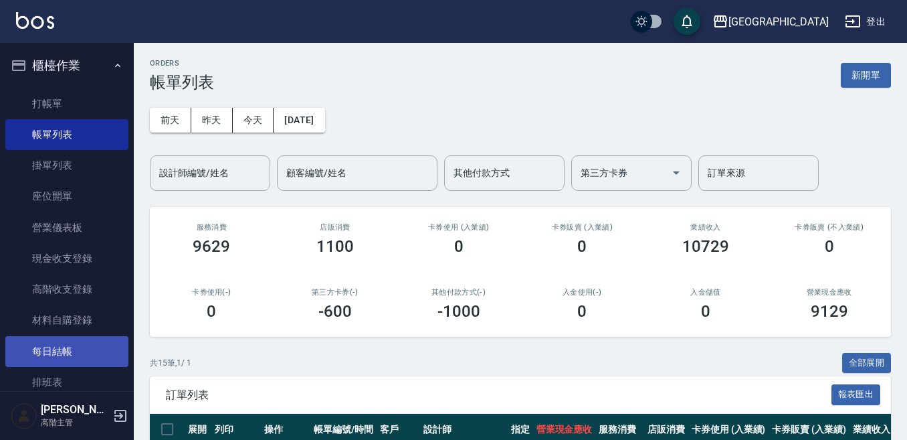
click at [67, 347] on link "每日結帳" at bounding box center [66, 351] width 123 height 31
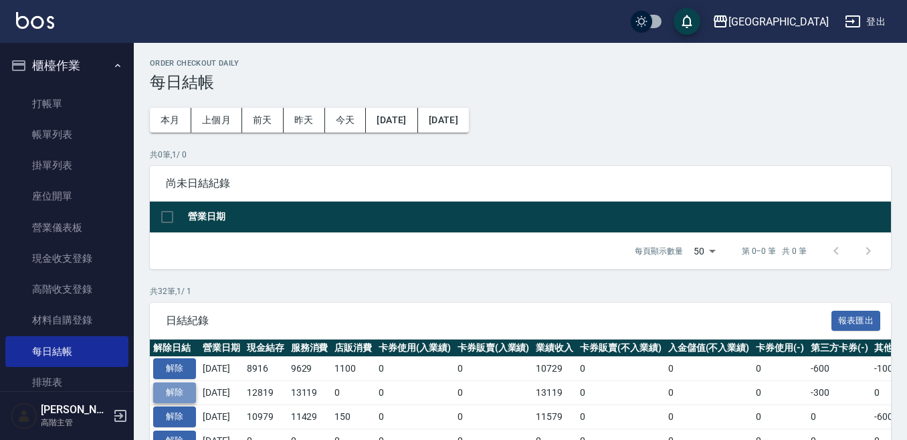
click at [183, 386] on button "解除" at bounding box center [174, 392] width 43 height 21
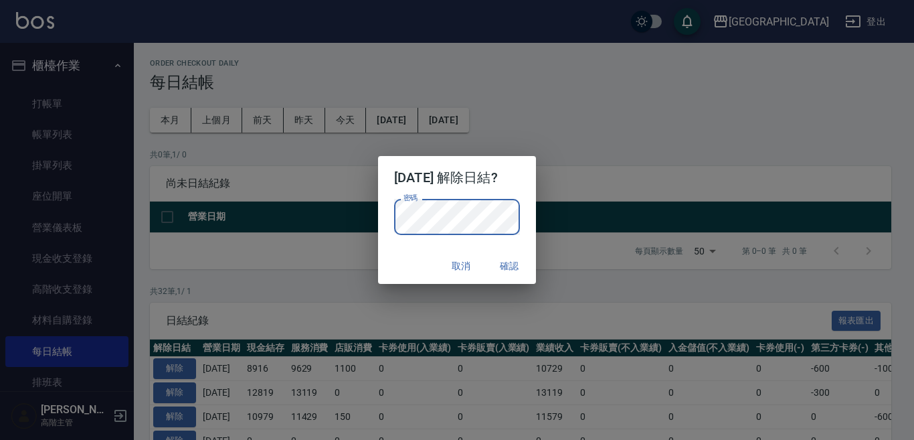
click at [509, 268] on button "確認" at bounding box center [509, 266] width 43 height 25
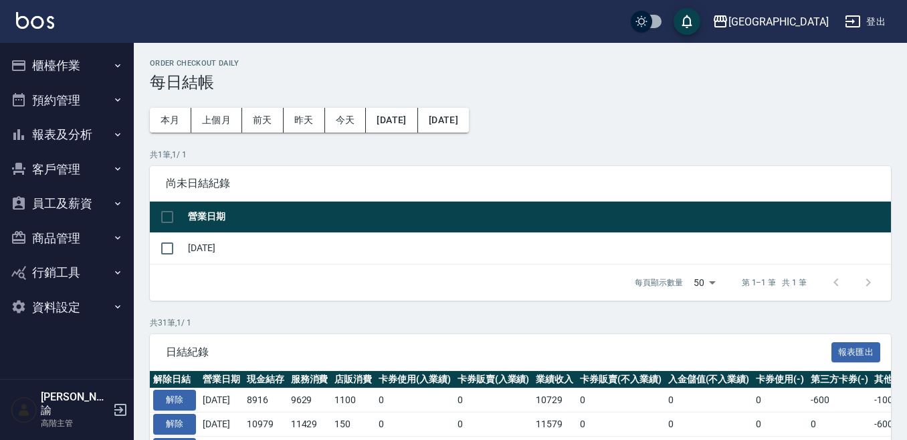
click at [72, 63] on button "櫃檯作業" at bounding box center [66, 65] width 123 height 35
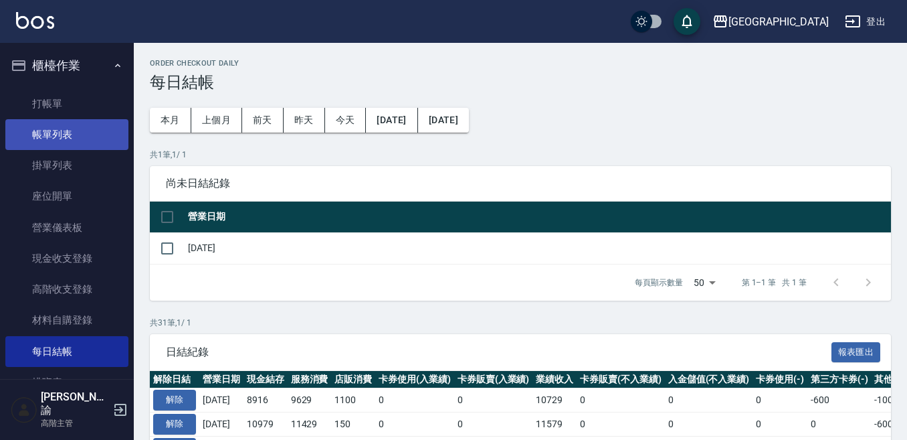
click at [65, 136] on link "帳單列表" at bounding box center [66, 134] width 123 height 31
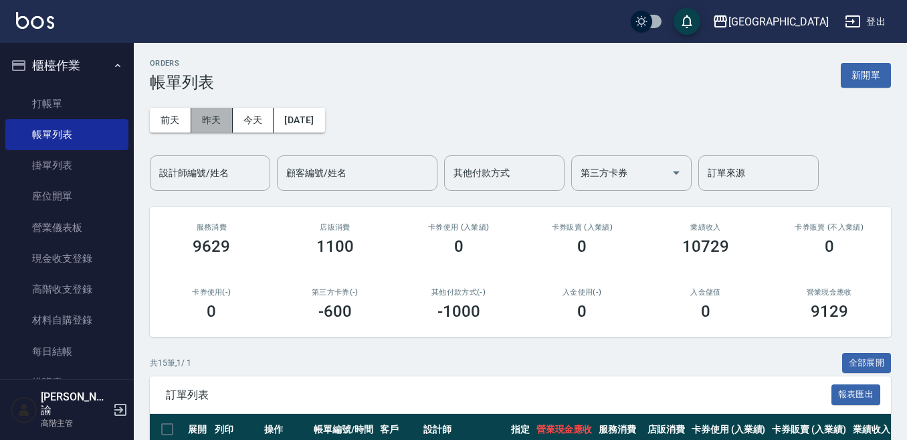
click at [207, 118] on button "昨天" at bounding box center [211, 120] width 41 height 25
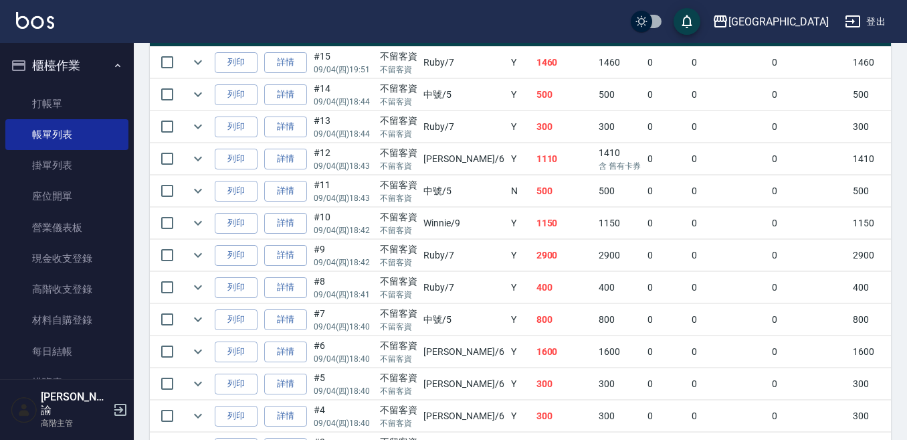
scroll to position [401, 0]
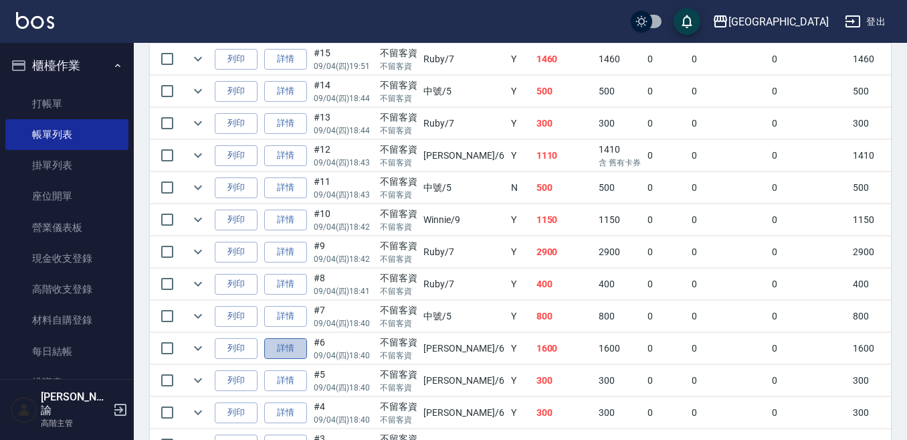
click at [287, 349] on link "詳情" at bounding box center [285, 348] width 43 height 21
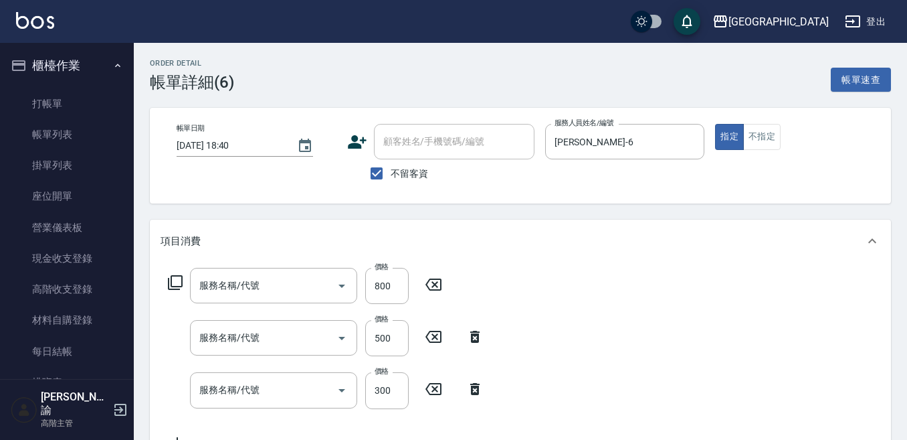
type input "2025/09/04 18:40"
checkbox input "true"
type input "Judy-6"
type input "E Saki角質代謝(701)"
type input "剪髮500(305)"
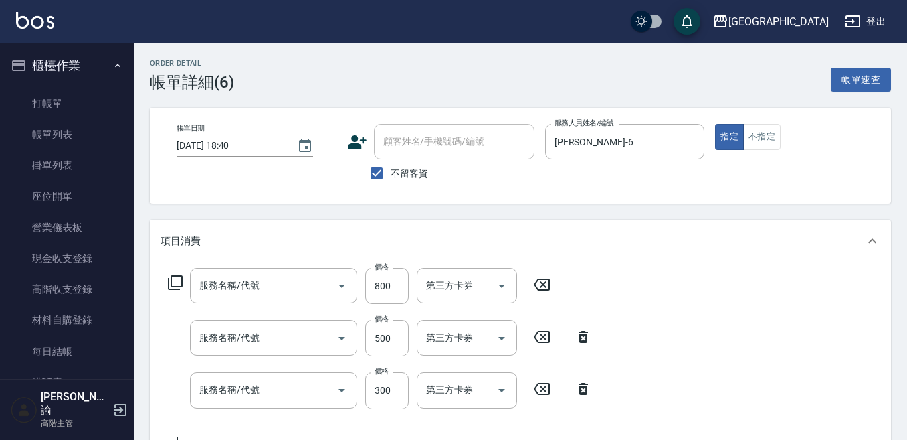
type input "日式洗髮(250)"
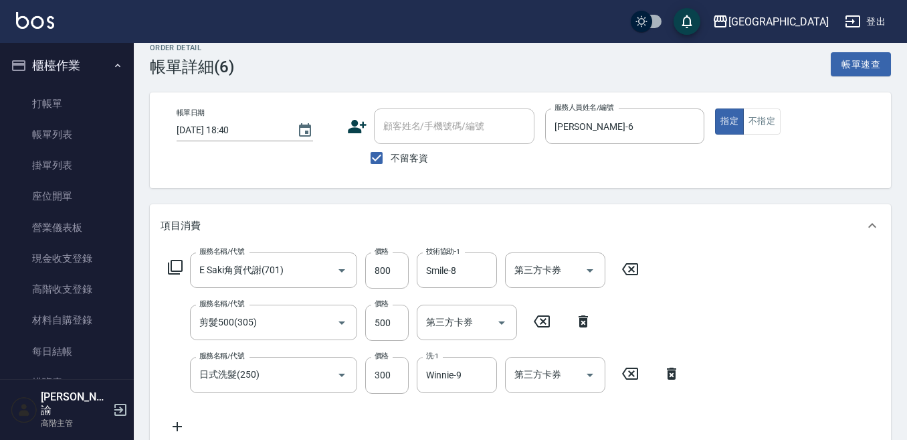
scroll to position [67, 0]
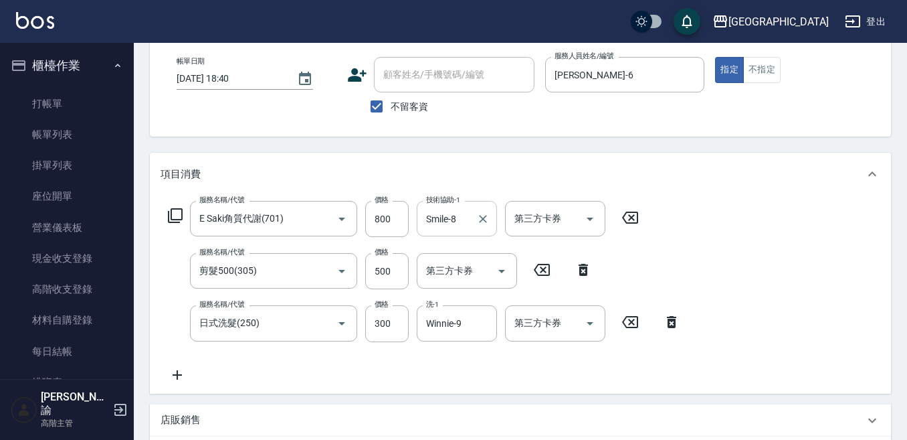
click at [473, 214] on div "Smile-8 技術協助-1" at bounding box center [457, 218] width 80 height 35
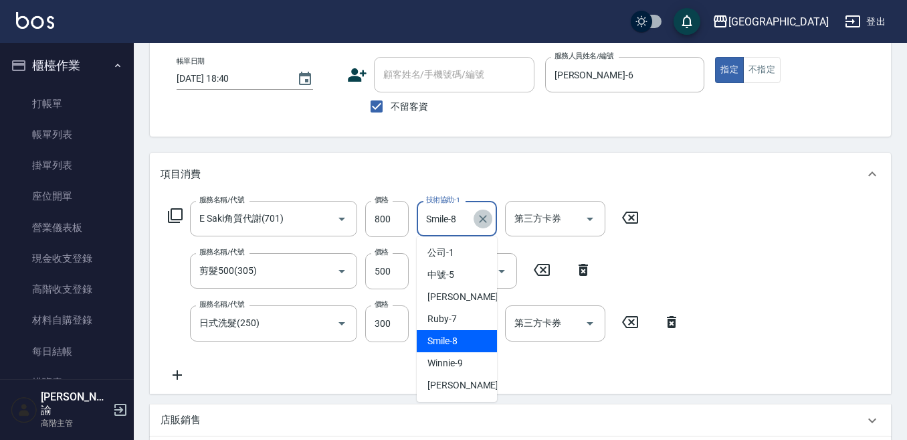
click at [484, 217] on icon "Clear" at bounding box center [483, 219] width 8 height 8
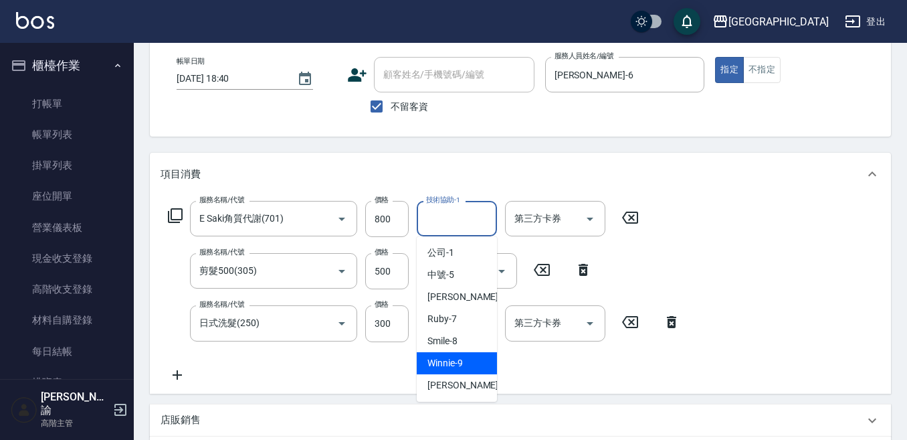
click at [452, 360] on span "Winnie -9" at bounding box center [445, 363] width 35 height 14
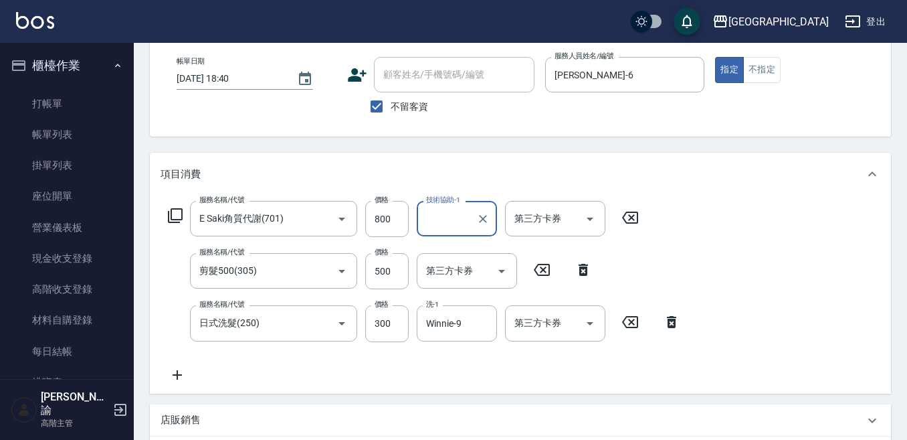
type input "Winnie-9"
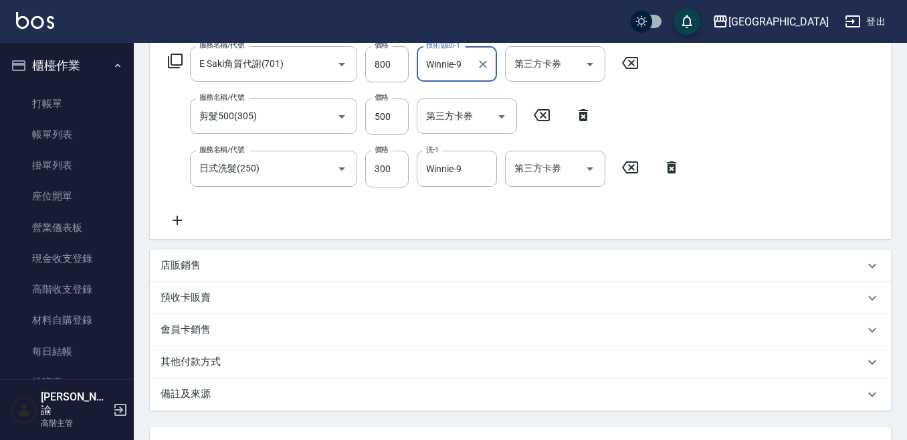
scroll to position [335, 0]
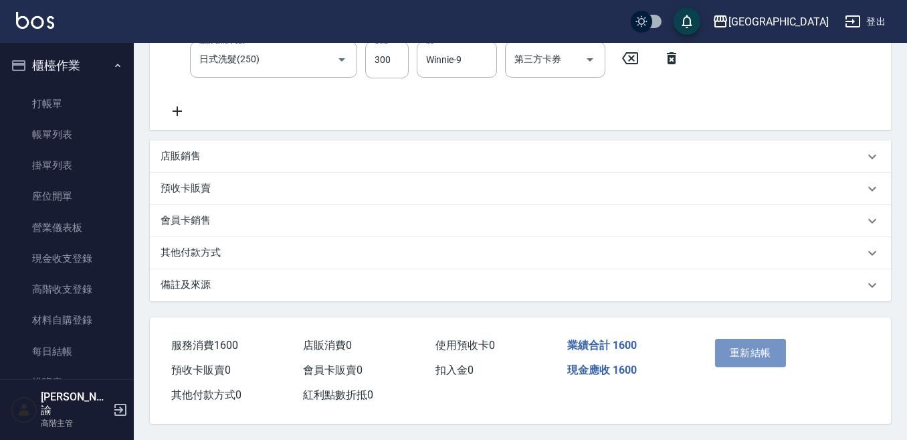
click at [734, 341] on button "重新結帳" at bounding box center [750, 353] width 71 height 28
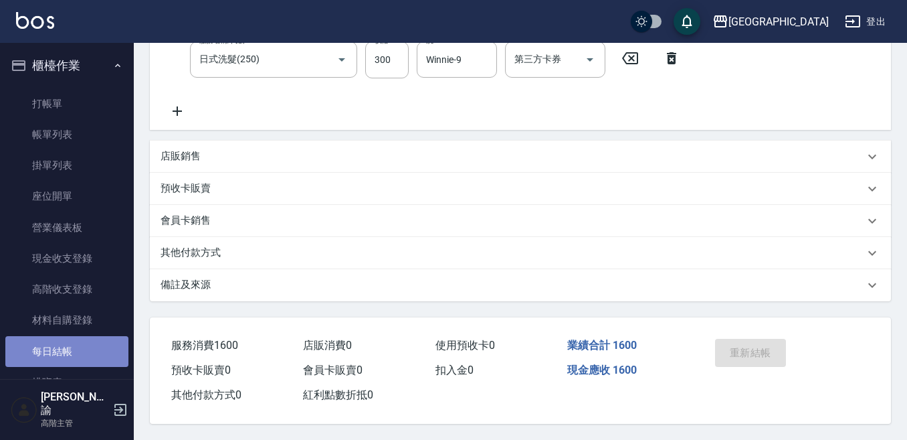
click at [81, 353] on link "每日結帳" at bounding box center [66, 351] width 123 height 31
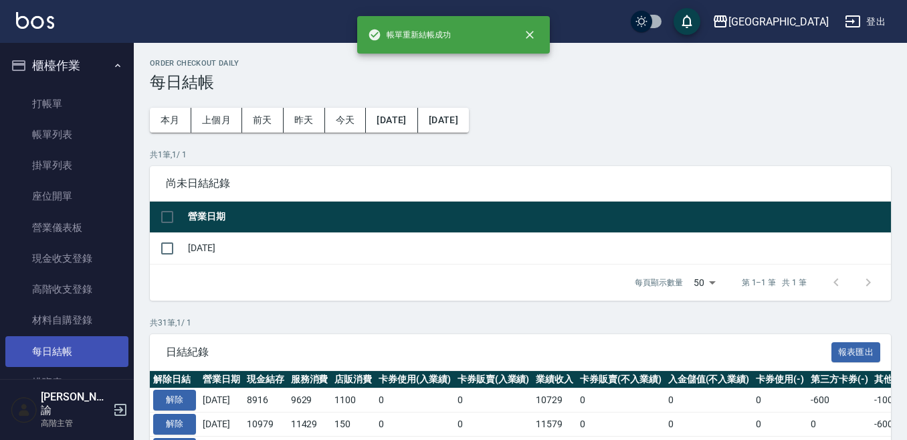
click at [80, 349] on link "每日結帳" at bounding box center [66, 351] width 123 height 31
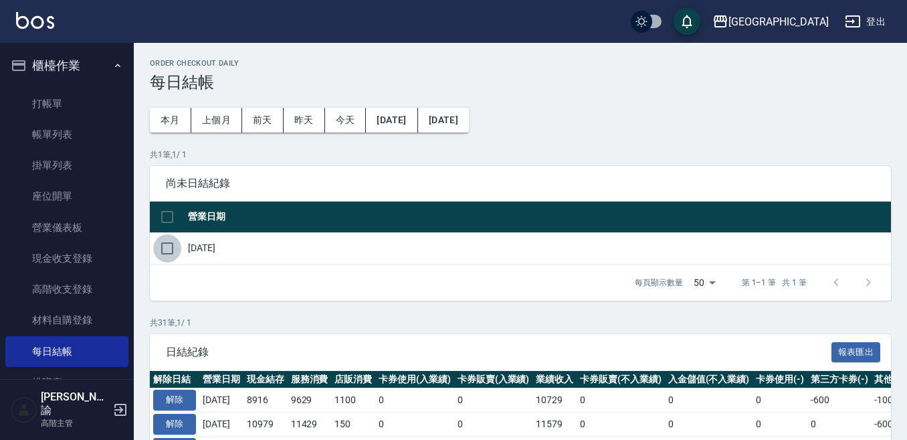
drag, startPoint x: 163, startPoint y: 246, endPoint x: 172, endPoint y: 246, distance: 9.4
click at [166, 246] on input "checkbox" at bounding box center [167, 248] width 28 height 28
checkbox input "true"
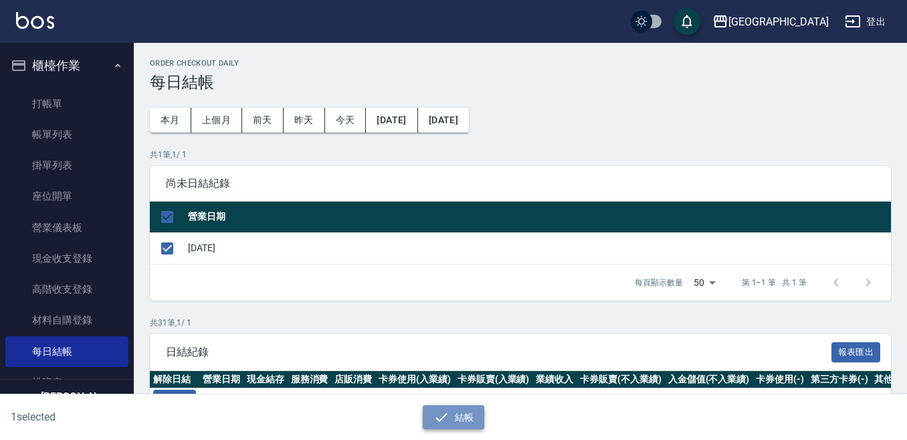
click at [446, 411] on icon "button" at bounding box center [442, 417] width 16 height 16
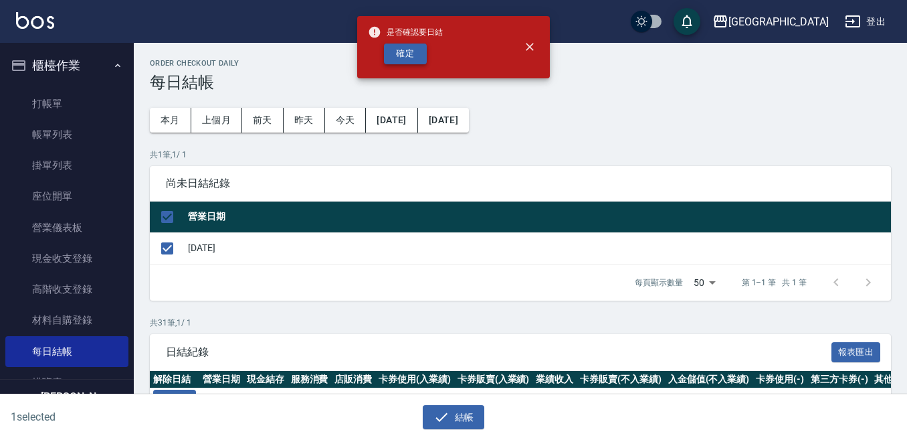
click at [407, 53] on button "確定" at bounding box center [405, 53] width 43 height 21
checkbox input "false"
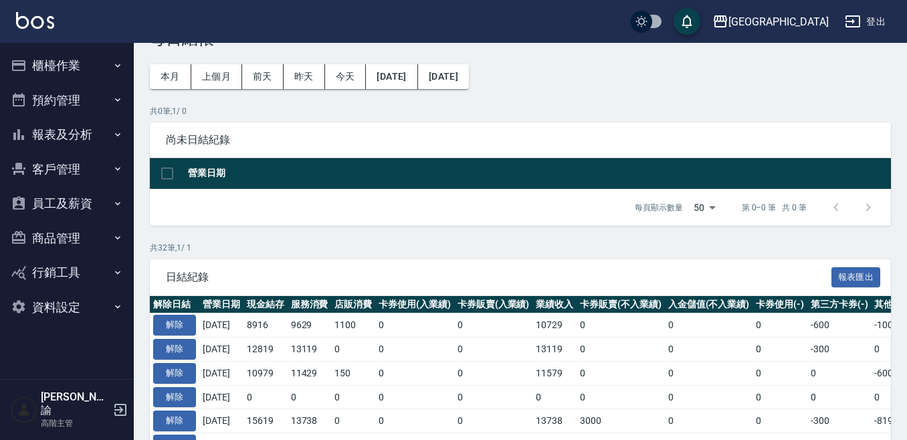
scroll to position [67, 0]
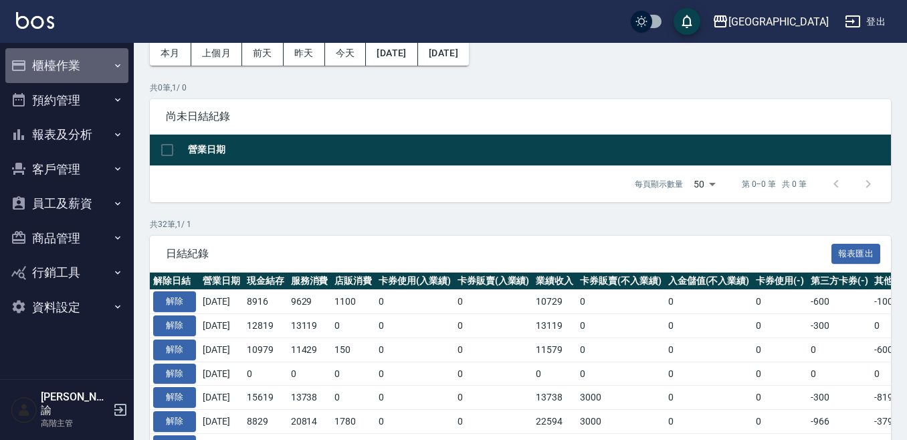
click at [66, 60] on button "櫃檯作業" at bounding box center [66, 65] width 123 height 35
